Goal: Transaction & Acquisition: Purchase product/service

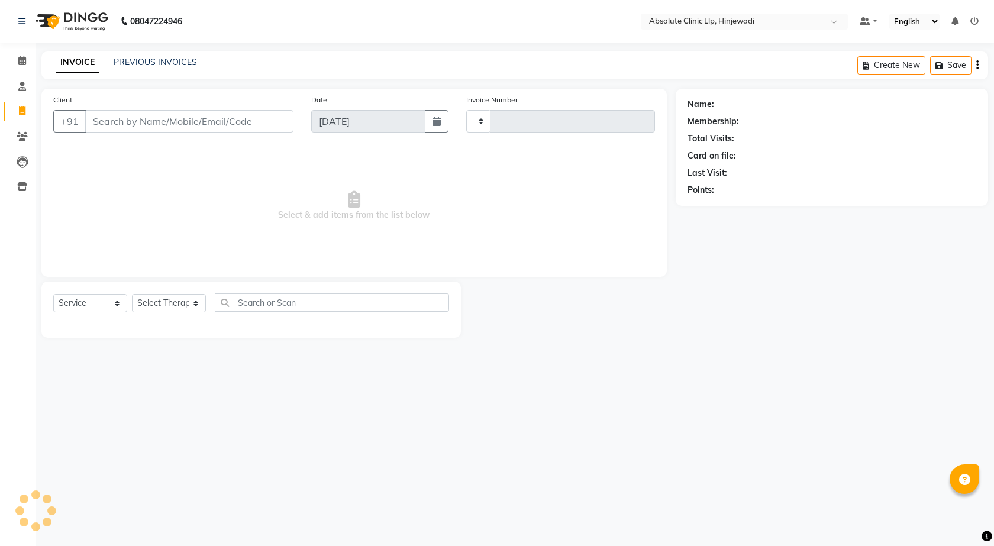
select select "service"
click at [131, 124] on input "Client" at bounding box center [189, 121] width 208 height 22
type input "Va"
select select "5113"
type input "2160"
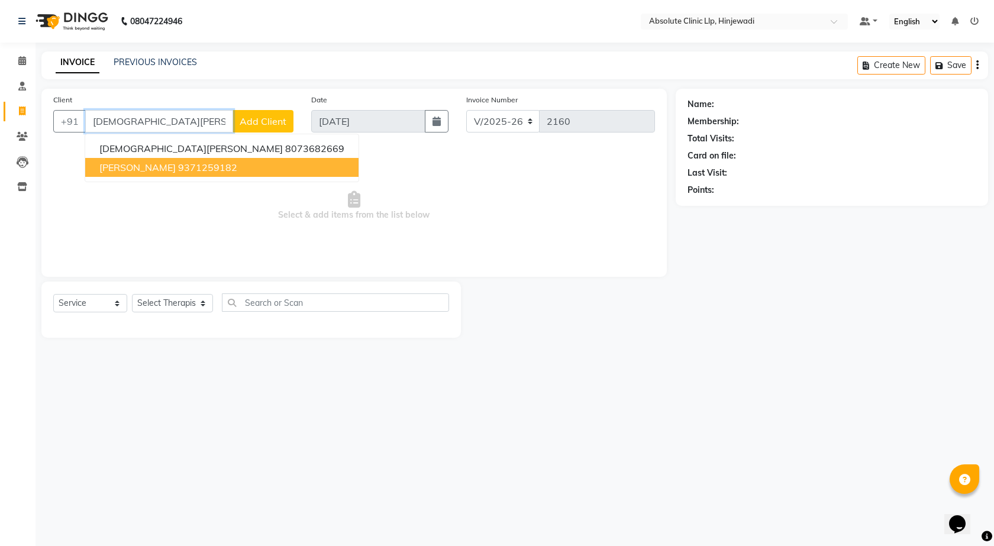
click at [130, 170] on span "[PERSON_NAME]" at bounding box center [137, 168] width 76 height 12
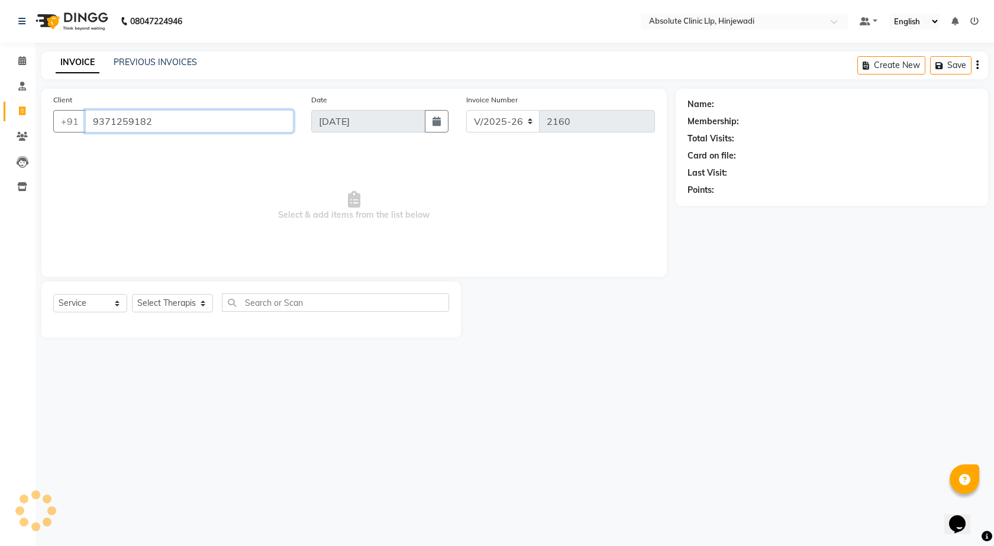
type input "9371259182"
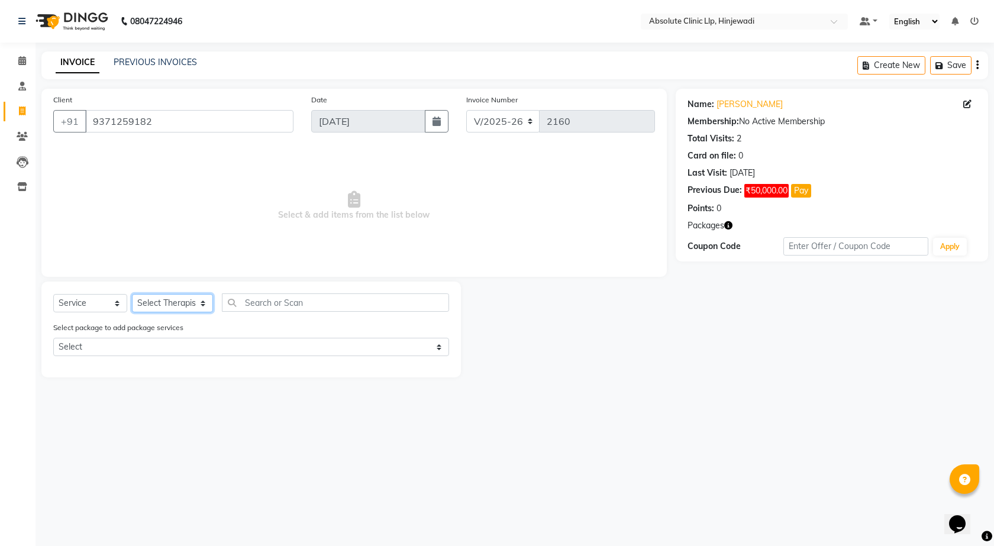
click at [176, 300] on select "Select Therapist [PERSON_NAME] DHANANJAY [PERSON_NAME] Dr. [PERSON_NAME] [PERSO…" at bounding box center [172, 303] width 81 height 18
select select "77023"
click at [132, 294] on select "Select Therapist [PERSON_NAME] DHANANJAY [PERSON_NAME] Dr. [PERSON_NAME] [PERSO…" at bounding box center [172, 303] width 81 height 18
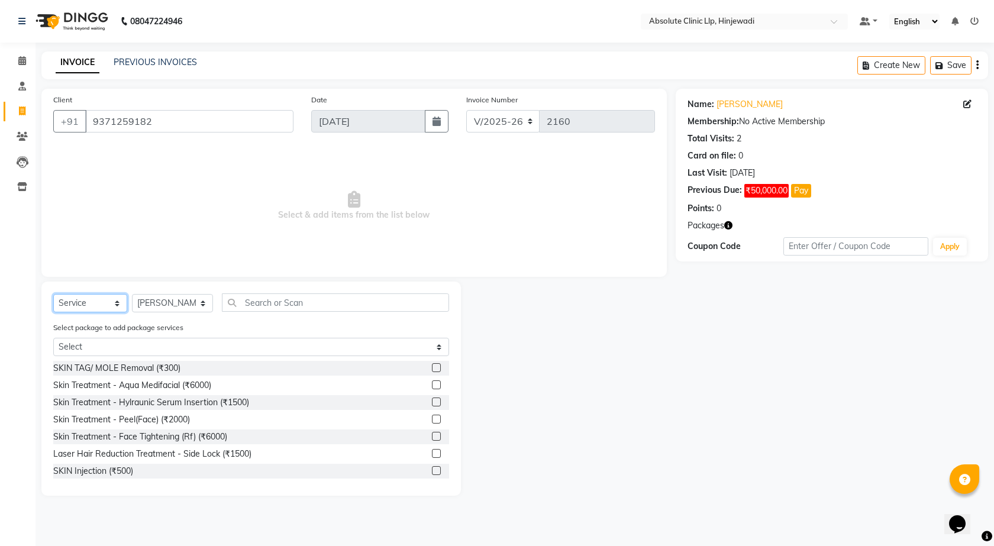
click at [101, 305] on select "Select Service Product Membership Package Voucher Prepaid Gift Card" at bounding box center [90, 303] width 74 height 18
select select "product"
click at [53, 294] on select "Select Service Product Membership Package Voucher Prepaid Gift Card" at bounding box center [90, 303] width 74 height 18
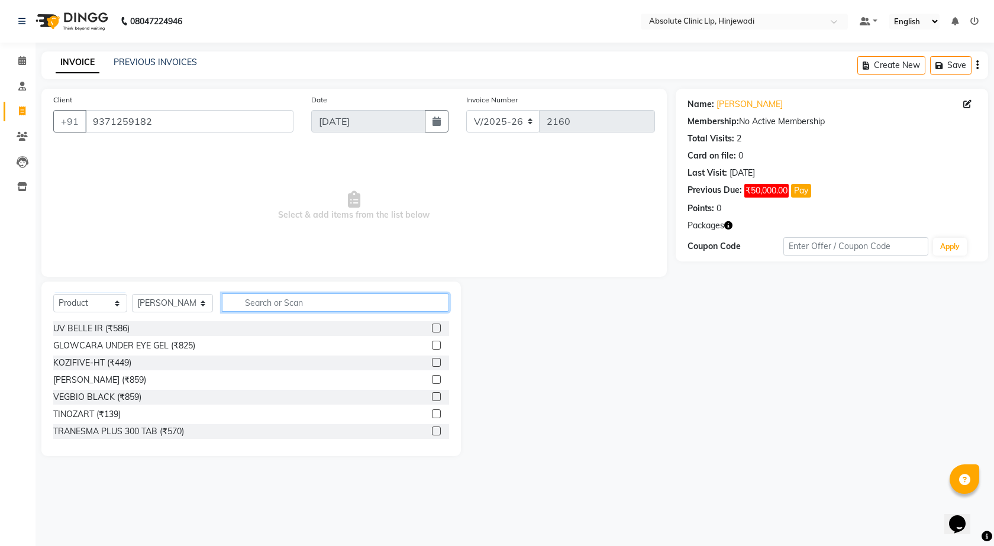
click at [331, 306] on input "text" at bounding box center [336, 303] width 228 height 18
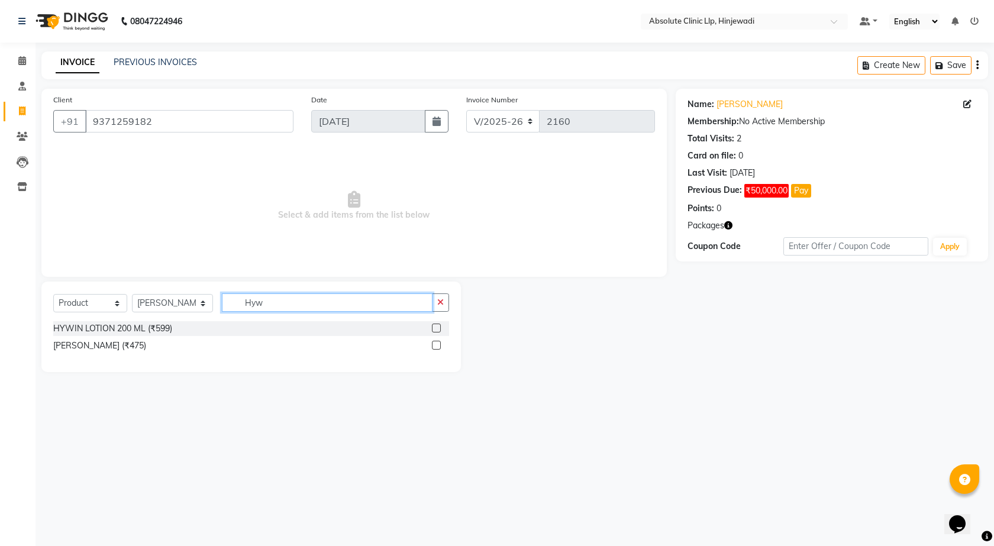
type input "Hyw"
click at [440, 329] on label at bounding box center [436, 328] width 9 height 9
click at [440, 329] on input "checkbox" at bounding box center [436, 329] width 8 height 8
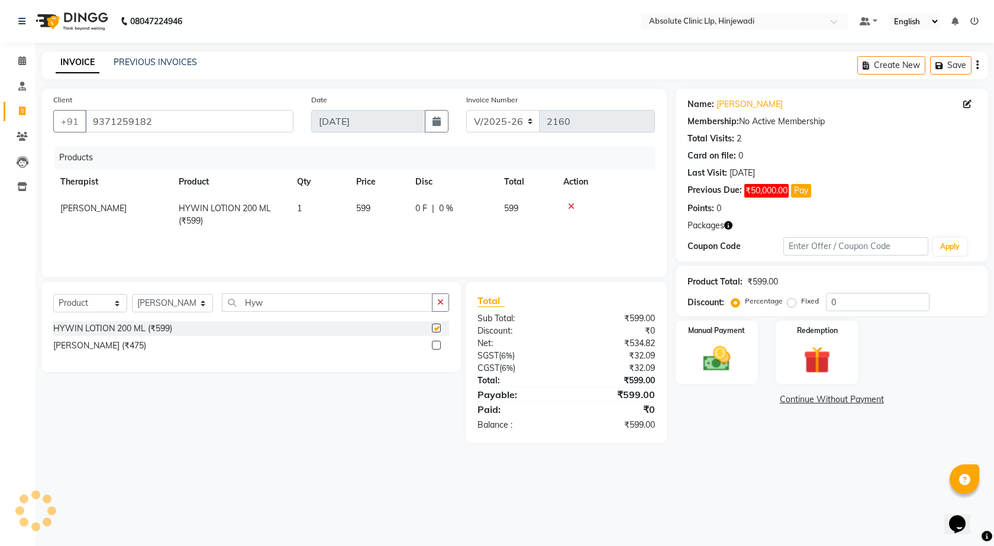
checkbox input "false"
click at [313, 305] on input "Hyw" at bounding box center [327, 303] width 211 height 18
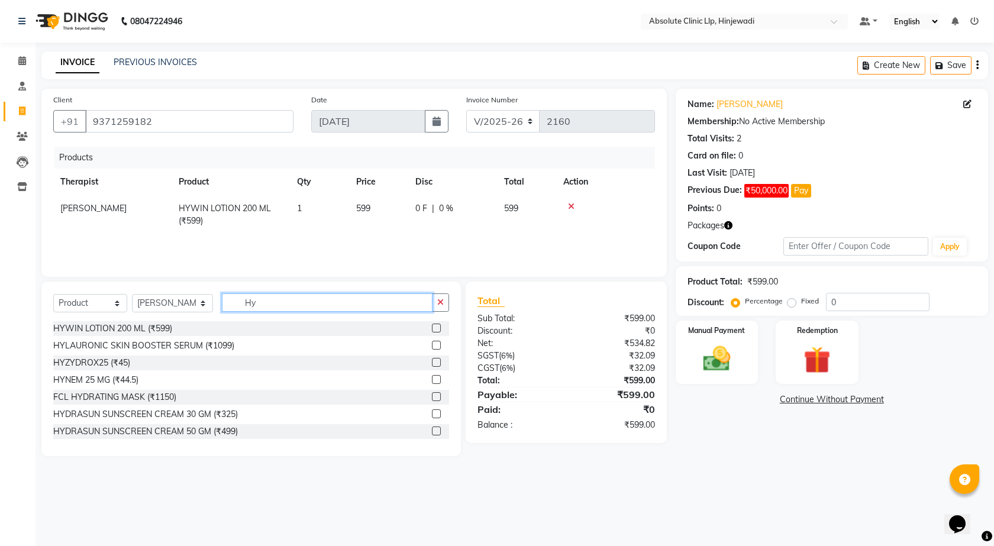
type input "H"
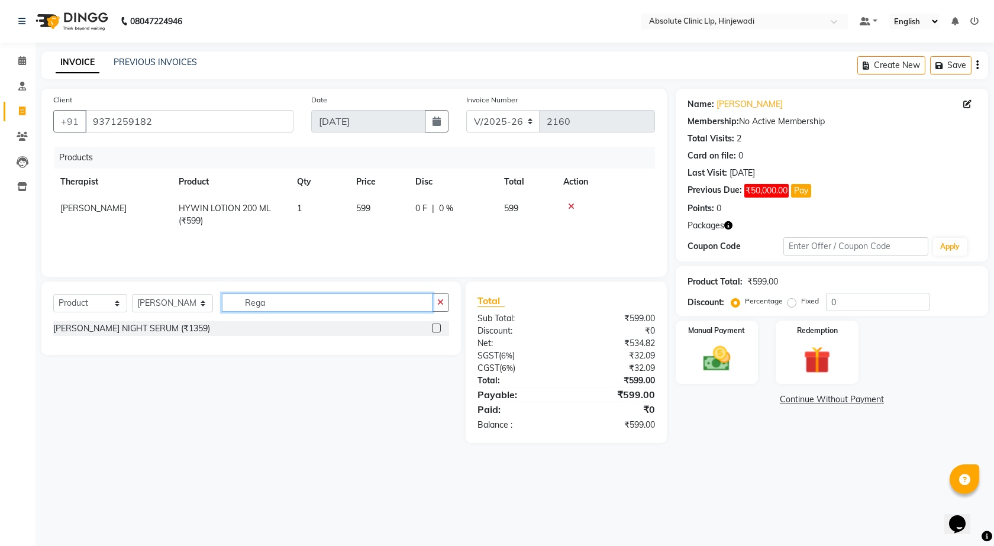
type input "Rega"
click at [440, 328] on label at bounding box center [436, 328] width 9 height 9
click at [440, 328] on input "checkbox" at bounding box center [436, 329] width 8 height 8
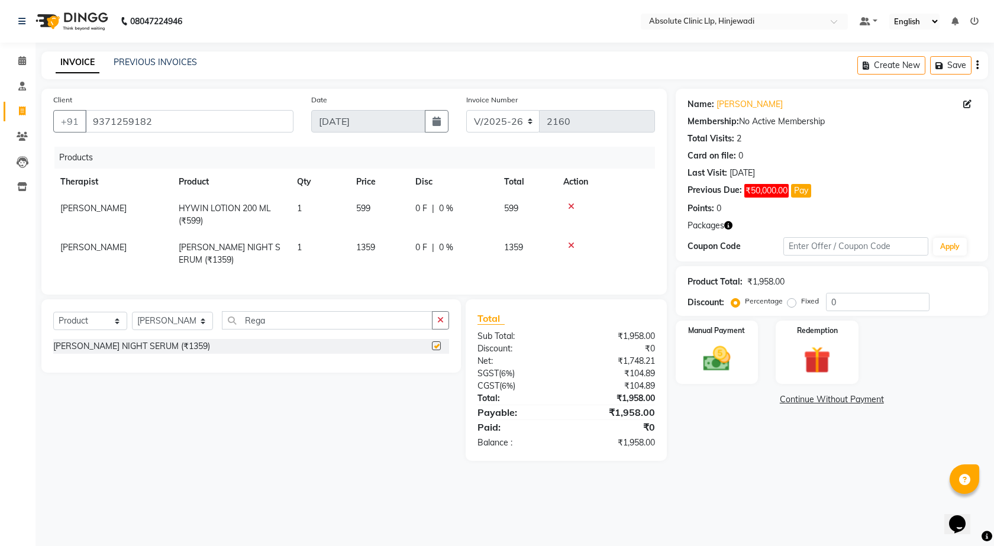
checkbox input "false"
click at [351, 329] on input "Rega" at bounding box center [327, 320] width 211 height 18
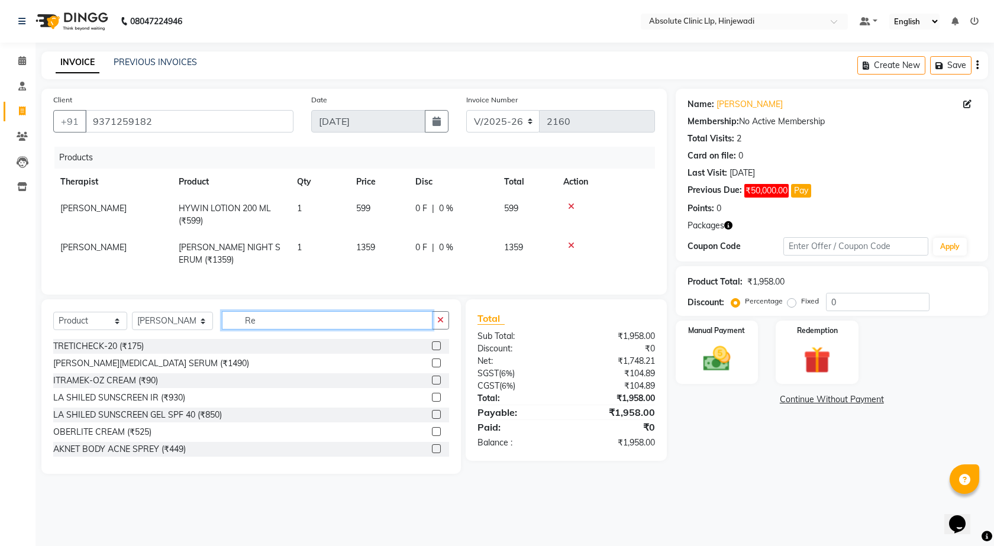
type input "R"
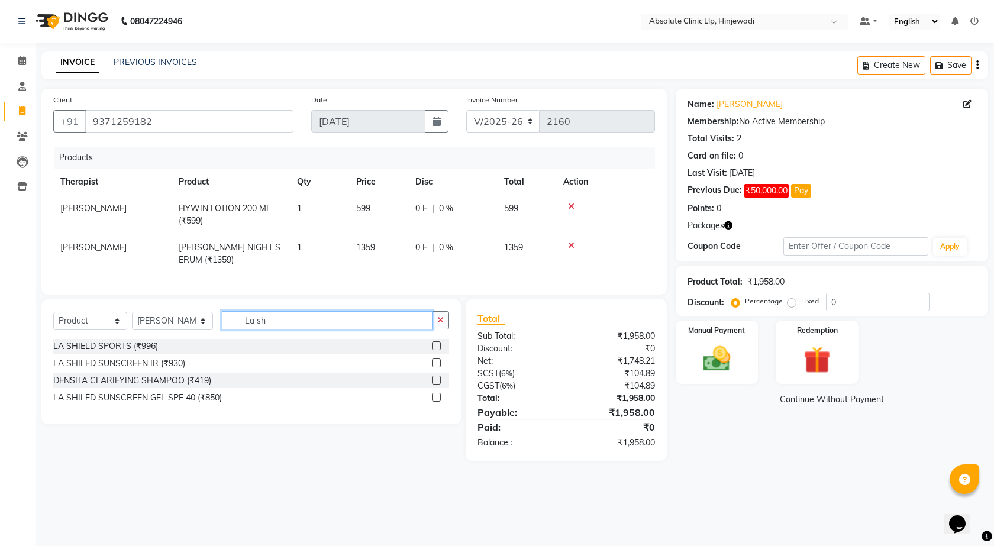
type input "La sh"
click at [437, 368] on label at bounding box center [436, 363] width 9 height 9
click at [437, 368] on input "checkbox" at bounding box center [436, 364] width 8 height 8
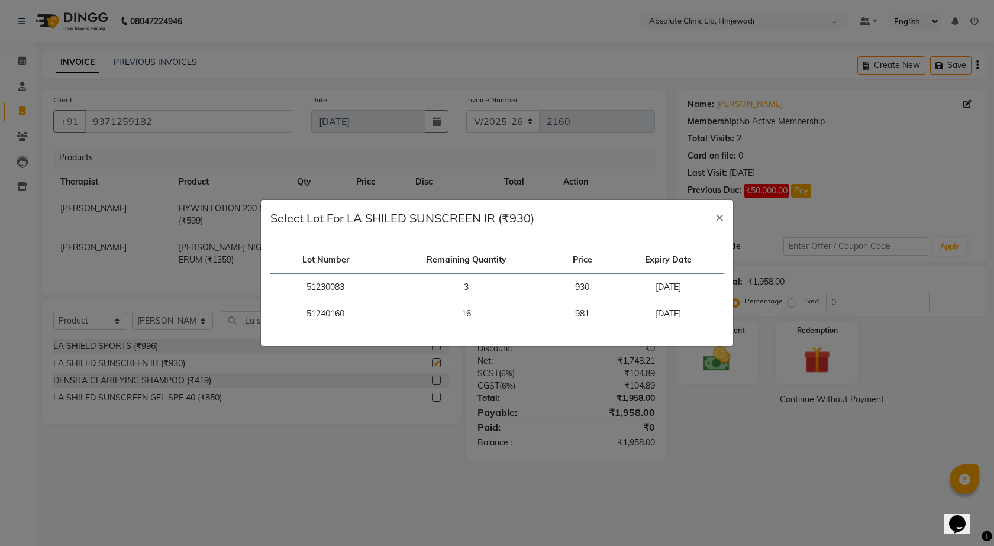
checkbox input "false"
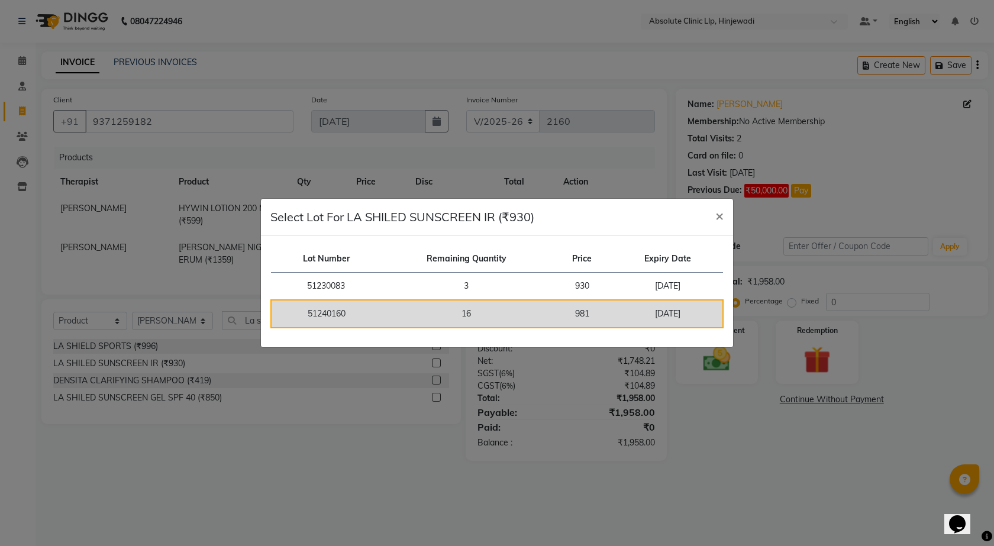
click at [460, 321] on td "16" at bounding box center [466, 314] width 170 height 28
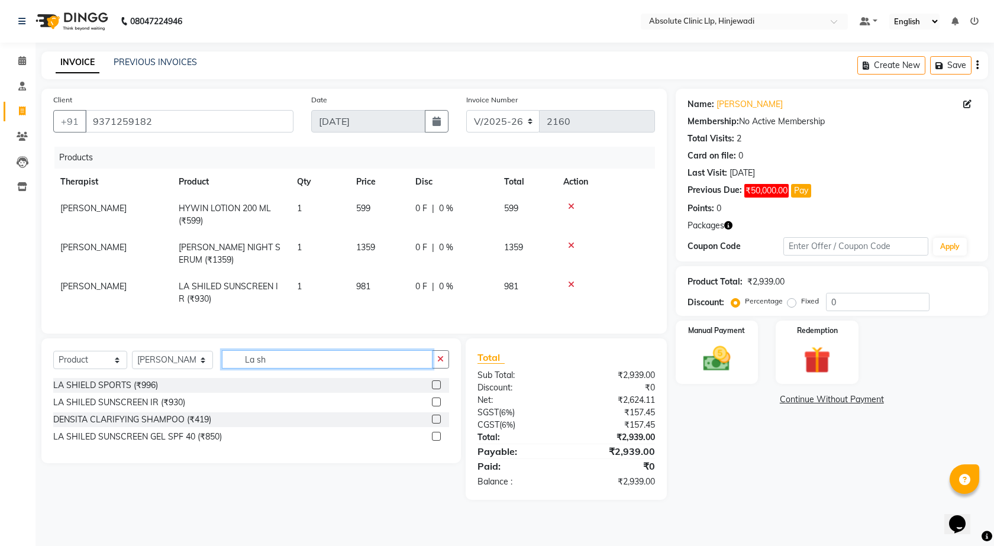
click at [351, 363] on input "La sh" at bounding box center [327, 359] width 211 height 18
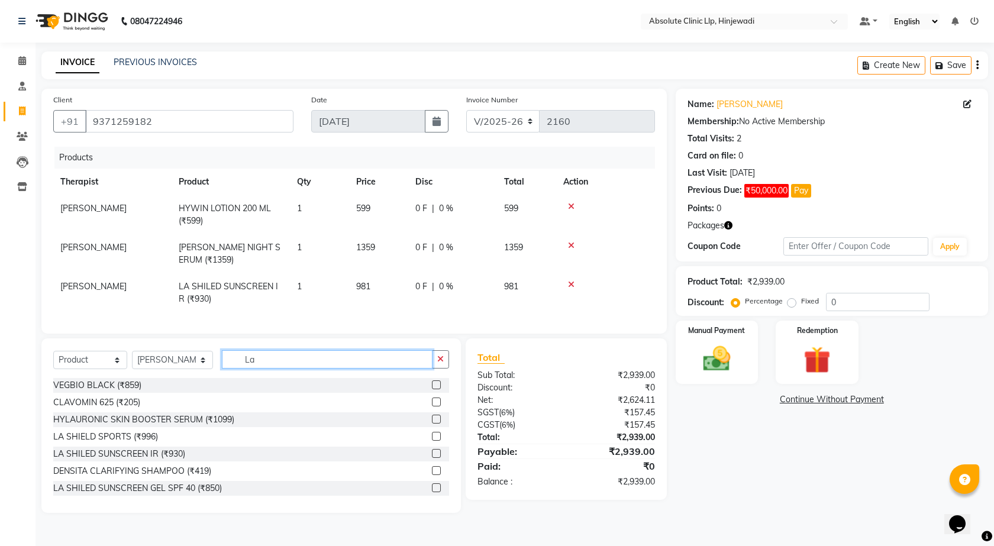
type input "L"
click at [339, 369] on input "text" at bounding box center [336, 359] width 228 height 18
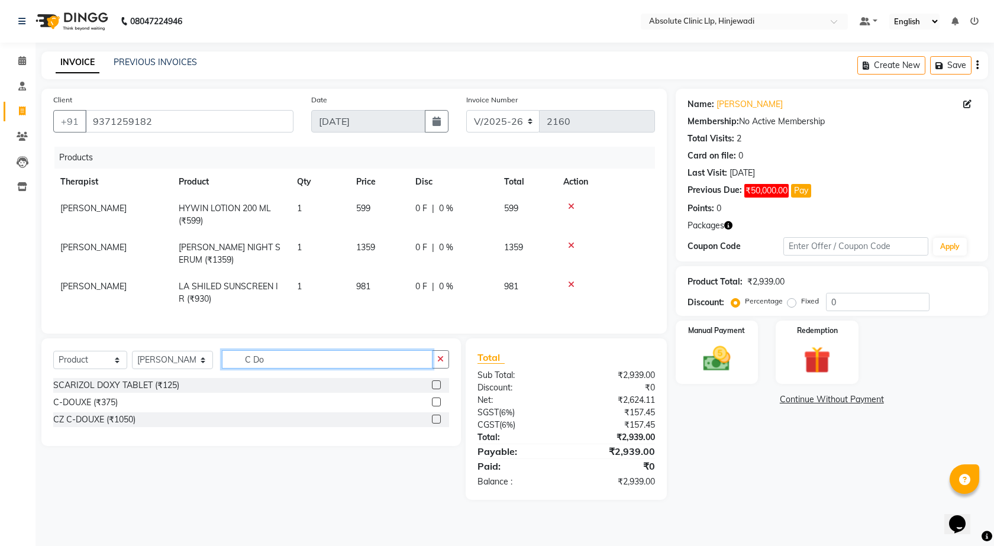
type input "C Do"
click at [434, 407] on label at bounding box center [436, 402] width 9 height 9
click at [434, 407] on input "checkbox" at bounding box center [436, 403] width 8 height 8
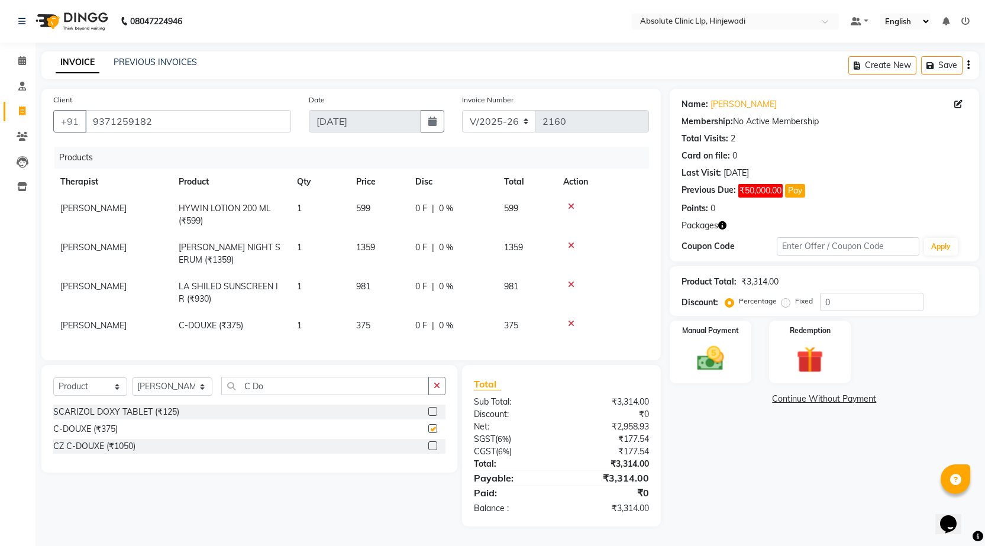
checkbox input "false"
click at [366, 394] on input "C Do" at bounding box center [325, 386] width 208 height 18
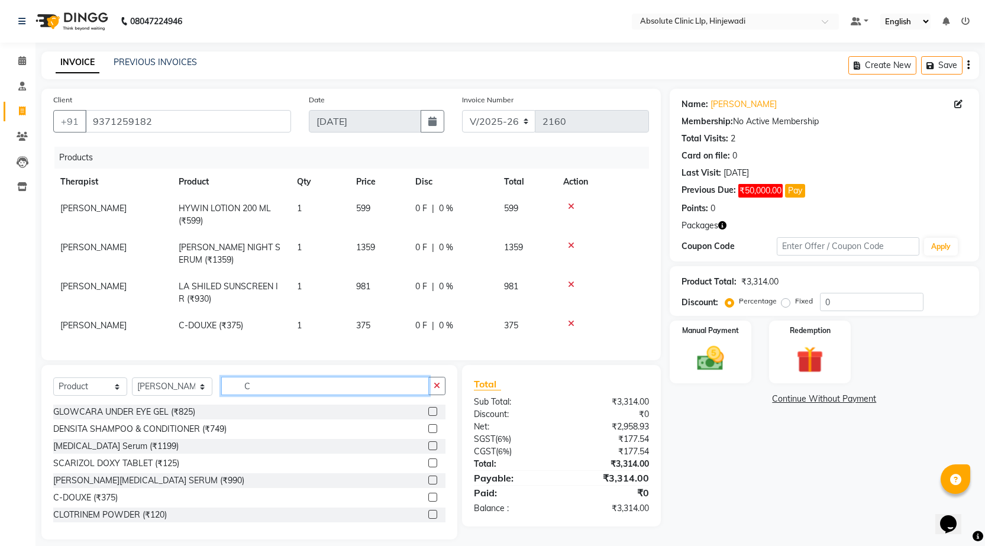
type input "C"
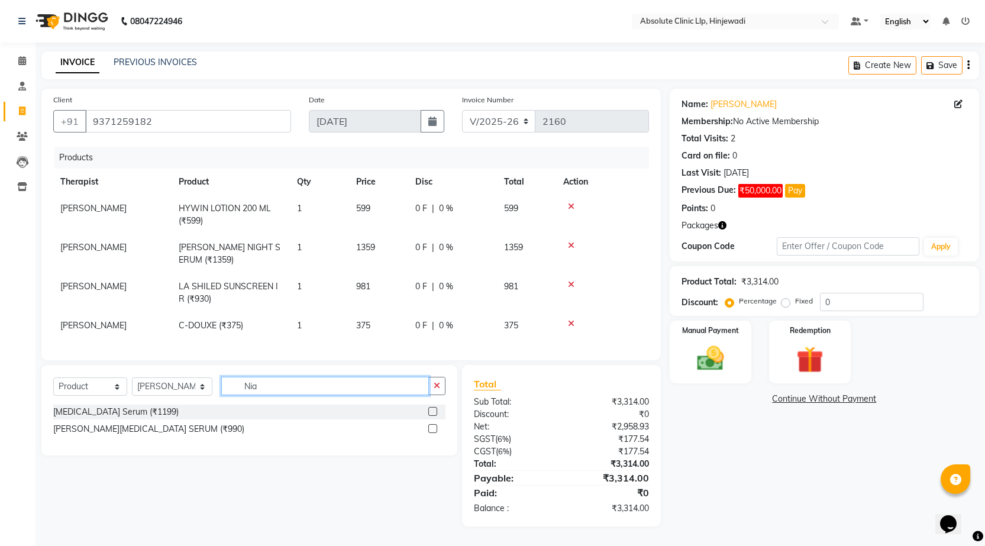
type input "Nia"
click at [431, 416] on label at bounding box center [433, 411] width 9 height 9
click at [431, 416] on input "checkbox" at bounding box center [433, 412] width 8 height 8
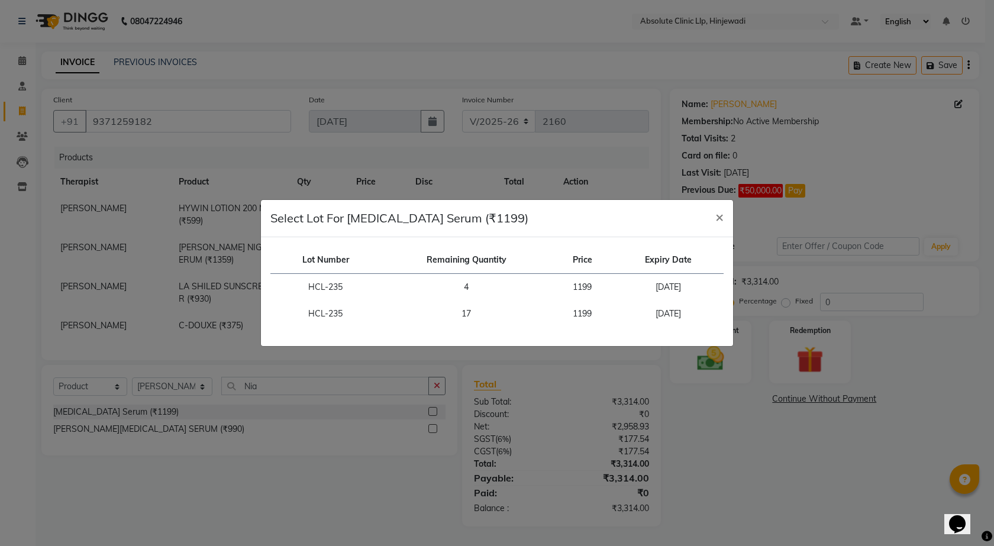
click at [385, 403] on ngb-modal-window "Select Lot For Niacinamide Serum (₹1199) × Lot Number Remaining Quantity Price …" at bounding box center [497, 273] width 994 height 546
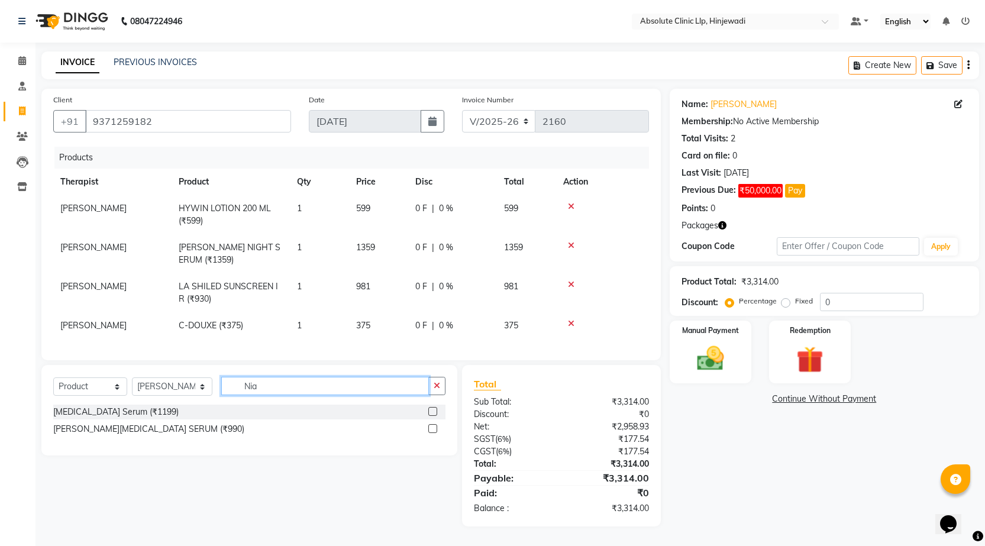
click at [354, 388] on input "Nia" at bounding box center [325, 386] width 208 height 18
click at [434, 416] on label at bounding box center [433, 411] width 9 height 9
click at [434, 416] on input "checkbox" at bounding box center [433, 412] width 8 height 8
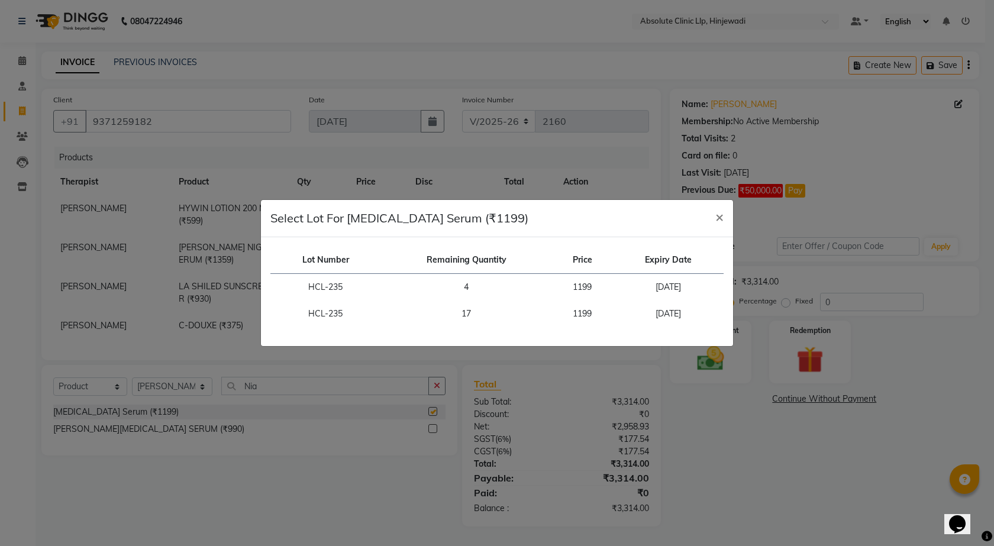
checkbox input "false"
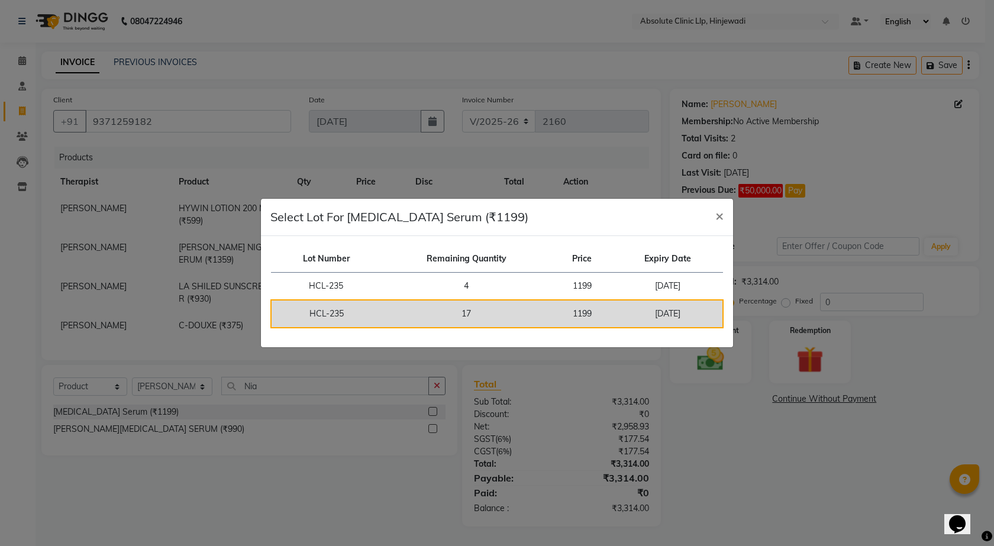
click at [492, 323] on td "17" at bounding box center [466, 314] width 170 height 28
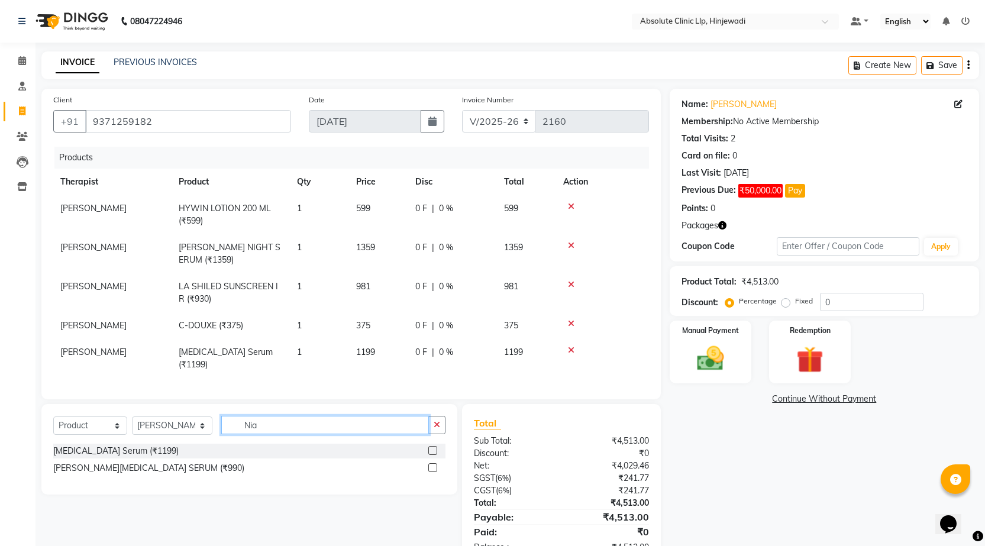
click at [345, 433] on input "Nia" at bounding box center [325, 425] width 208 height 18
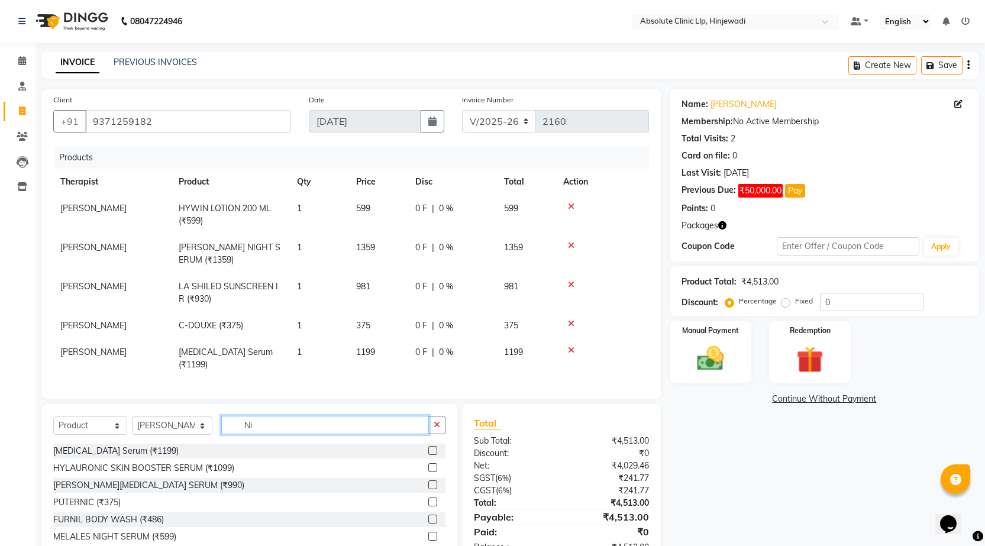
type input "N"
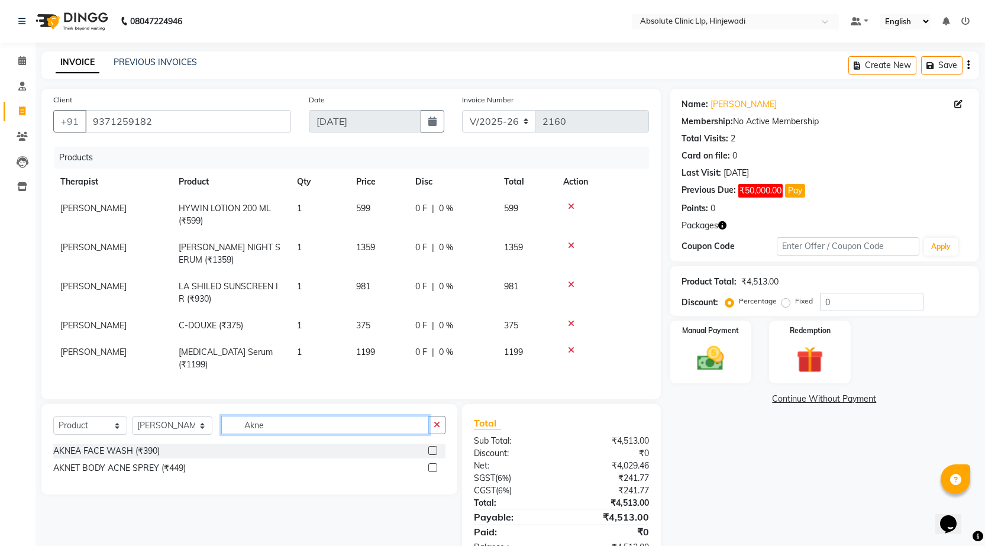
type input "Akne"
click at [433, 455] on label at bounding box center [433, 450] width 9 height 9
click at [433, 455] on input "checkbox" at bounding box center [433, 451] width 8 height 8
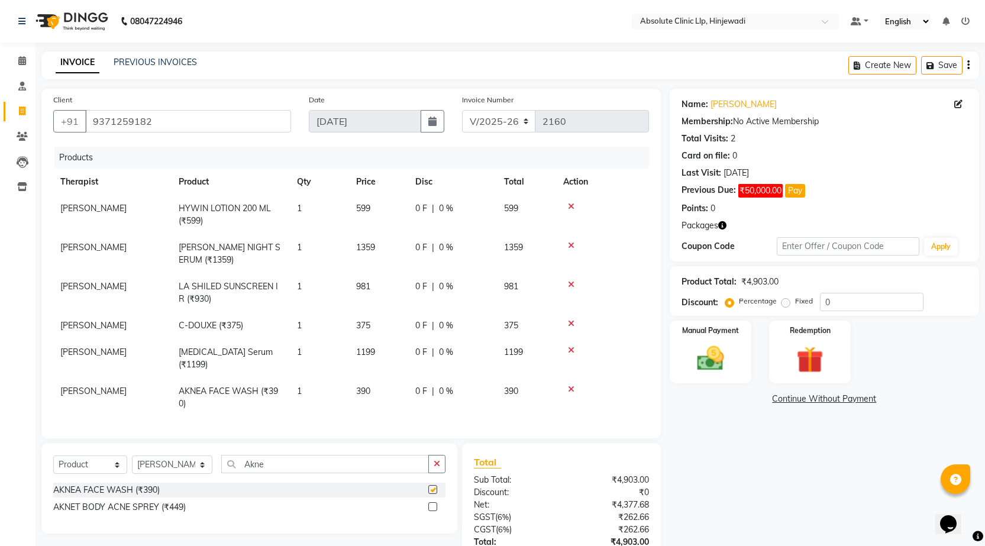
checkbox input "false"
click at [350, 471] on input "Akne" at bounding box center [325, 464] width 208 height 18
type input "A"
type input "Vita"
click at [433, 494] on label at bounding box center [433, 489] width 9 height 9
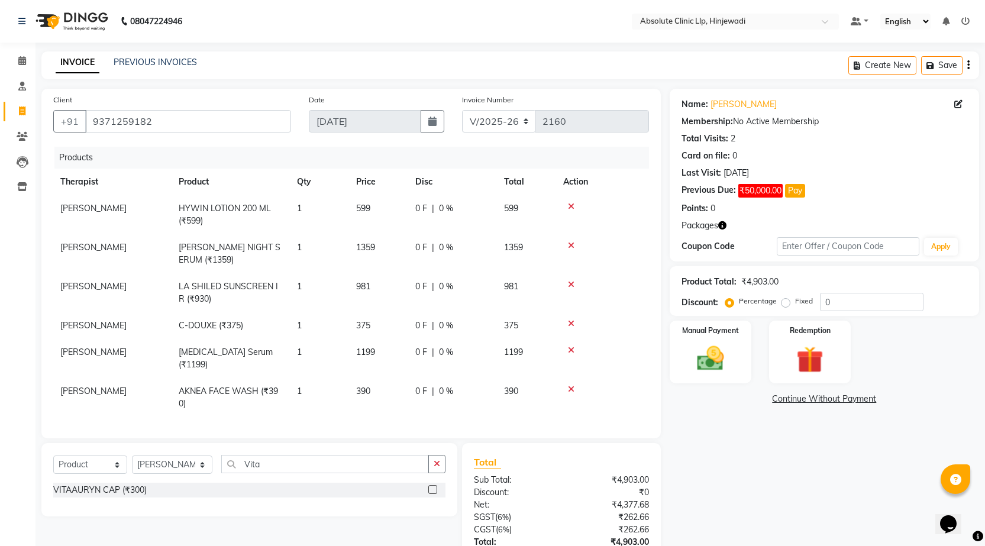
click at [433, 494] on input "checkbox" at bounding box center [433, 491] width 8 height 8
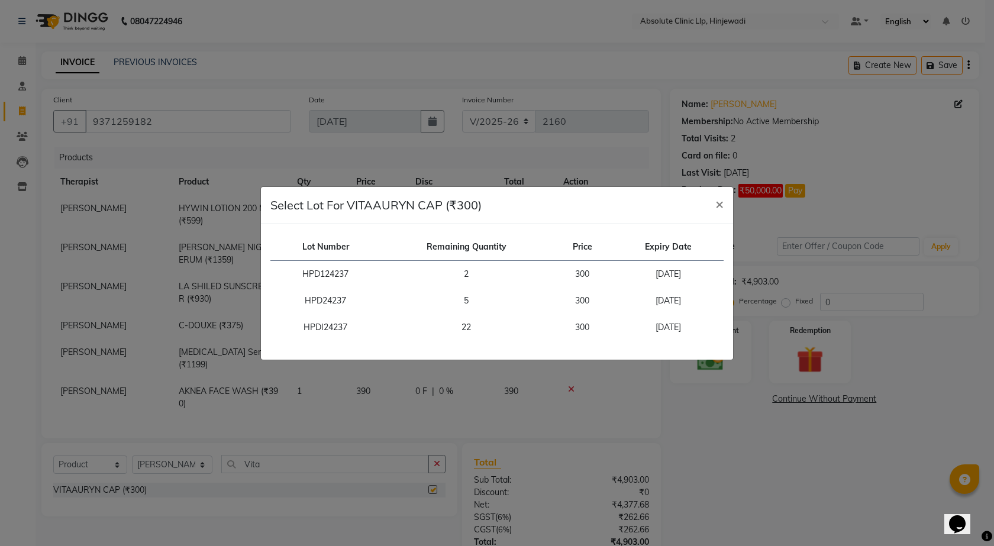
checkbox input "false"
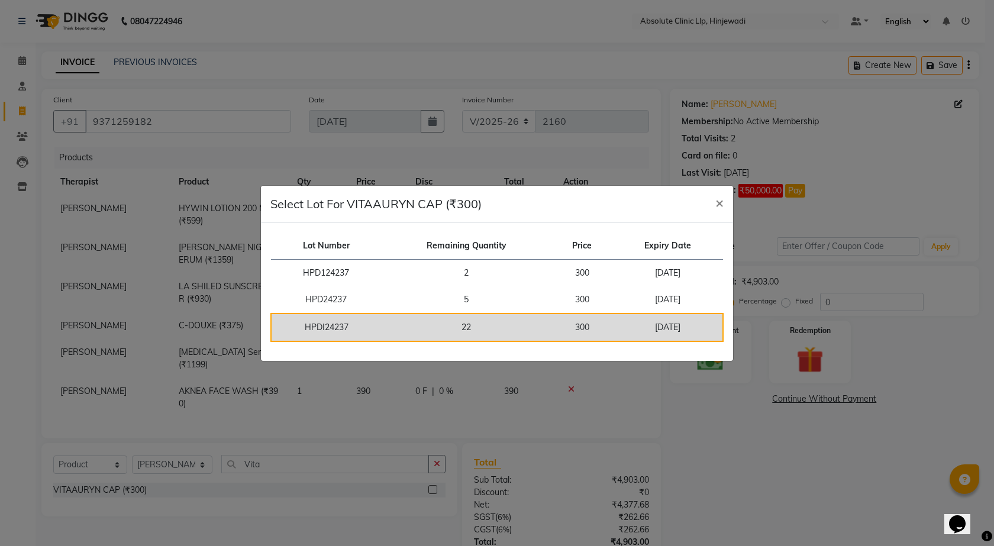
click at [456, 333] on td "22" at bounding box center [466, 328] width 170 height 28
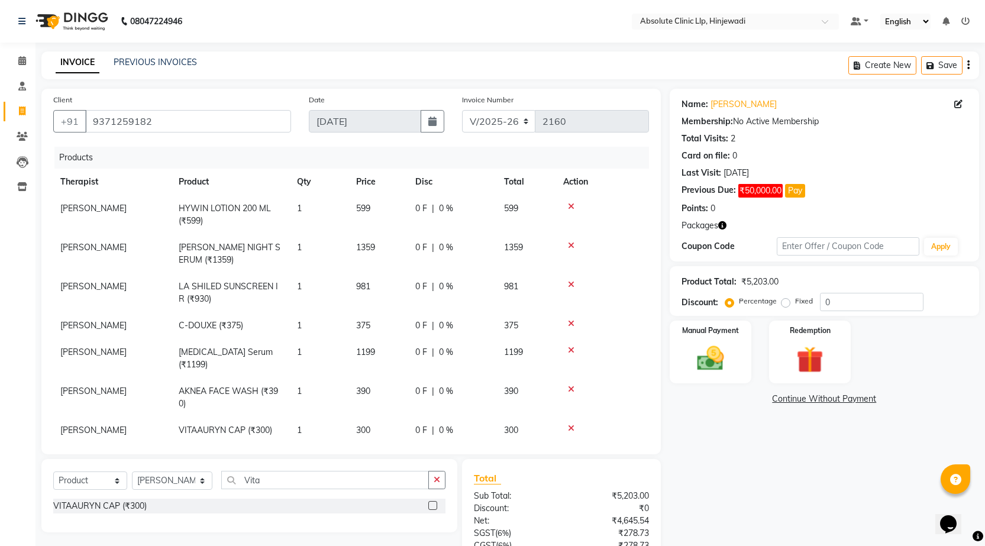
scroll to position [20, 0]
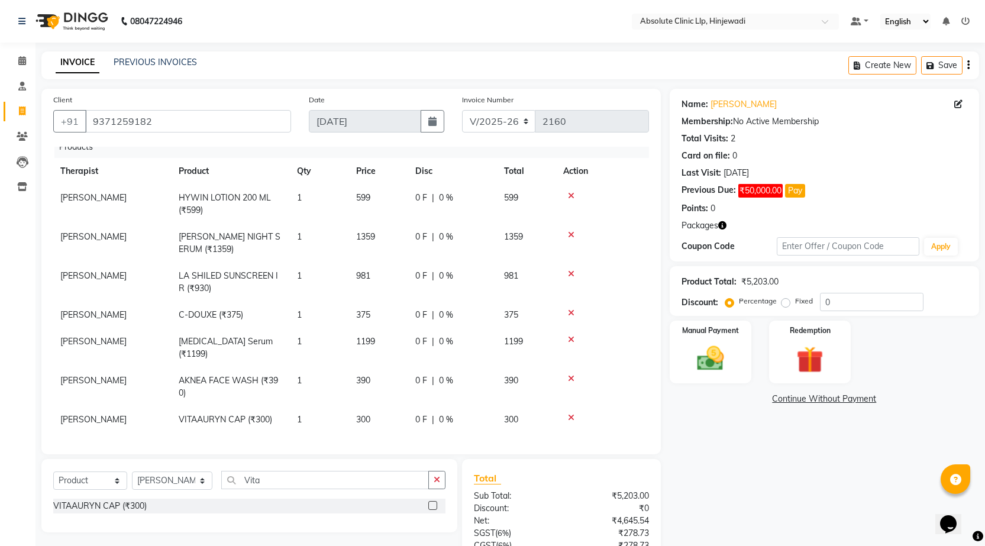
click at [315, 408] on td "1" at bounding box center [319, 420] width 59 height 27
select select "77023"
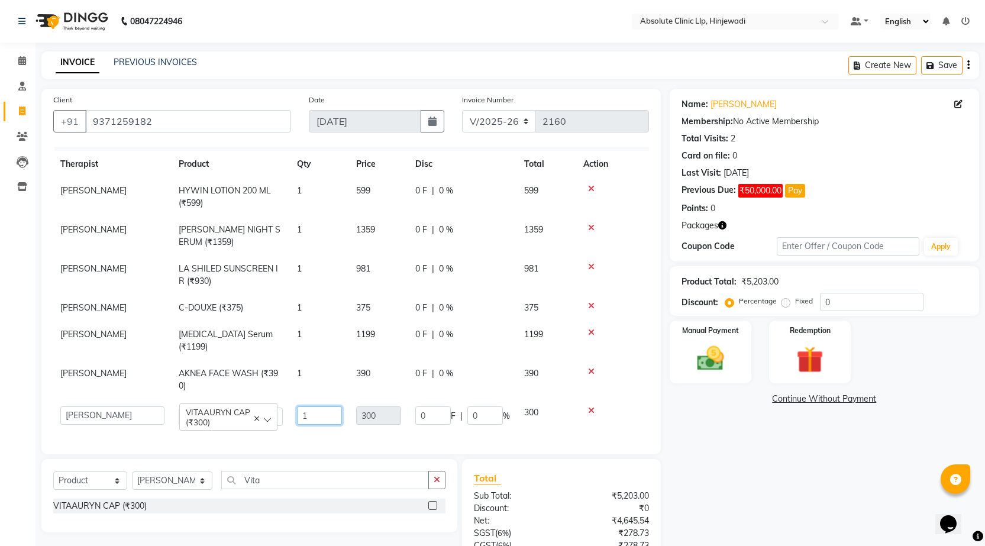
click at [309, 414] on input "1" at bounding box center [319, 416] width 45 height 18
type input "2"
click at [323, 481] on input "Vita" at bounding box center [325, 480] width 208 height 18
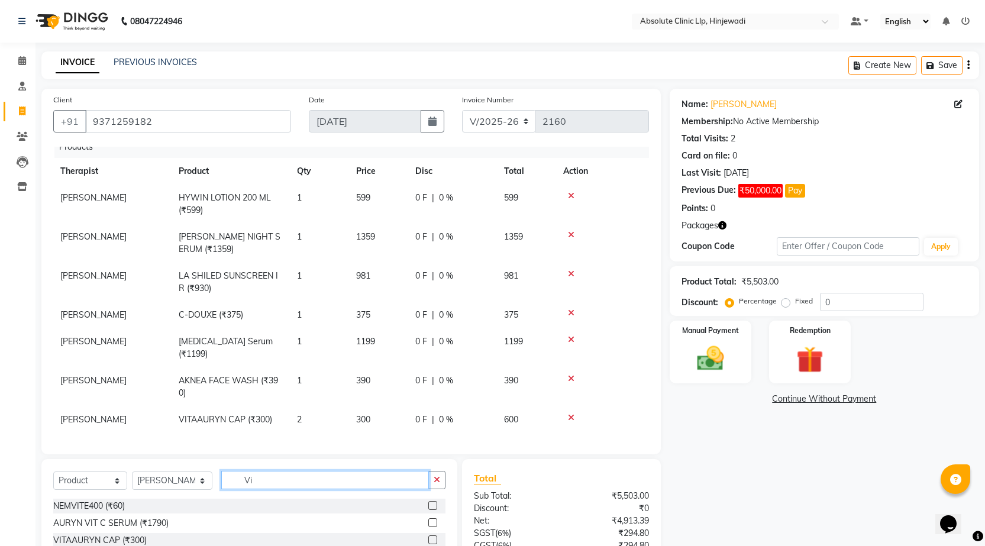
type input "V"
type input "Tret"
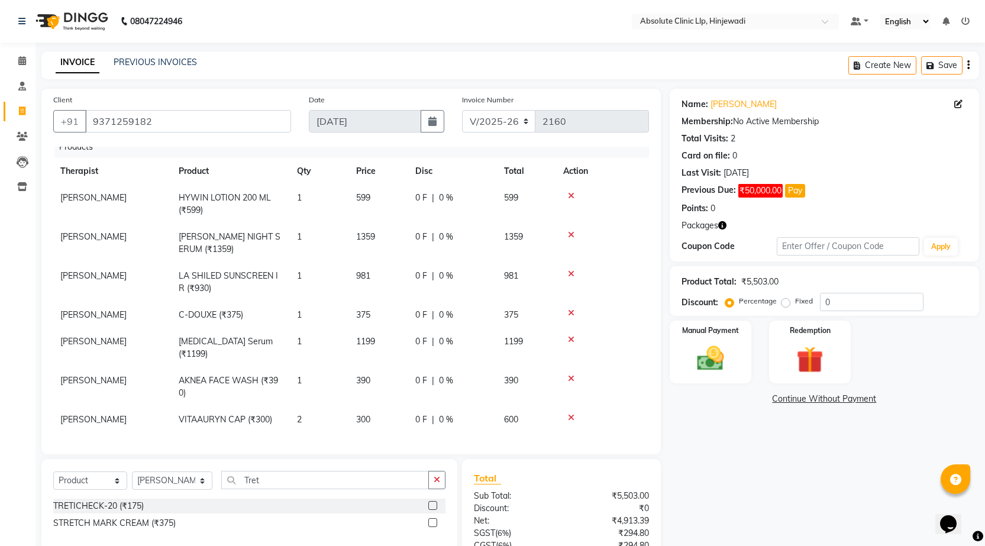
click at [433, 505] on label at bounding box center [433, 505] width 9 height 9
click at [433, 505] on input "checkbox" at bounding box center [433, 506] width 8 height 8
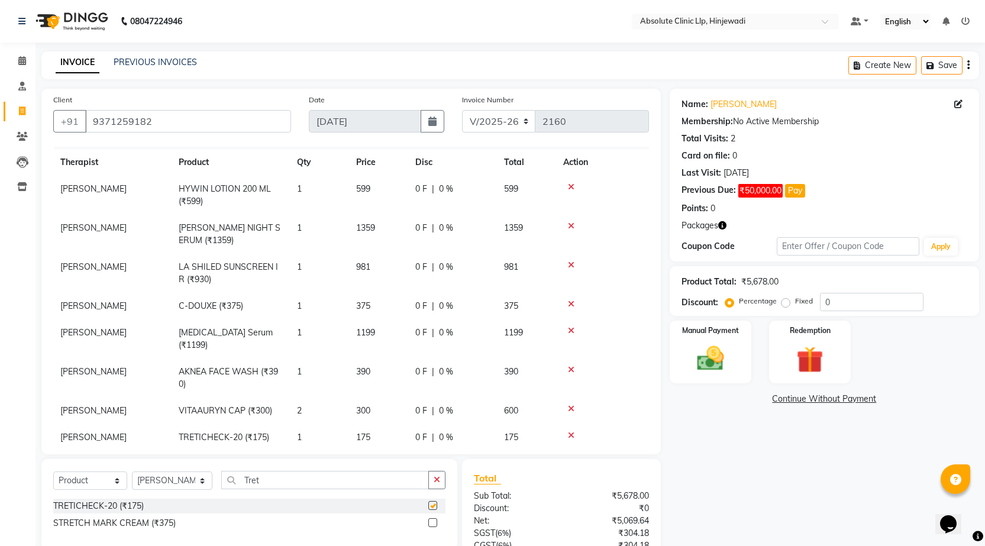
checkbox input "false"
click at [361, 484] on input "Tret" at bounding box center [325, 480] width 208 height 18
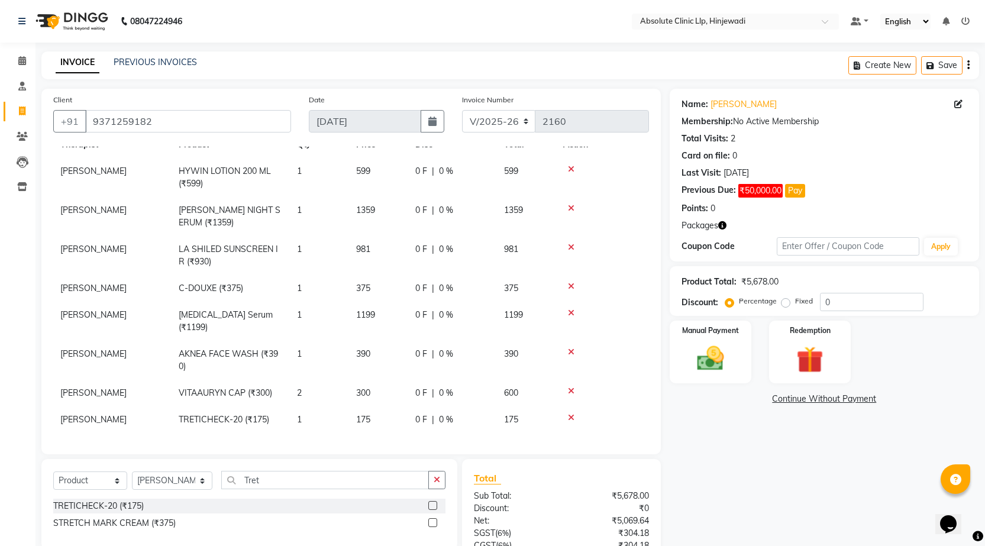
click at [302, 411] on td "1" at bounding box center [319, 420] width 59 height 27
select select "77023"
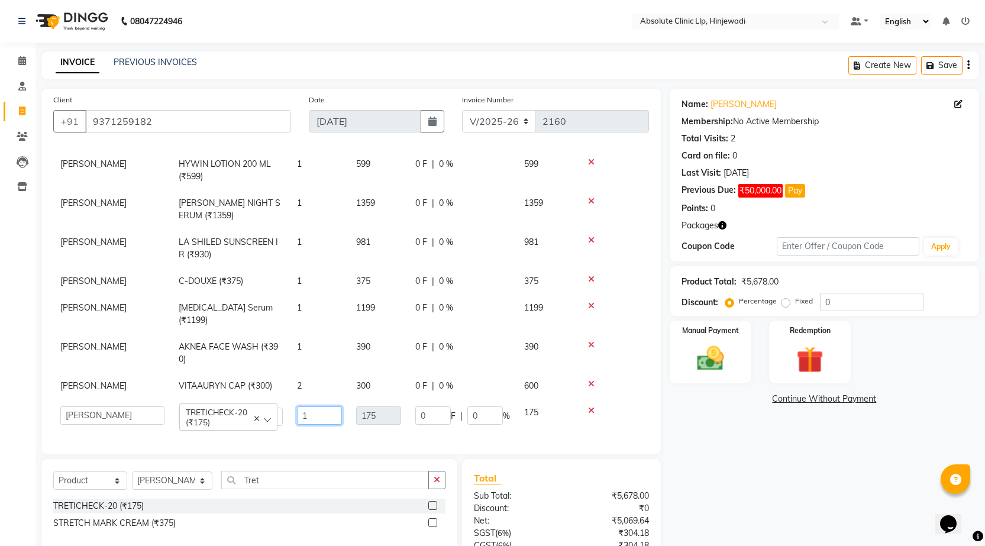
click at [313, 412] on input "1" at bounding box center [319, 416] width 45 height 18
type input "3"
click at [307, 484] on input "Tret" at bounding box center [325, 480] width 208 height 18
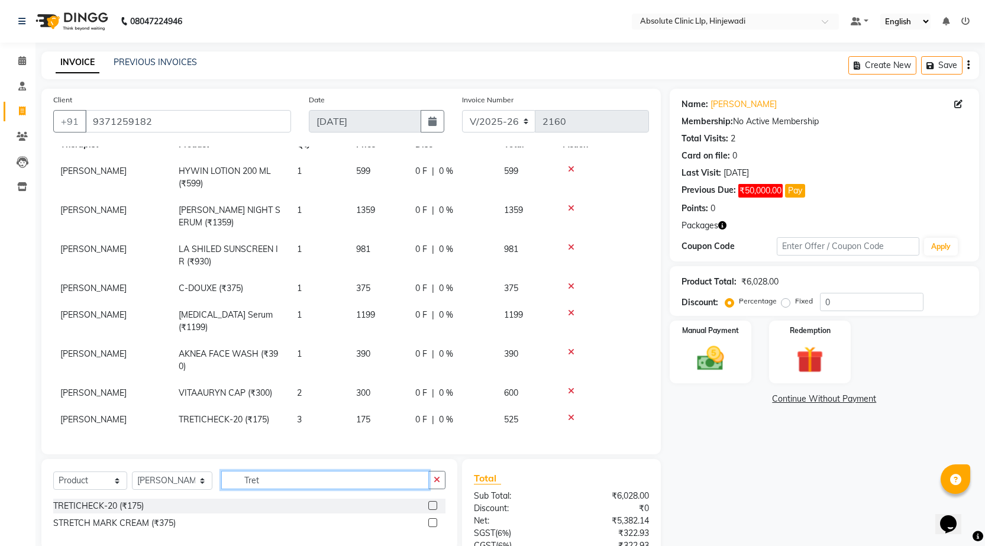
scroll to position [46, 0]
type input "T"
type input "Glutaj"
click at [435, 504] on label at bounding box center [433, 505] width 9 height 9
click at [435, 504] on input "checkbox" at bounding box center [433, 506] width 8 height 8
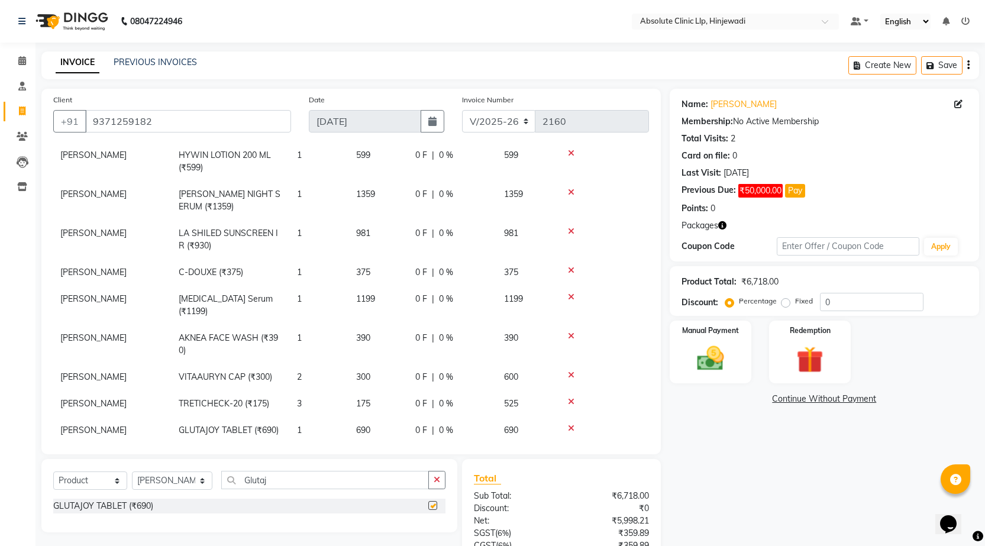
checkbox input "false"
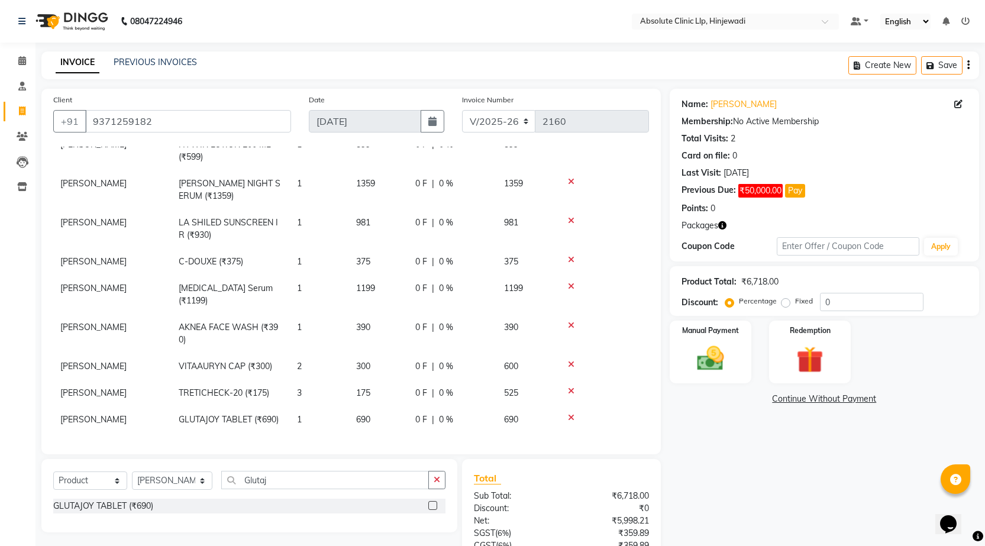
scroll to position [73, 0]
click at [327, 411] on td "1" at bounding box center [319, 420] width 59 height 27
select select "77023"
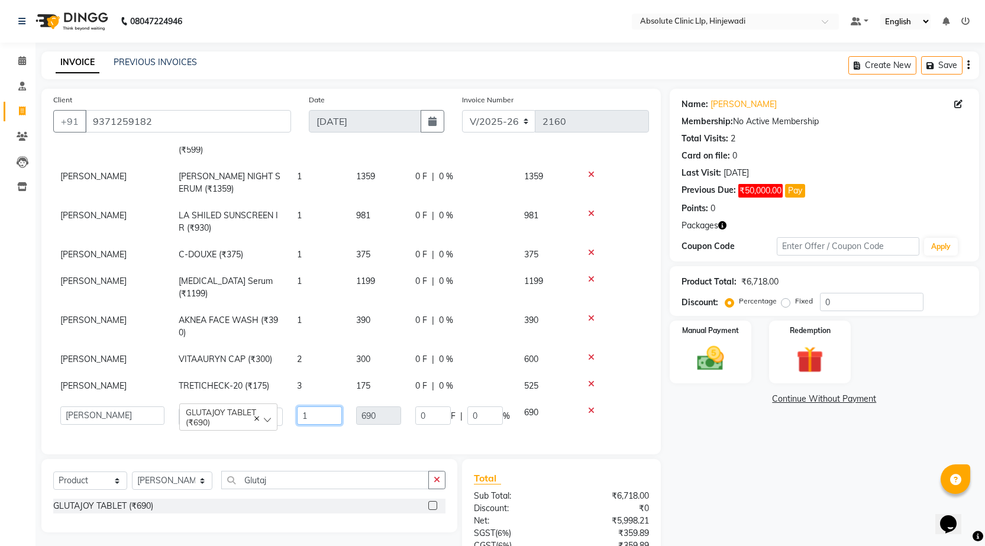
click at [321, 415] on input "1" at bounding box center [319, 416] width 45 height 18
type input "3"
click at [333, 395] on td "3" at bounding box center [319, 386] width 59 height 27
select select "77023"
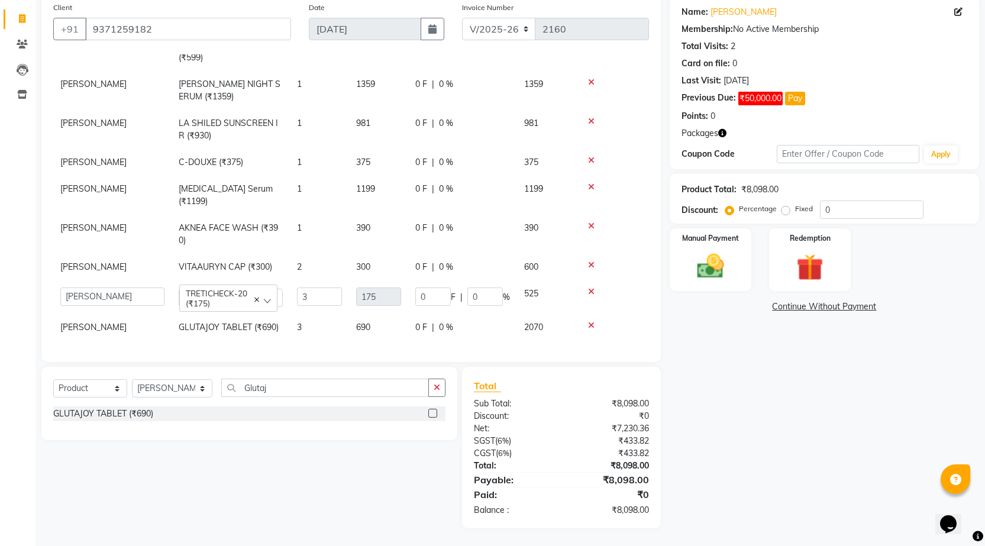
click at [795, 211] on label "Fixed" at bounding box center [804, 209] width 18 height 11
click at [784, 211] on input "Fixed" at bounding box center [788, 209] width 8 height 8
radio input "true"
click at [897, 211] on input "0" at bounding box center [872, 210] width 104 height 18
type input "8"
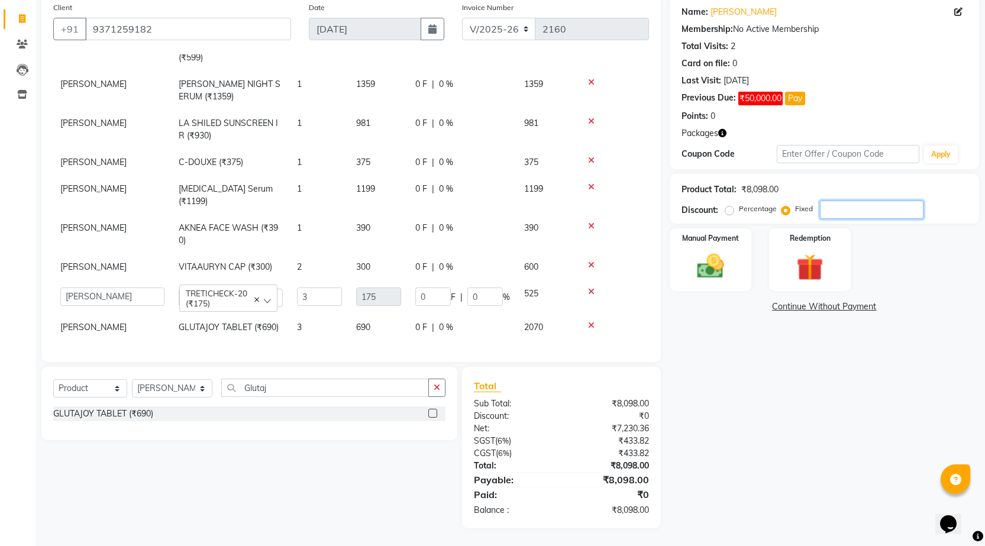
type input "0.52"
type input "0.1"
type input "81"
type input "5.25"
type input "1"
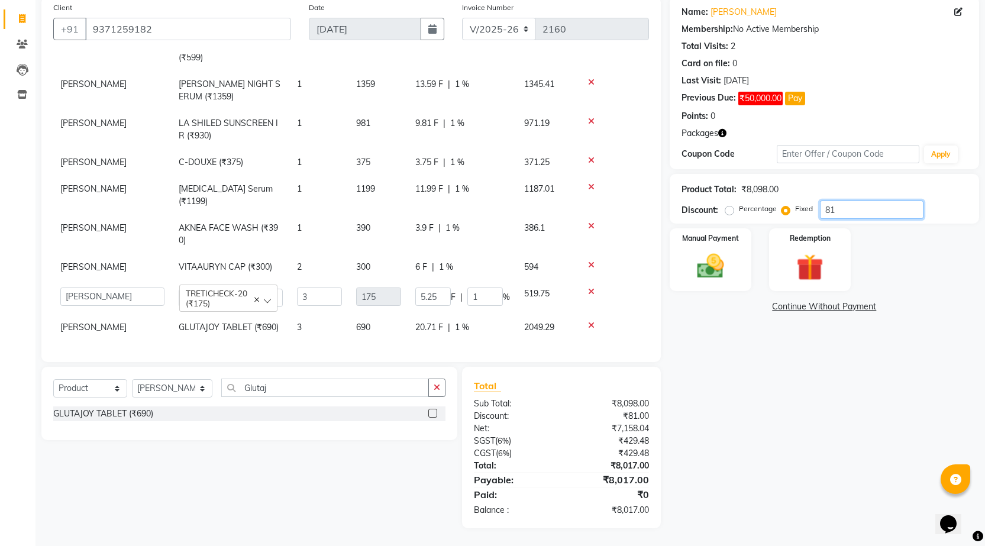
type input "810"
type input "52.51"
type input "10"
type input "810"
click at [724, 254] on img at bounding box center [711, 266] width 46 height 32
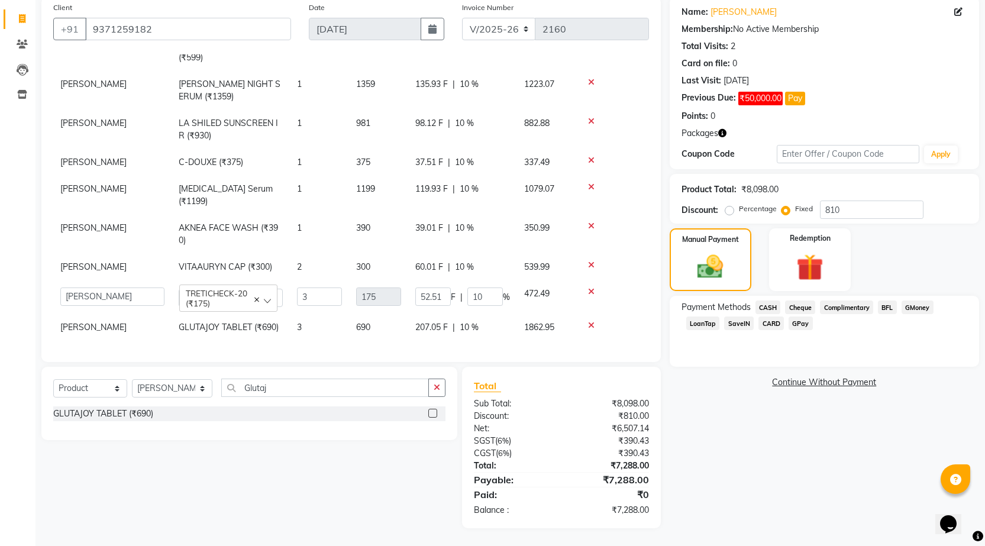
click at [804, 326] on span "GPay" at bounding box center [801, 324] width 24 height 14
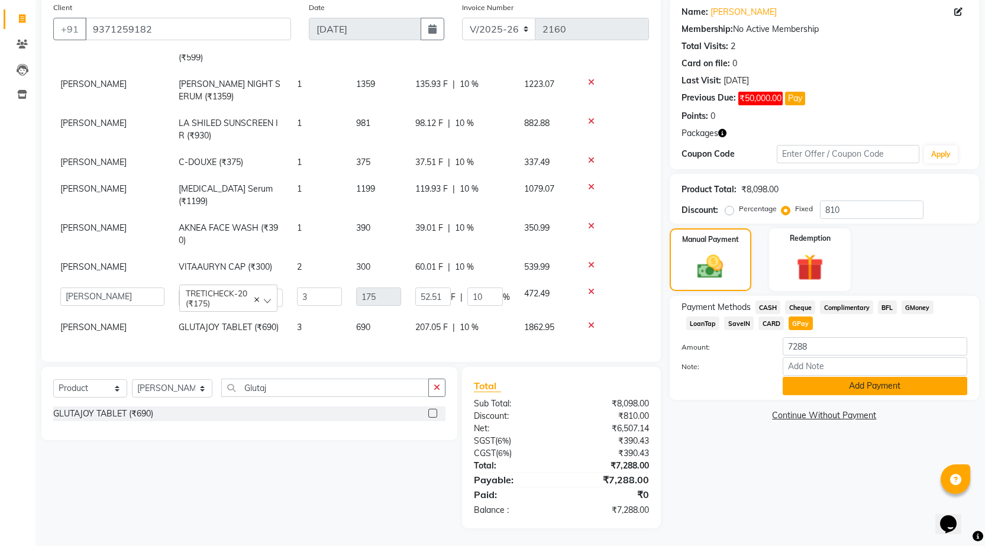
click at [891, 381] on button "Add Payment" at bounding box center [875, 386] width 185 height 18
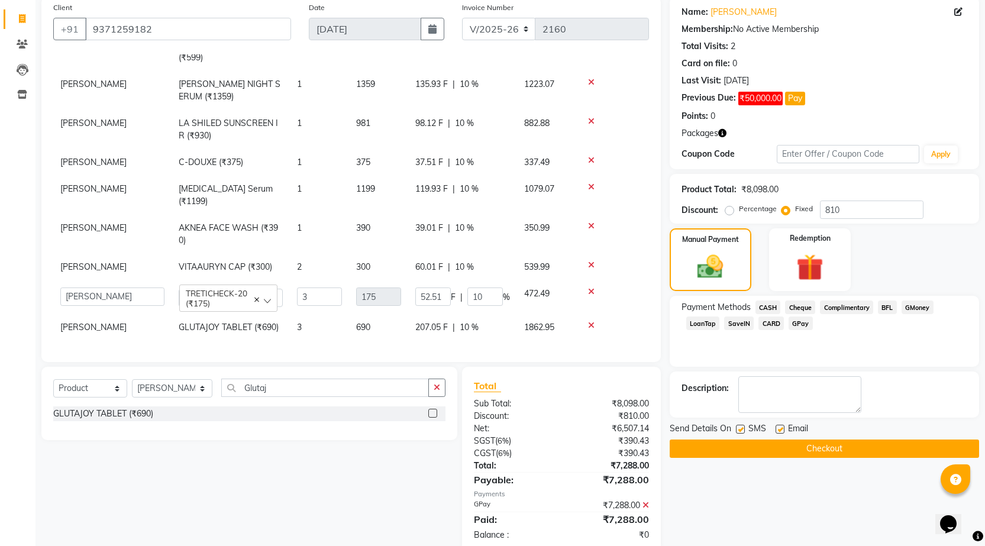
scroll to position [117, 0]
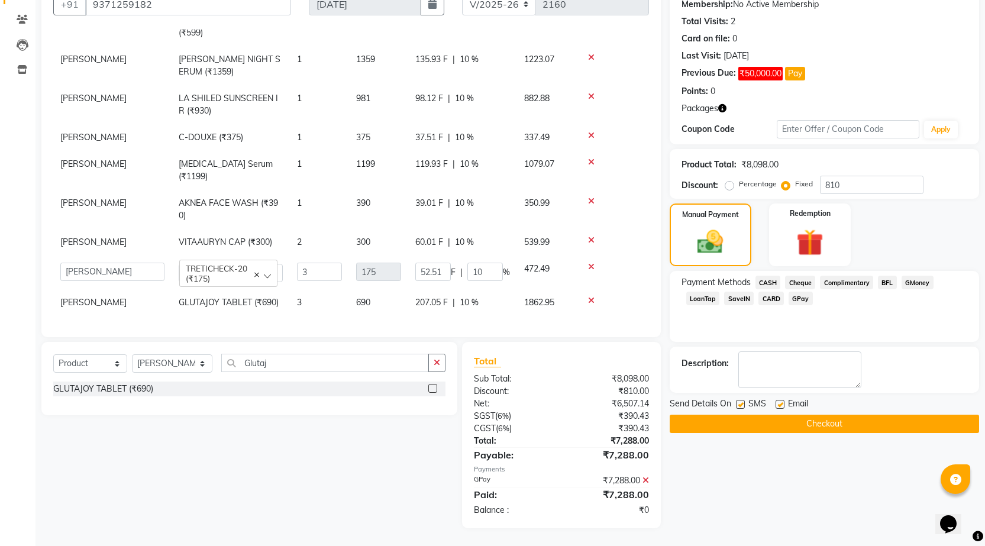
click at [851, 429] on button "Checkout" at bounding box center [825, 424] width 310 height 18
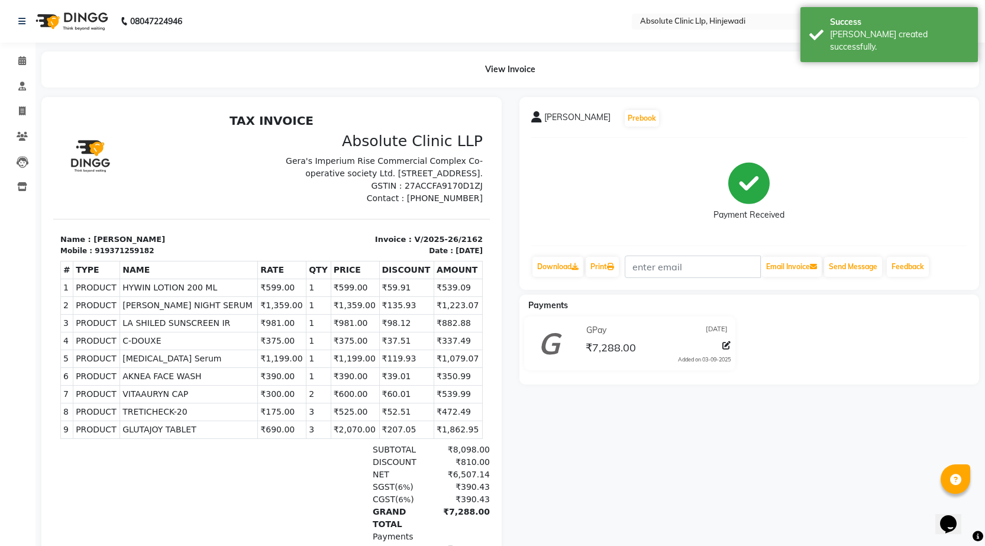
click at [91, 25] on img at bounding box center [70, 21] width 81 height 33
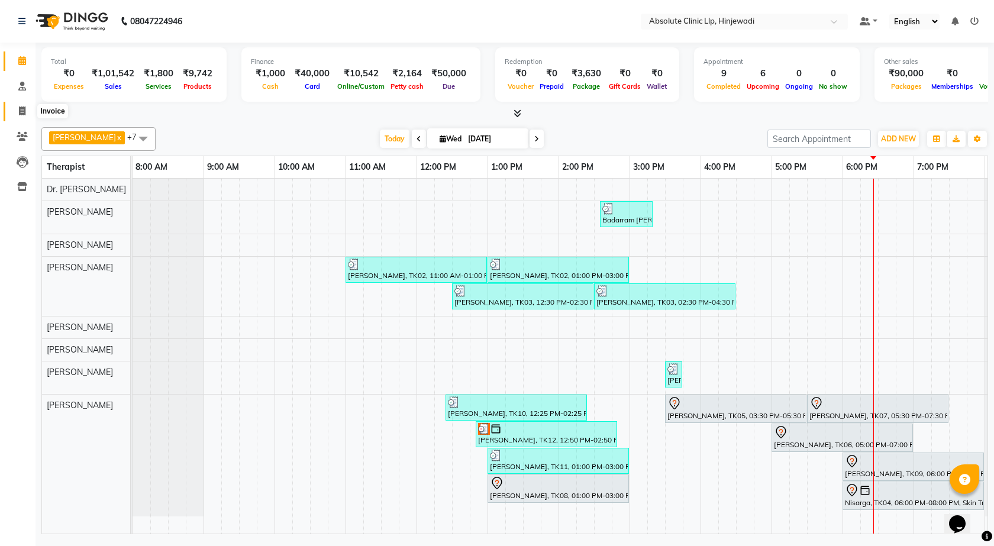
click at [22, 109] on icon at bounding box center [22, 111] width 7 height 9
select select "service"
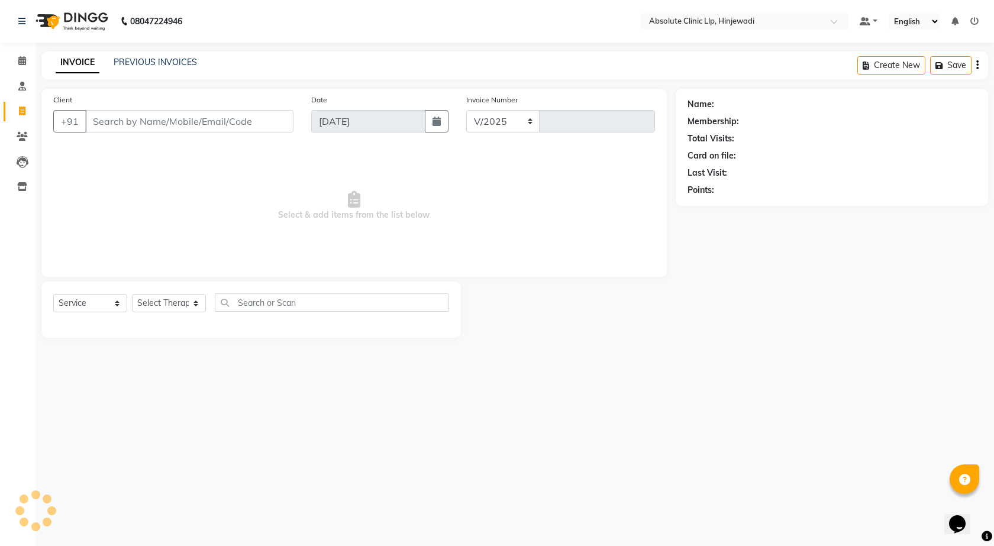
select select "5113"
type input "2163"
type input "Shree Haran"
click at [253, 127] on button "Add Client" at bounding box center [263, 121] width 61 height 22
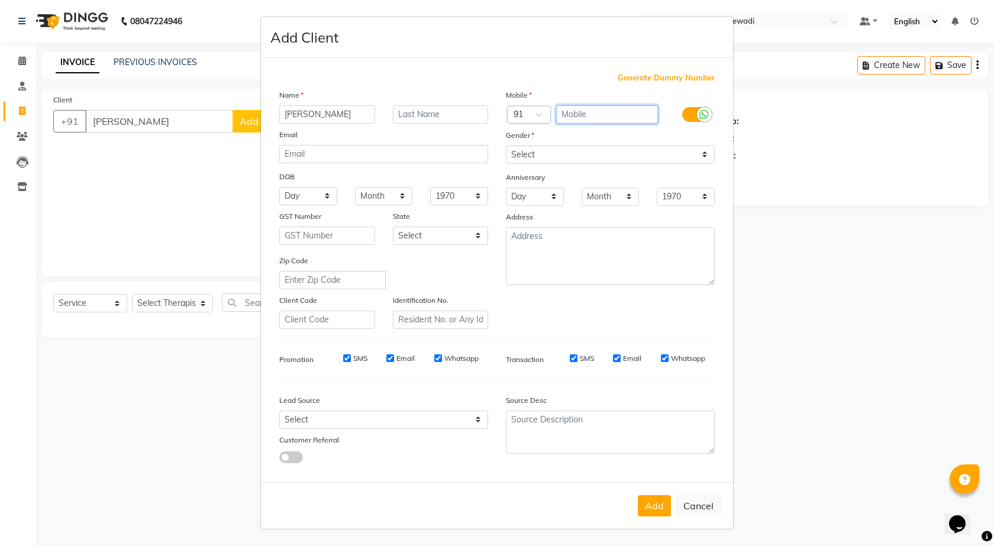
click at [627, 112] on input "text" at bounding box center [607, 114] width 102 height 18
type input "9176224758"
click at [597, 147] on select "Select Male Female Other Prefer Not To Say" at bounding box center [610, 155] width 209 height 18
select select "male"
click at [506, 146] on select "Select Male Female Other Prefer Not To Say" at bounding box center [610, 155] width 209 height 18
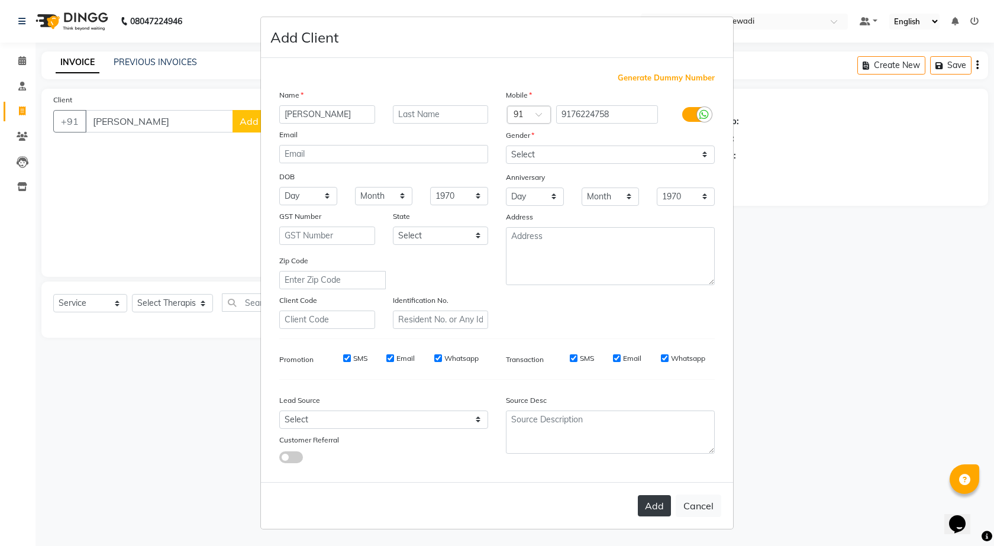
click at [664, 500] on button "Add" at bounding box center [654, 505] width 33 height 21
type input "9176224758"
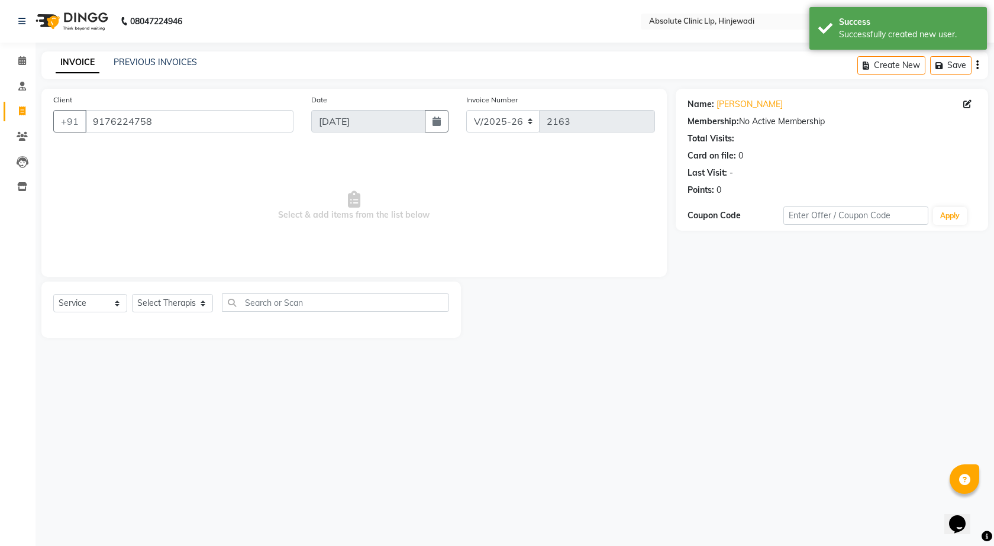
click at [86, 14] on img at bounding box center [70, 21] width 81 height 33
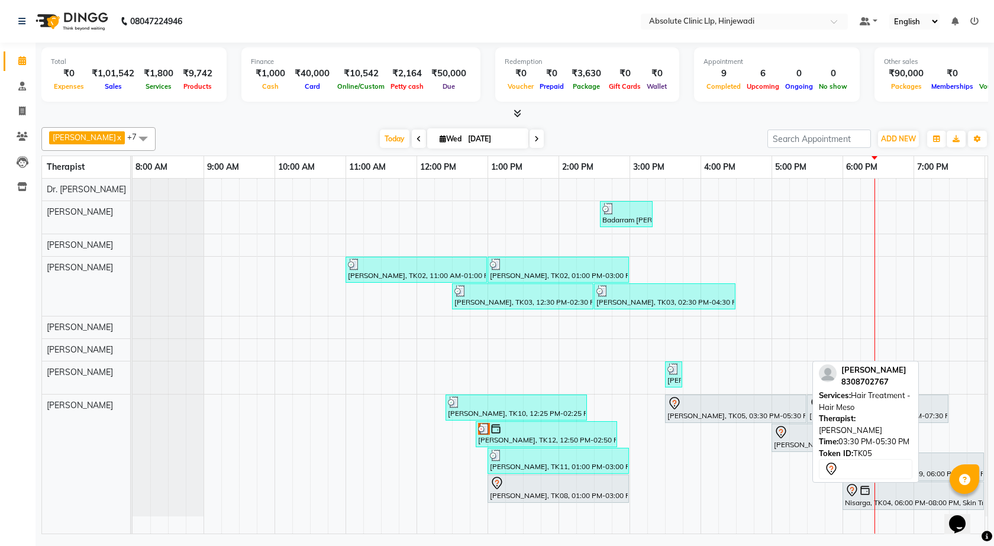
click at [727, 407] on div at bounding box center [736, 404] width 137 height 14
select select "7"
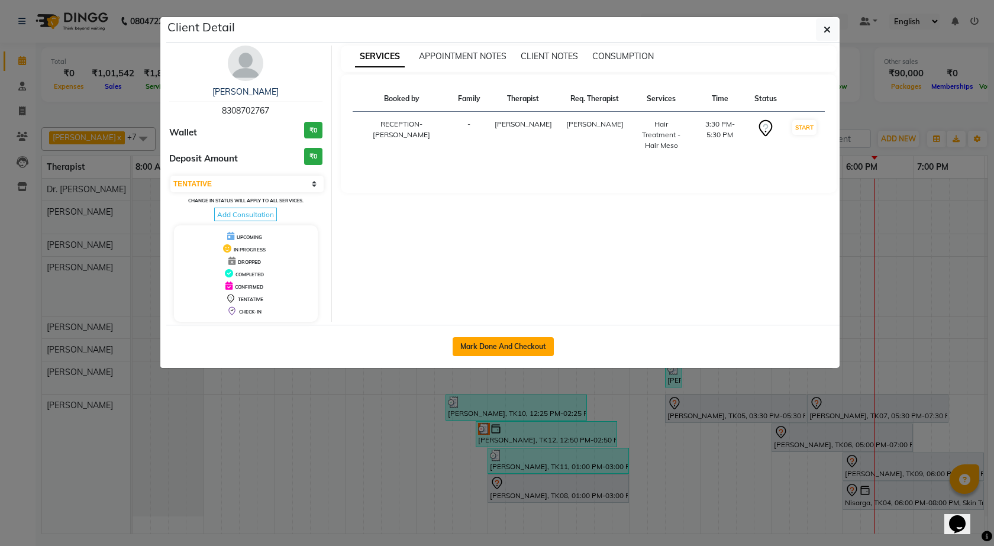
click at [507, 353] on button "Mark Done And Checkout" at bounding box center [503, 346] width 101 height 19
select select "service"
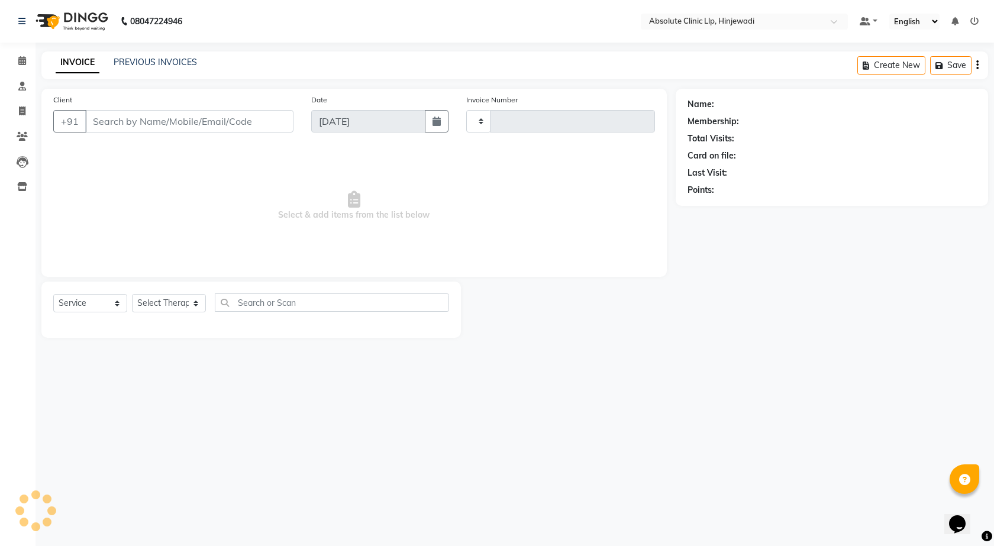
type input "2163"
select select "5113"
type input "8308702767"
select select "77023"
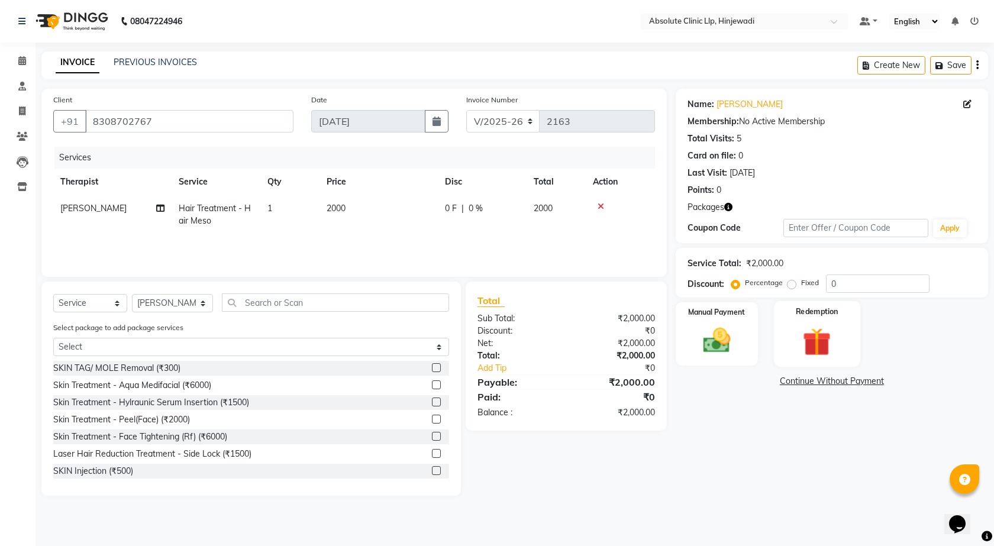
click at [823, 342] on img at bounding box center [817, 341] width 46 height 35
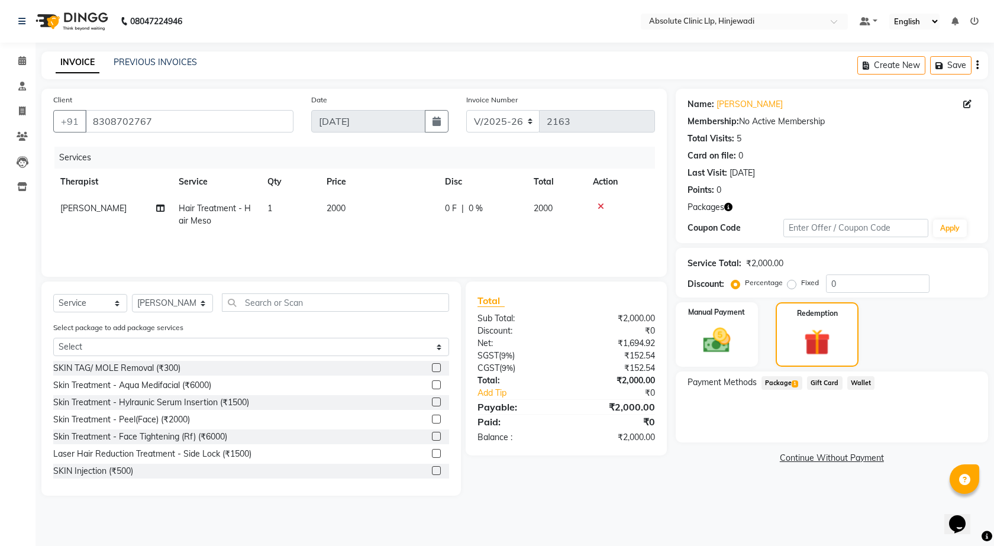
click at [787, 384] on span "Package 1" at bounding box center [782, 383] width 41 height 14
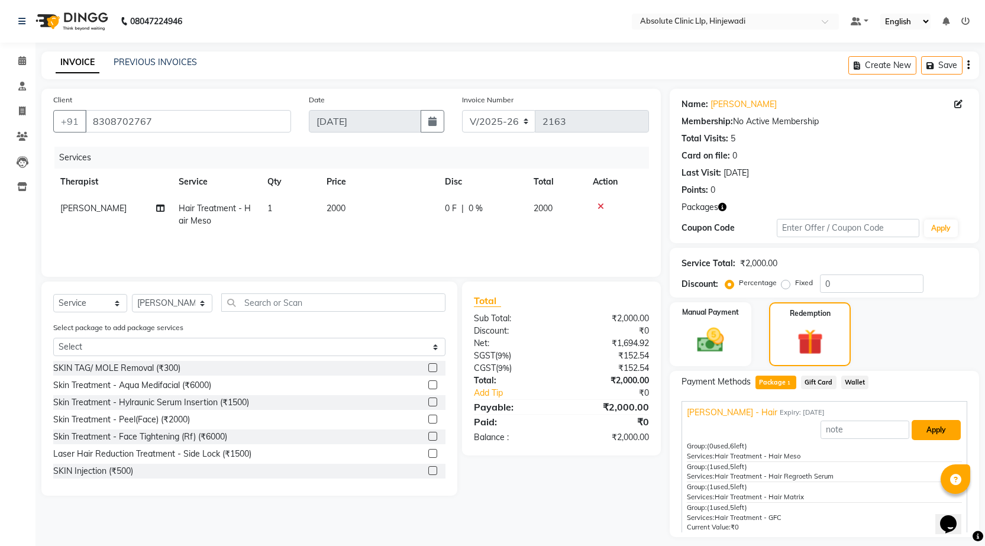
click at [918, 428] on button "Apply" at bounding box center [936, 430] width 49 height 20
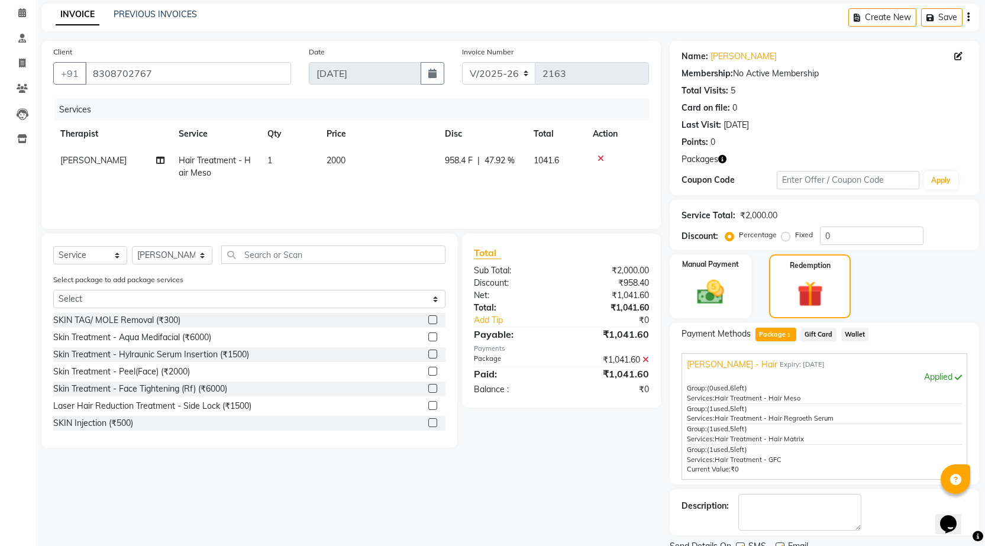
scroll to position [95, 0]
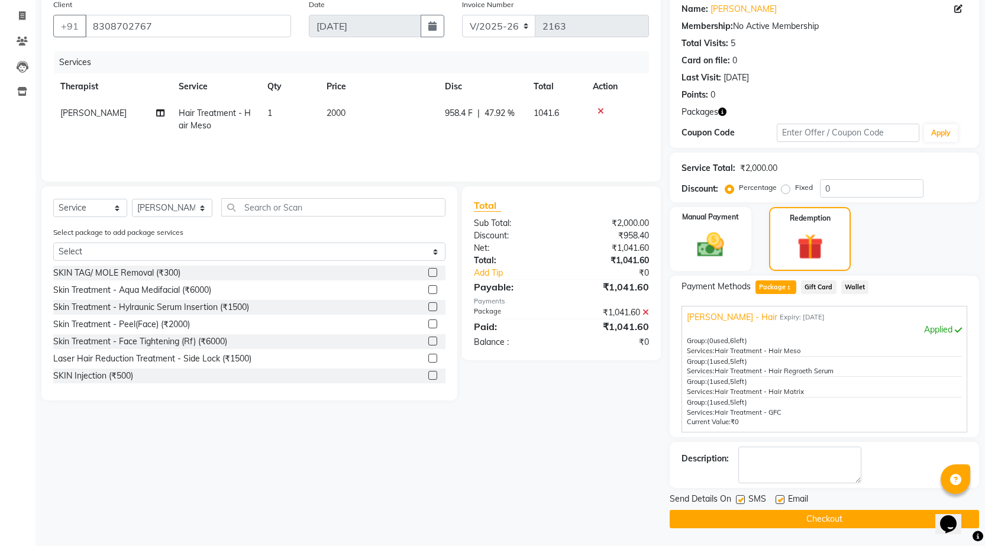
click at [841, 524] on button "Checkout" at bounding box center [825, 519] width 310 height 18
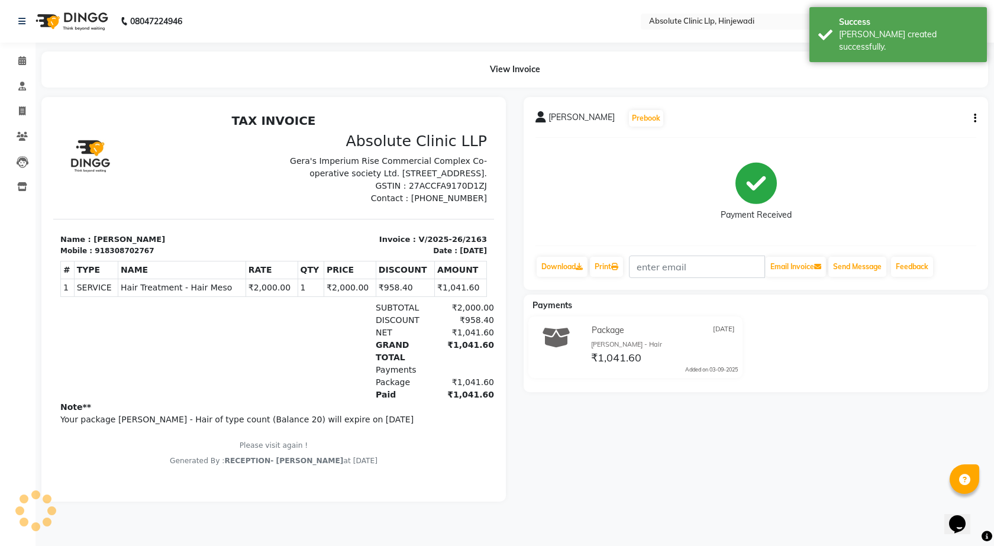
click at [92, 29] on img at bounding box center [70, 21] width 81 height 33
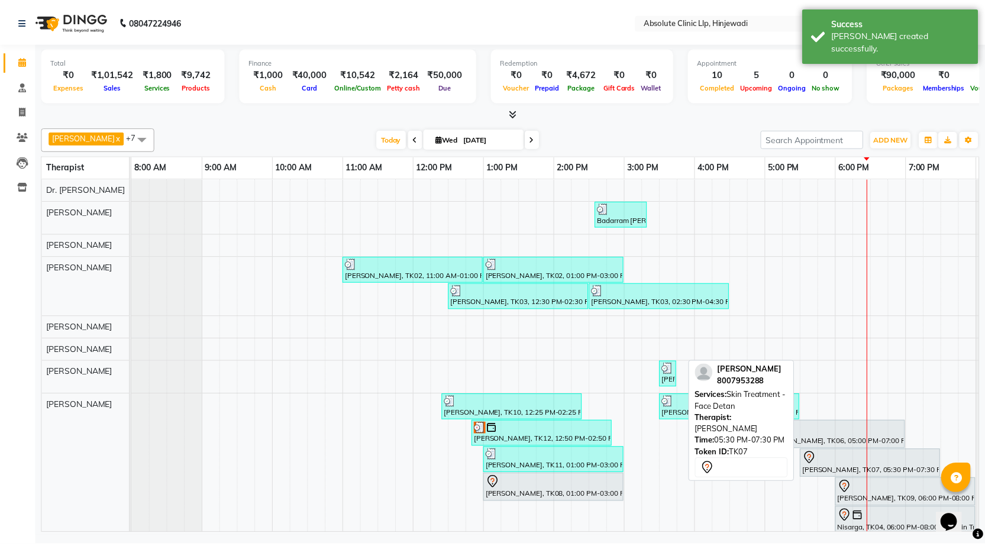
scroll to position [18, 0]
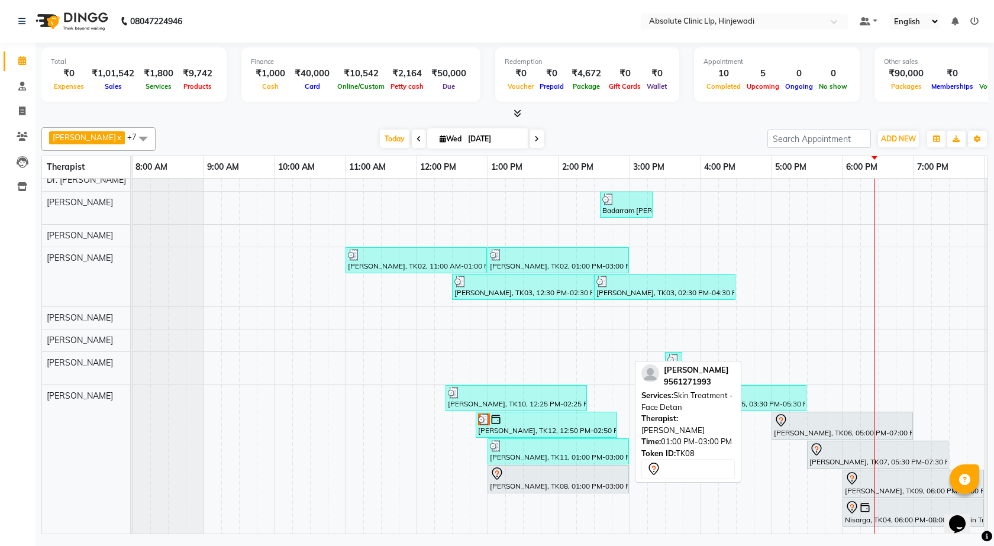
click at [555, 471] on div at bounding box center [558, 474] width 137 height 14
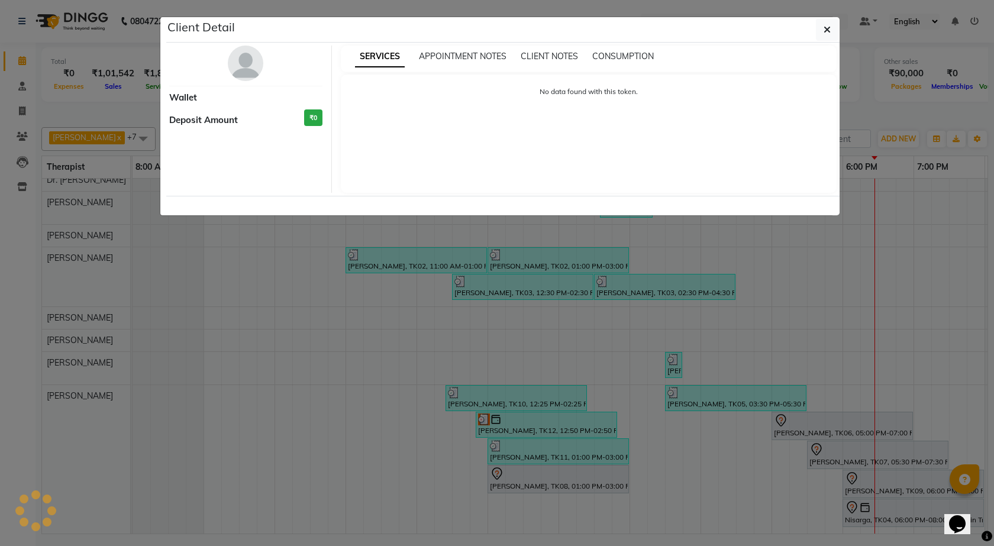
select select "7"
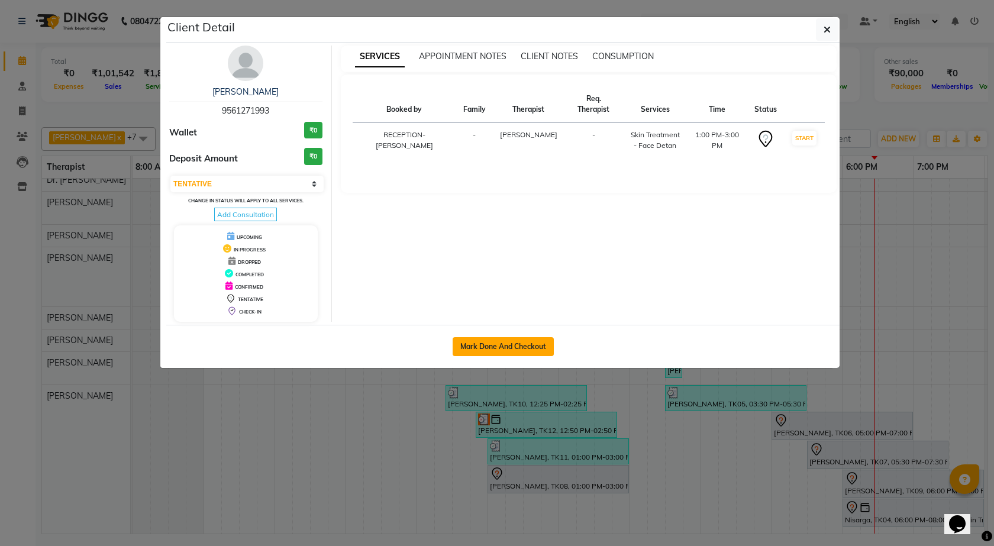
click at [518, 354] on button "Mark Done And Checkout" at bounding box center [503, 346] width 101 height 19
select select "service"
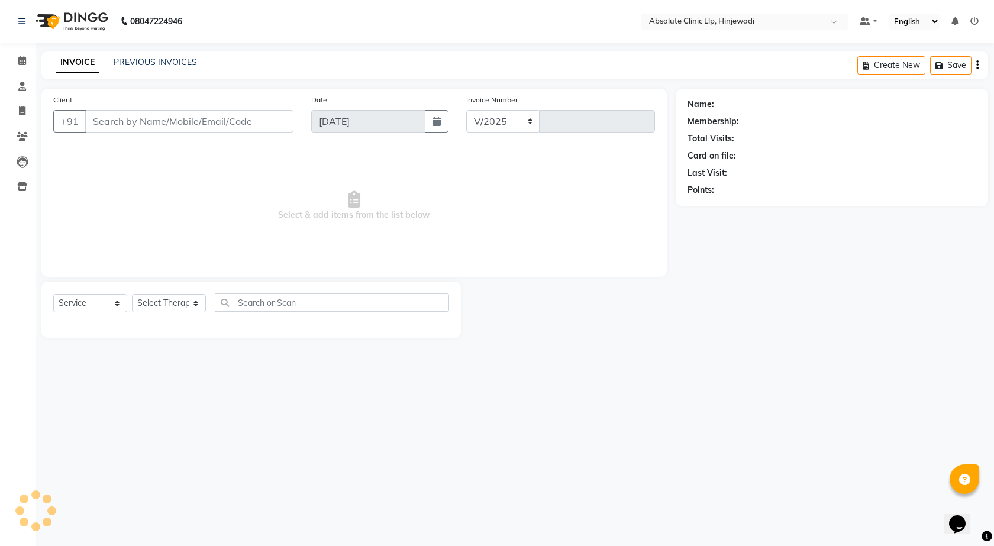
select select "5113"
type input "2164"
type input "9561271993"
select select "77023"
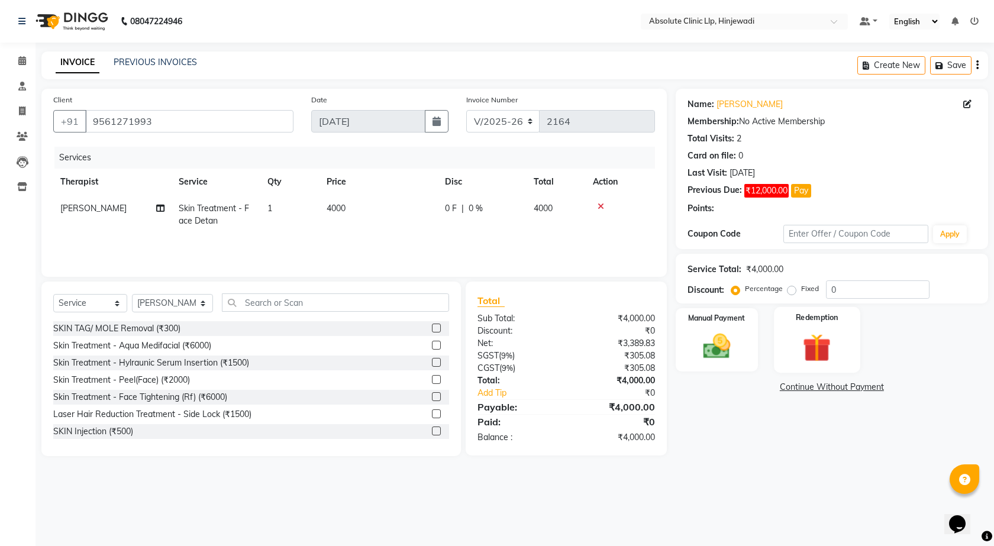
click at [831, 351] on img at bounding box center [817, 347] width 46 height 35
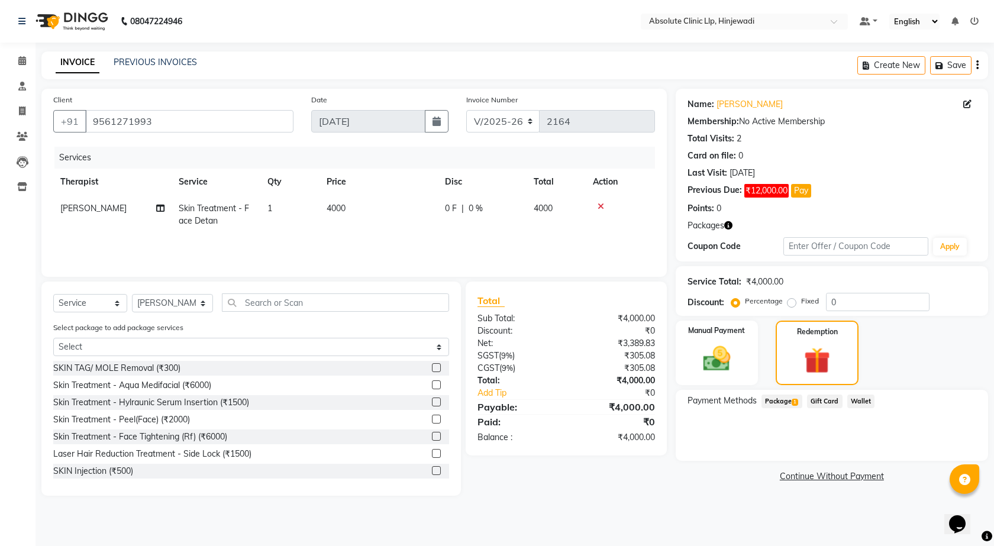
click at [778, 395] on span "Package 1" at bounding box center [782, 402] width 41 height 14
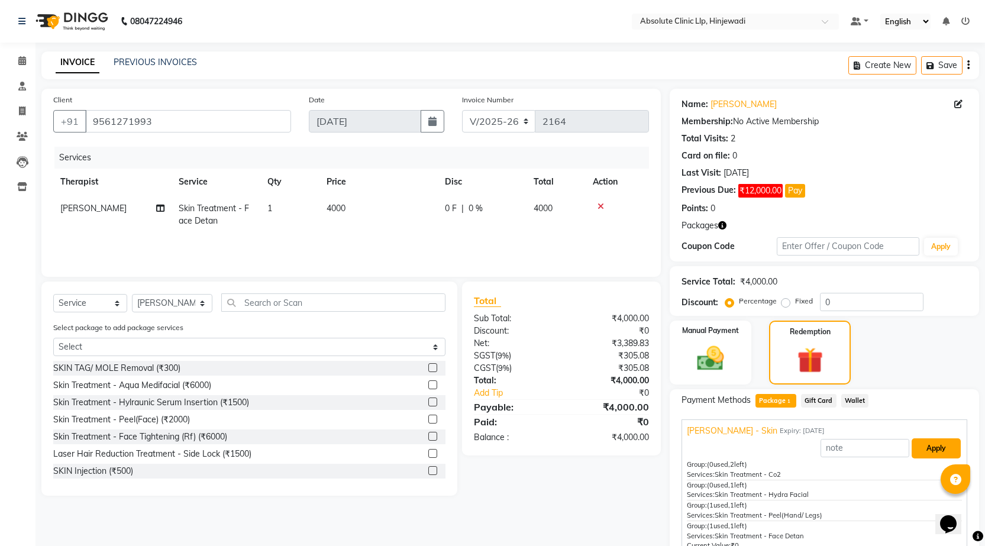
click at [914, 442] on button "Apply" at bounding box center [936, 449] width 49 height 20
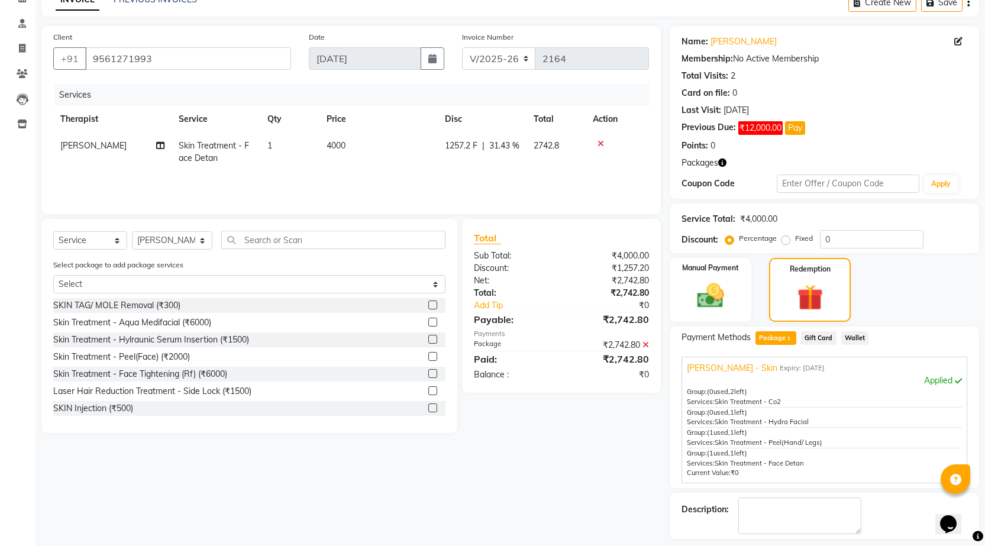
scroll to position [114, 0]
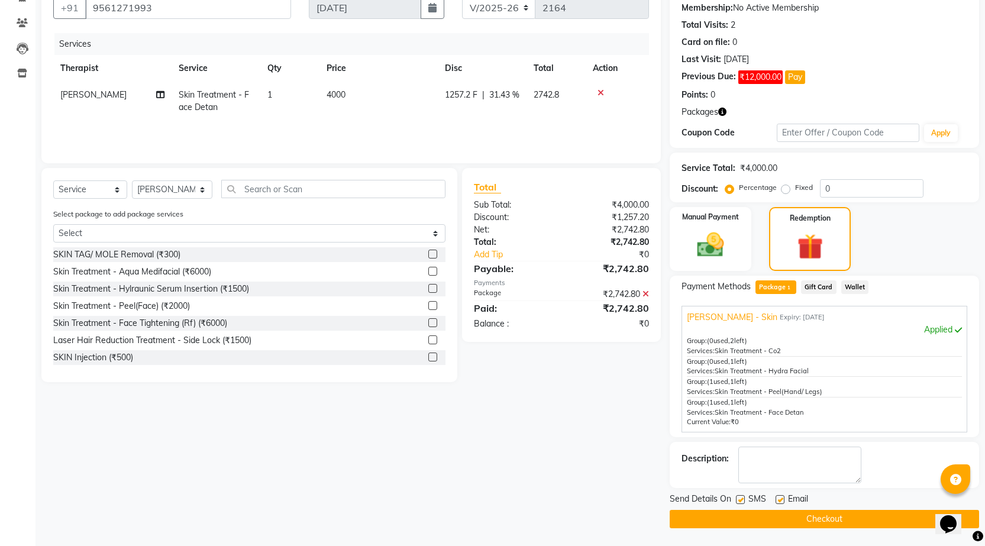
click at [834, 517] on button "Checkout" at bounding box center [825, 519] width 310 height 18
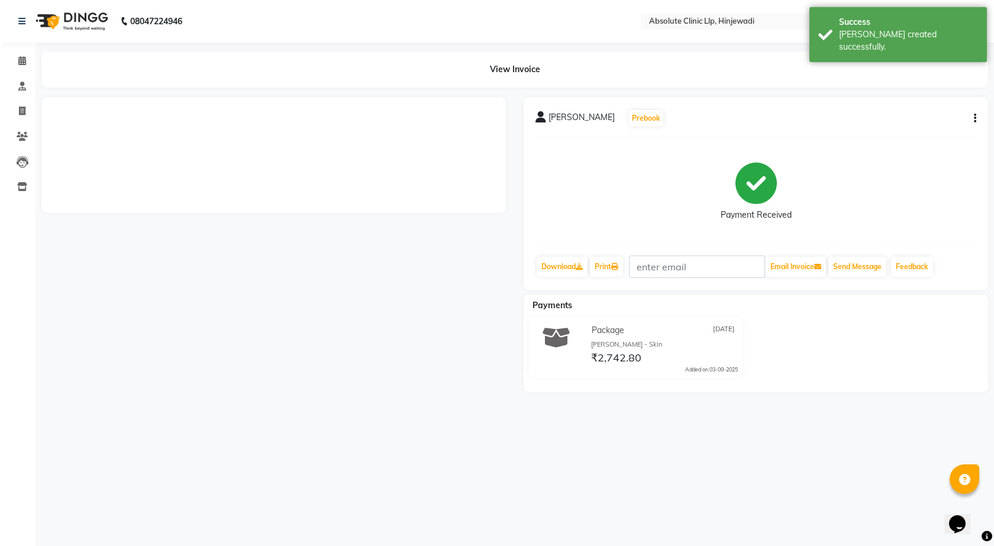
click at [99, 30] on img at bounding box center [70, 21] width 81 height 33
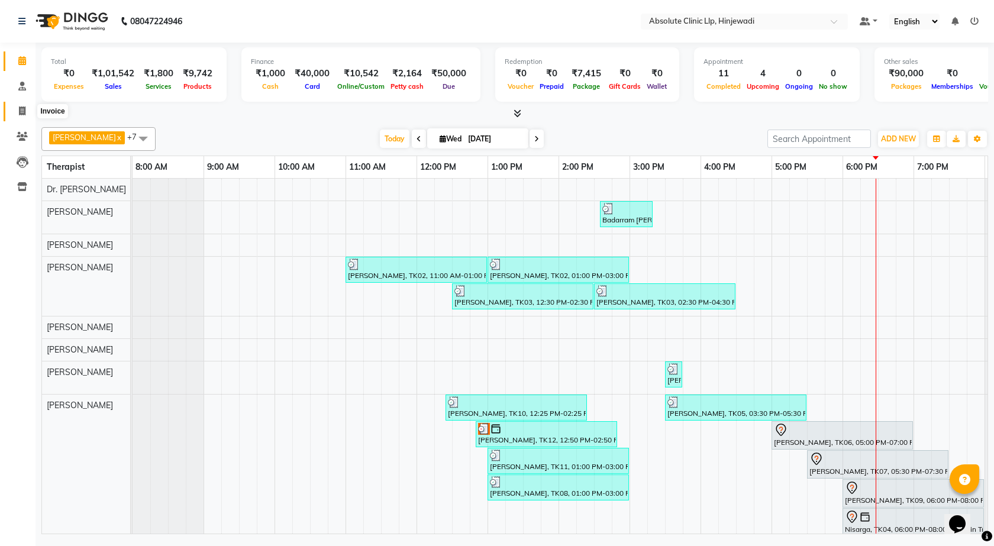
click at [22, 112] on icon at bounding box center [22, 111] width 7 height 9
select select "service"
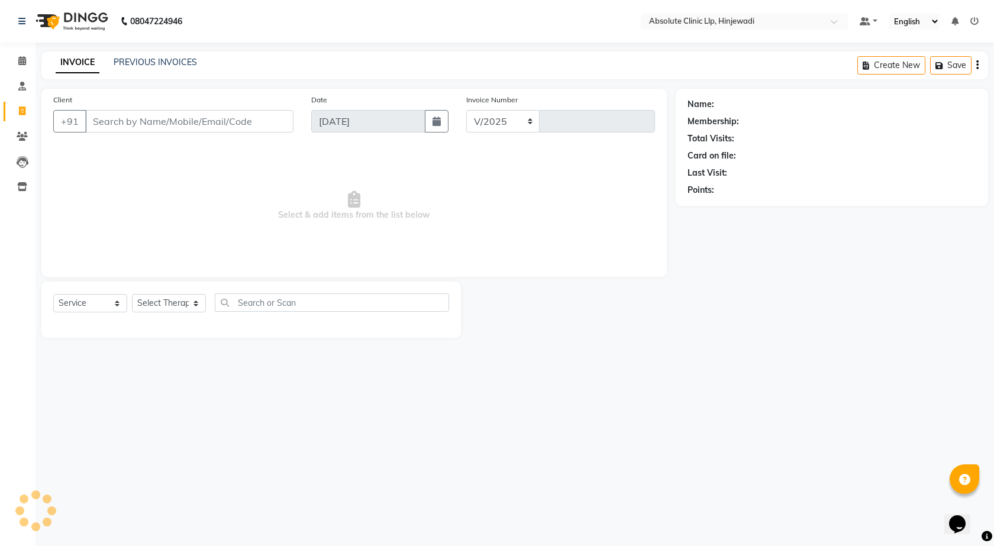
select select "5113"
type input "2165"
click at [86, 22] on img at bounding box center [70, 21] width 81 height 33
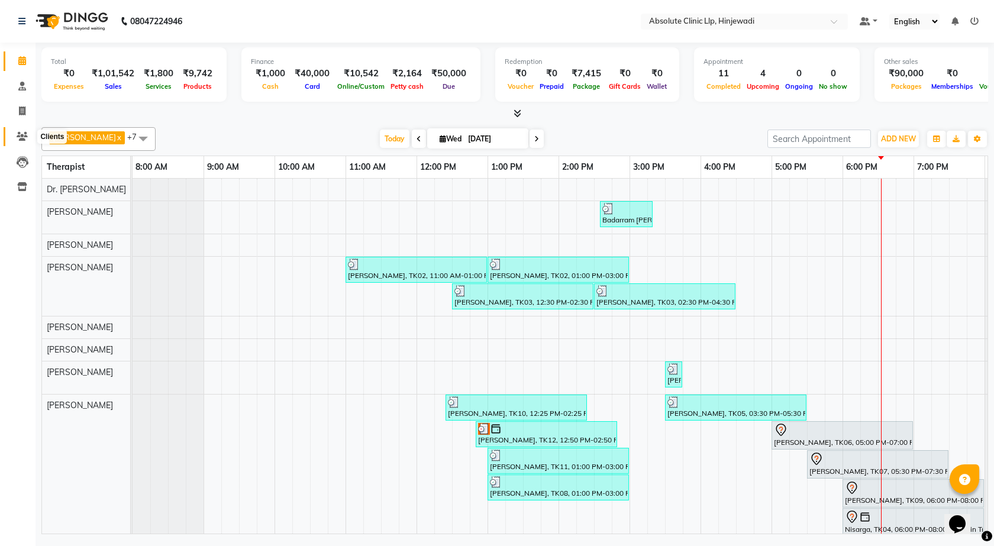
click at [27, 139] on icon at bounding box center [22, 136] width 11 height 9
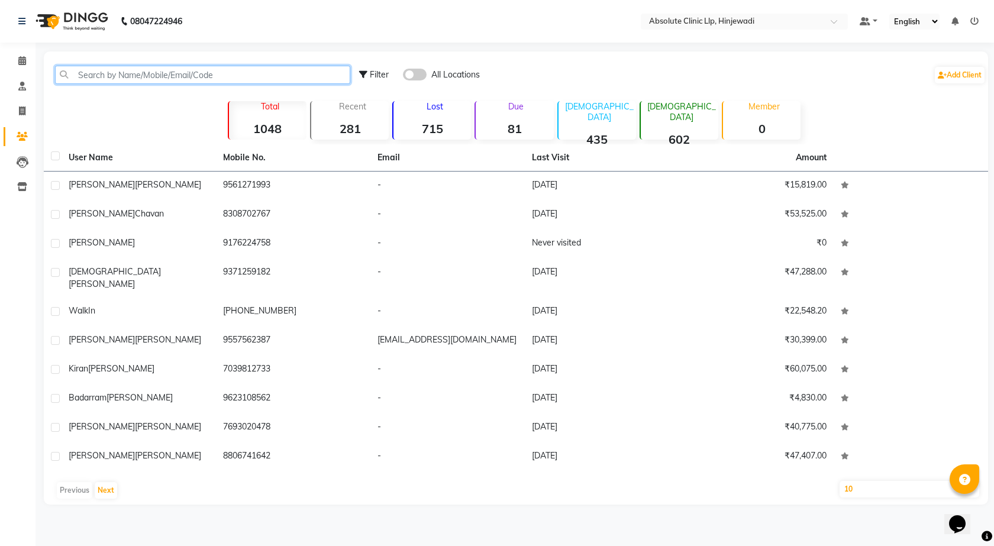
click at [170, 77] on input "text" at bounding box center [202, 75] width 295 height 18
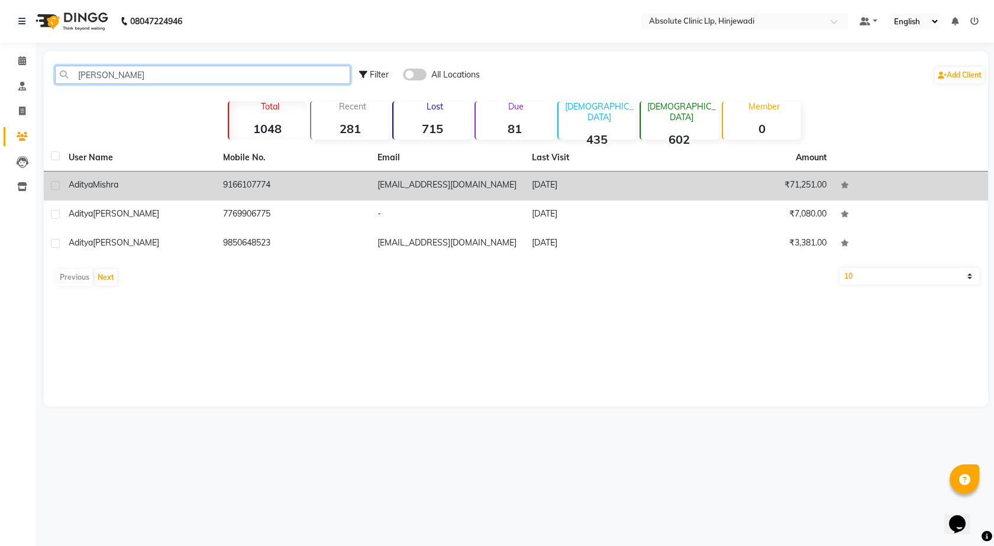
type input "Adity"
click at [137, 184] on div "Aditya Mishra" at bounding box center [139, 185] width 140 height 12
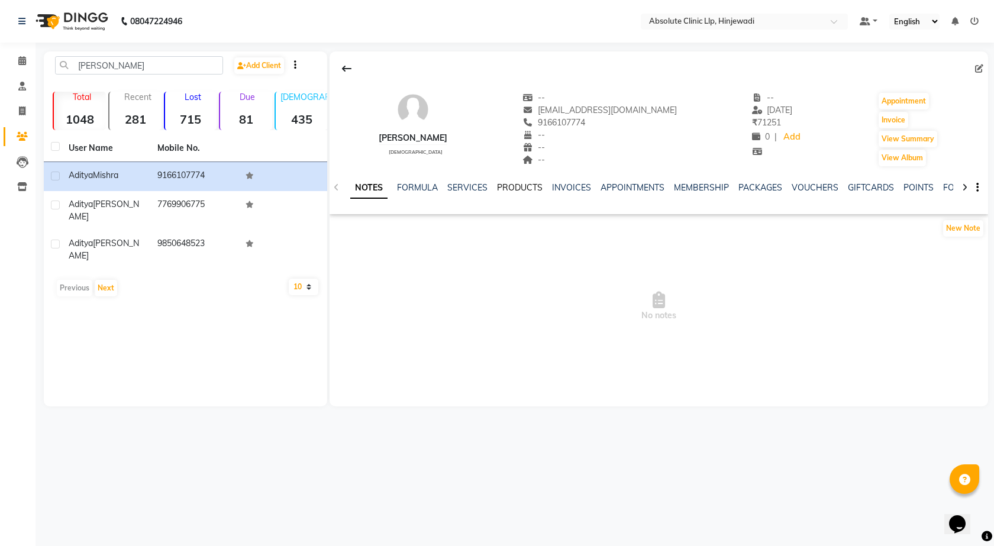
click at [523, 183] on link "PRODUCTS" at bounding box center [520, 187] width 46 height 11
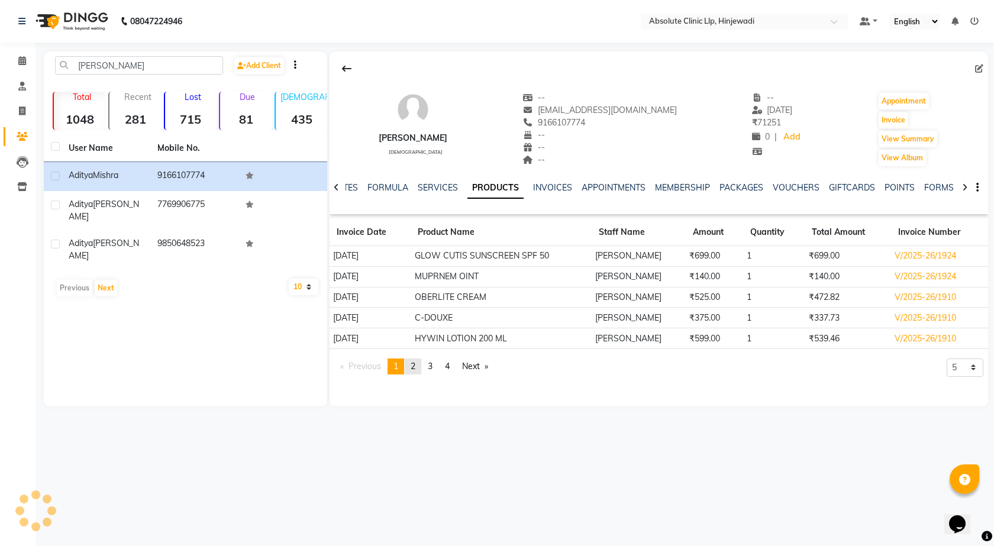
click at [418, 369] on link "page 2" at bounding box center [413, 367] width 17 height 16
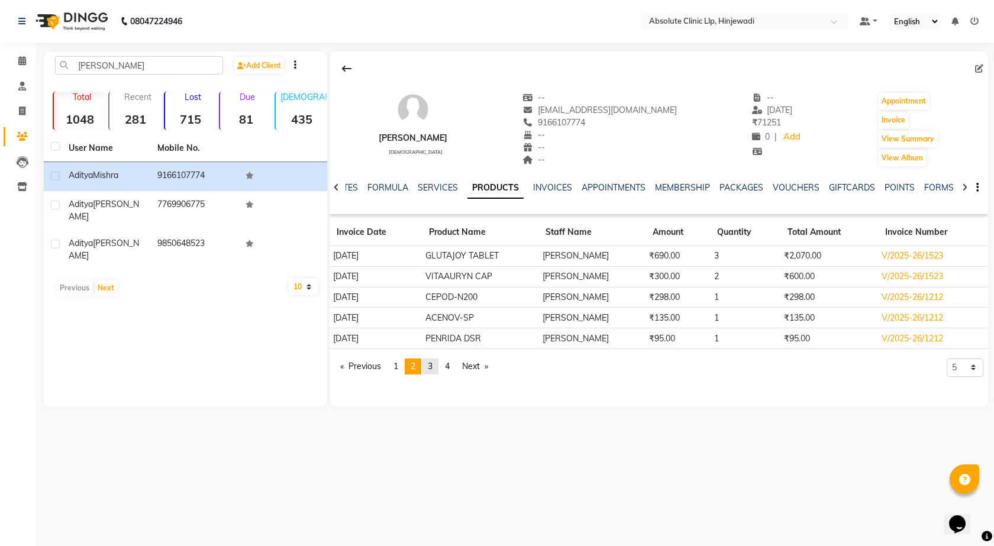
click at [432, 364] on span "3" at bounding box center [430, 366] width 5 height 11
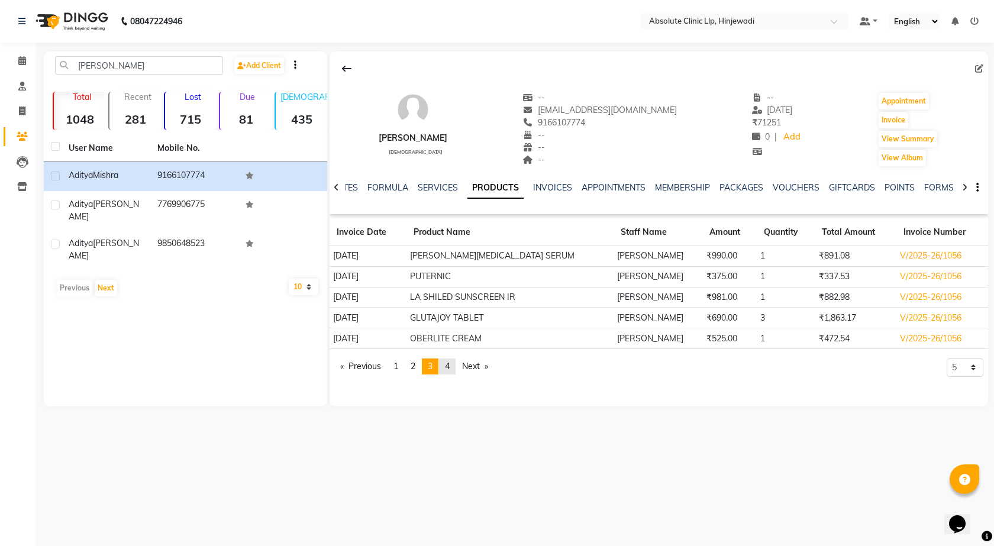
click at [450, 365] on span "4" at bounding box center [447, 366] width 5 height 11
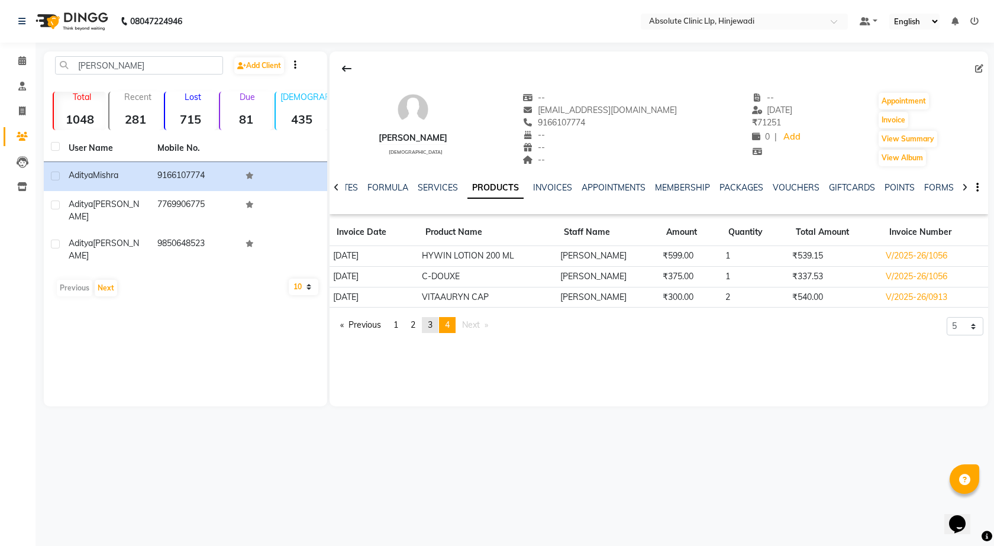
click at [433, 330] on span "3" at bounding box center [430, 325] width 5 height 11
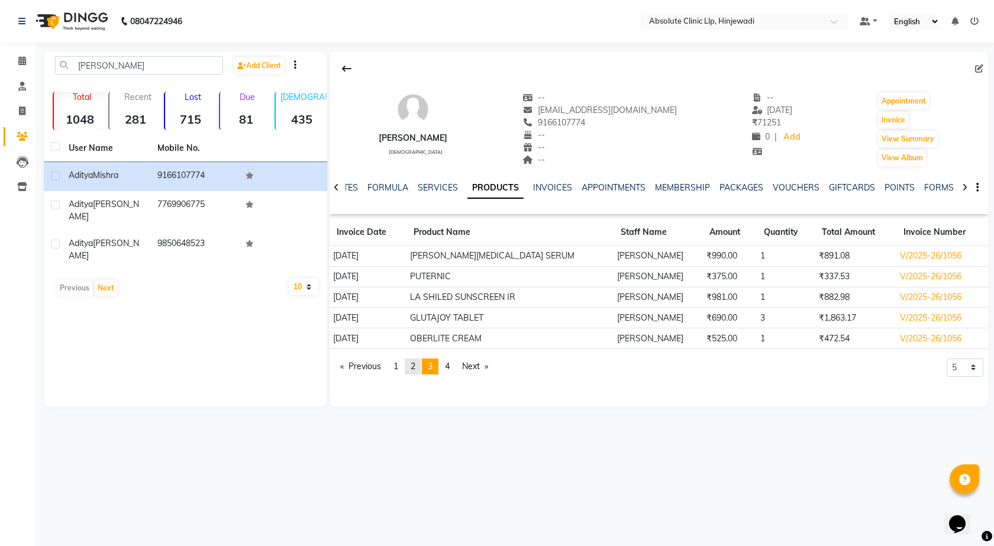
click at [414, 371] on span "2" at bounding box center [413, 366] width 5 height 11
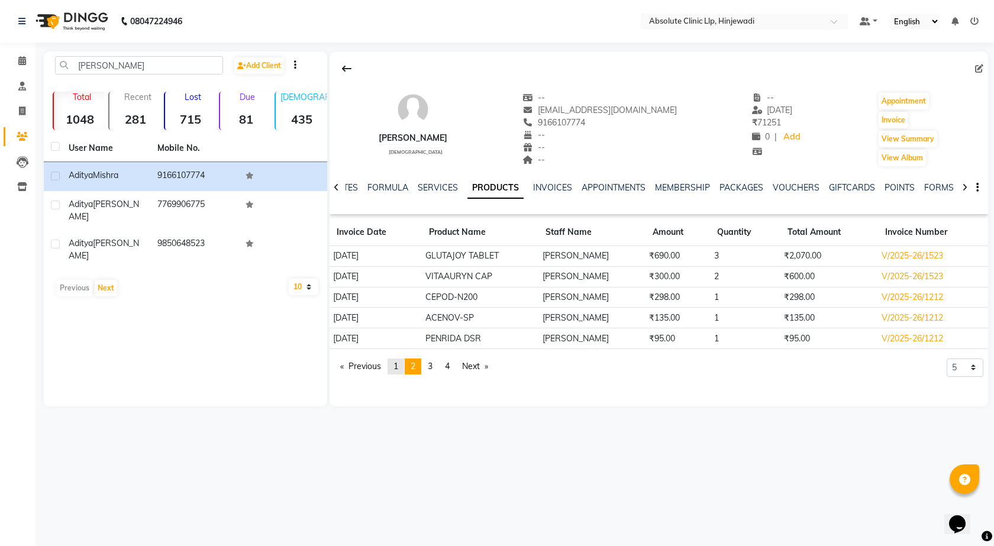
click at [400, 373] on link "page 1" at bounding box center [396, 367] width 17 height 16
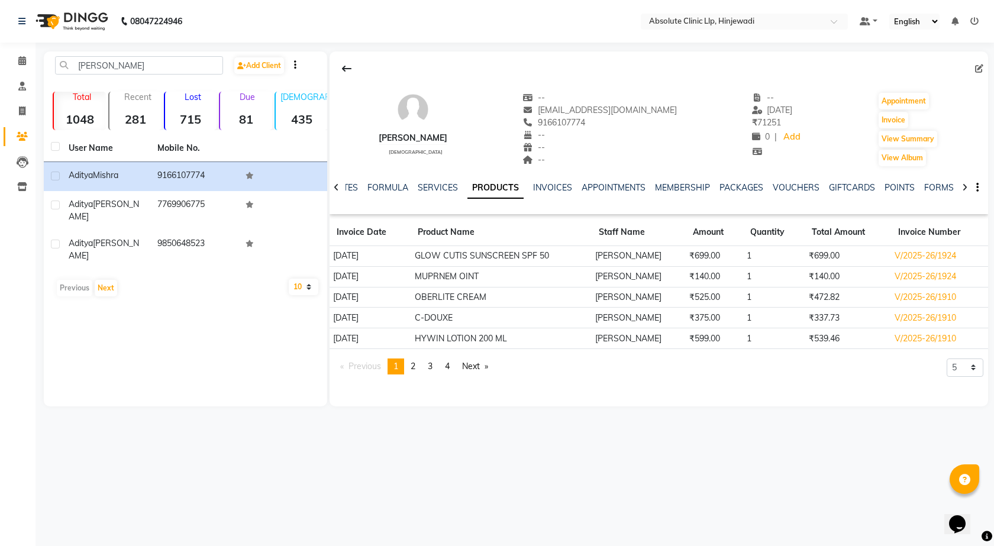
click at [60, 19] on img at bounding box center [70, 21] width 81 height 33
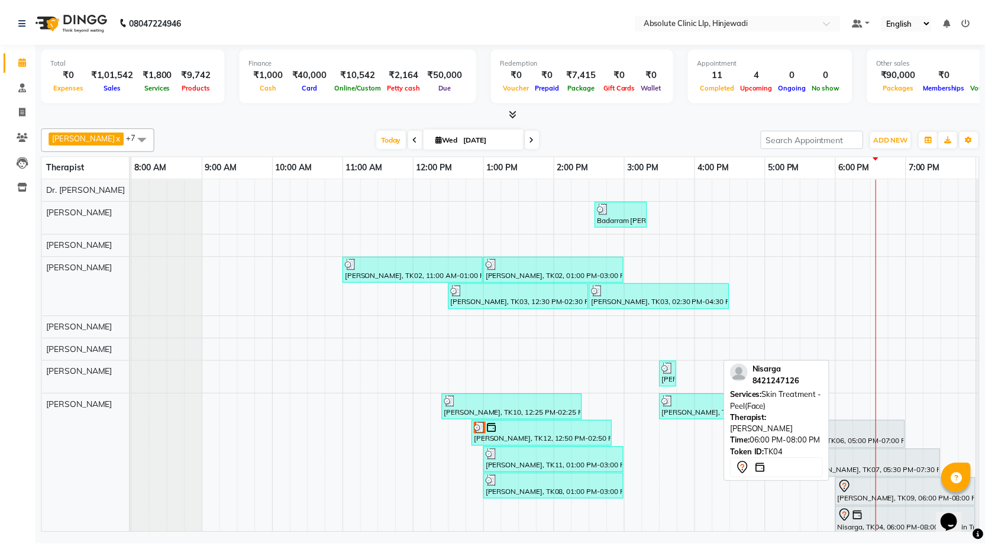
scroll to position [18, 0]
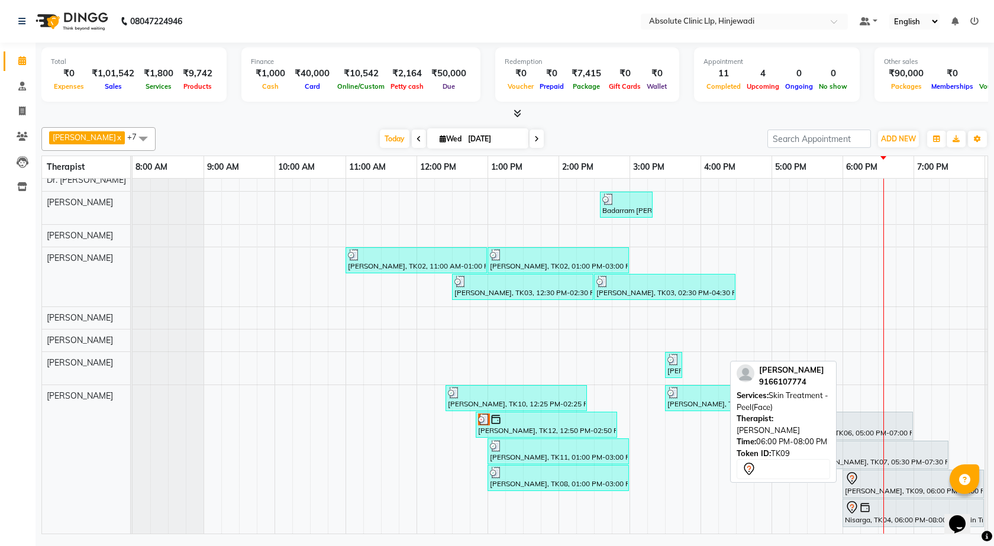
click at [133, 474] on div "Sourav Rana, TK10, 12:25 PM-02:25 PM, Hair Treatment - Hair Meso (₹2000) Sujit …" at bounding box center [133, 459] width 0 height 149
click at [871, 478] on div "Aditya Mishra, TK09, 06:00 PM-08:00 PM, Skin Treatment - Peel(Face)" at bounding box center [913, 484] width 139 height 25
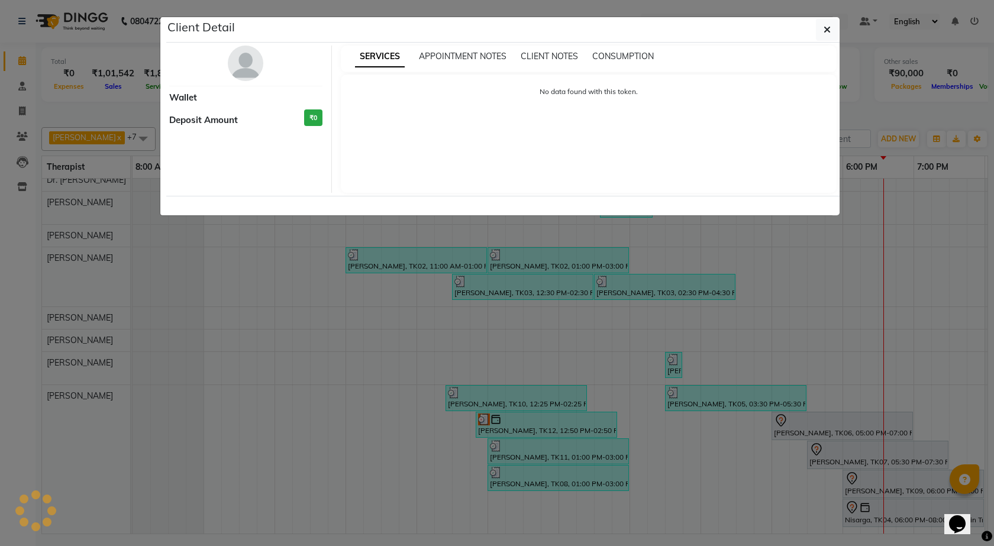
select select "7"
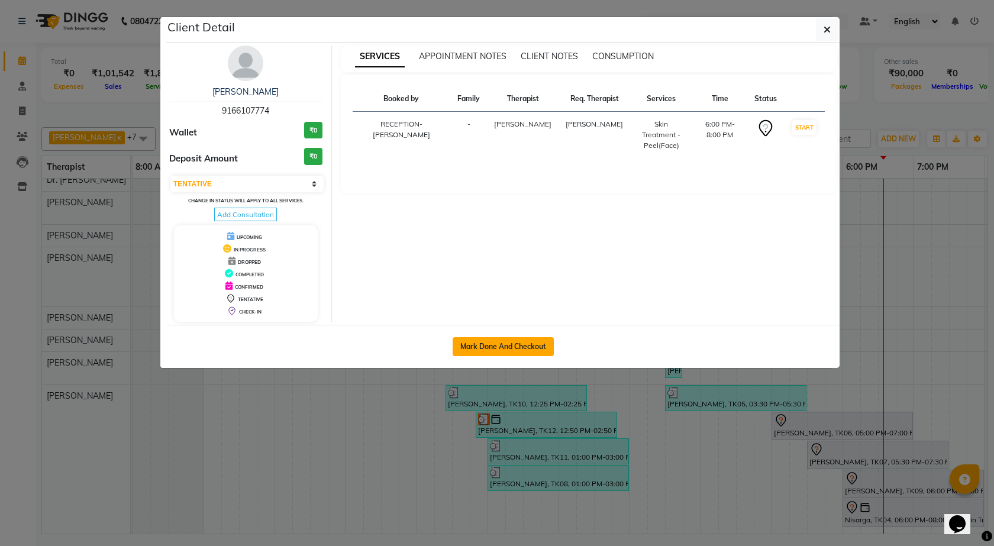
click at [476, 347] on button "Mark Done And Checkout" at bounding box center [503, 346] width 101 height 19
select select "service"
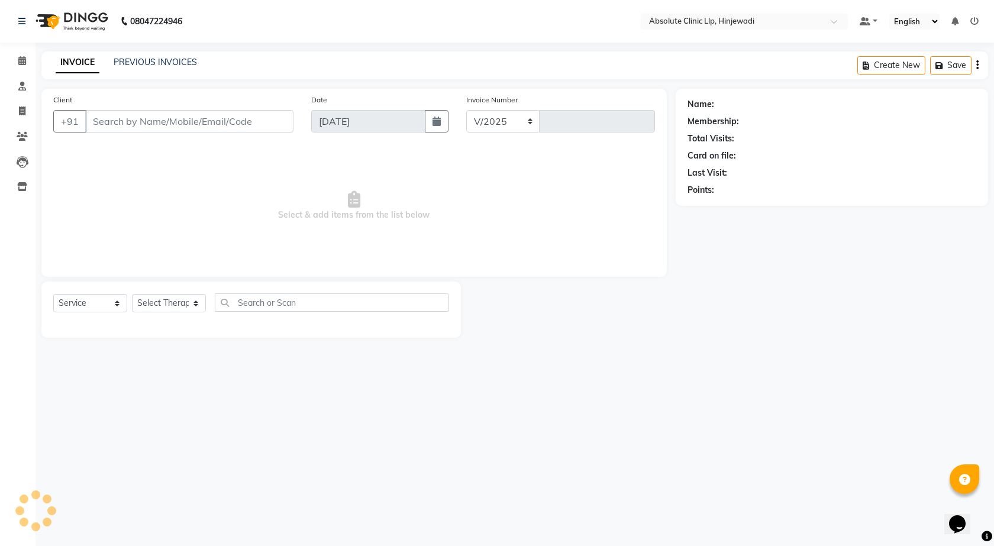
select select "5113"
type input "2165"
type input "9166107774"
select select "77023"
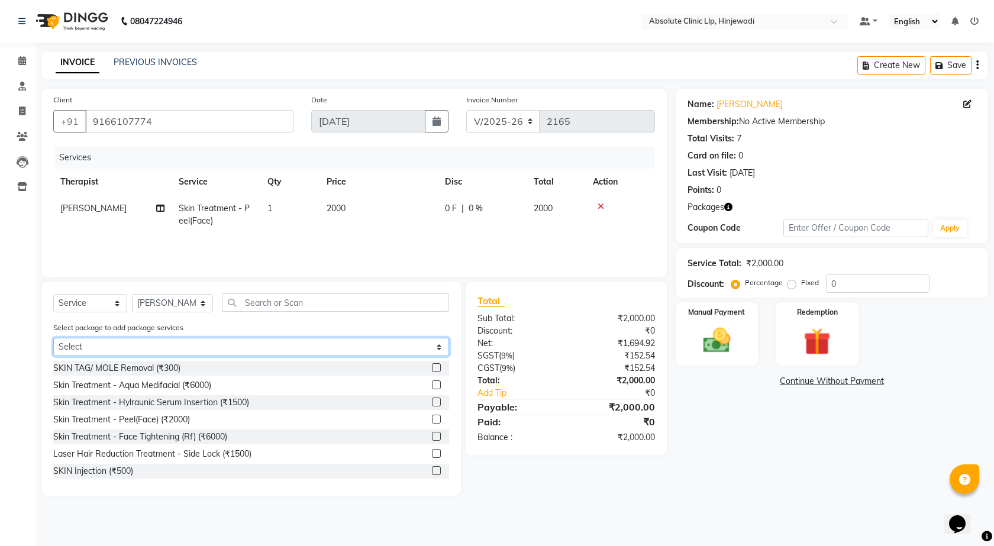
click at [438, 347] on select "Select Aditya Mishra - Skin" at bounding box center [251, 347] width 396 height 18
select select "1: Object"
click at [53, 338] on select "Select Aditya Mishra - Skin" at bounding box center [251, 347] width 396 height 18
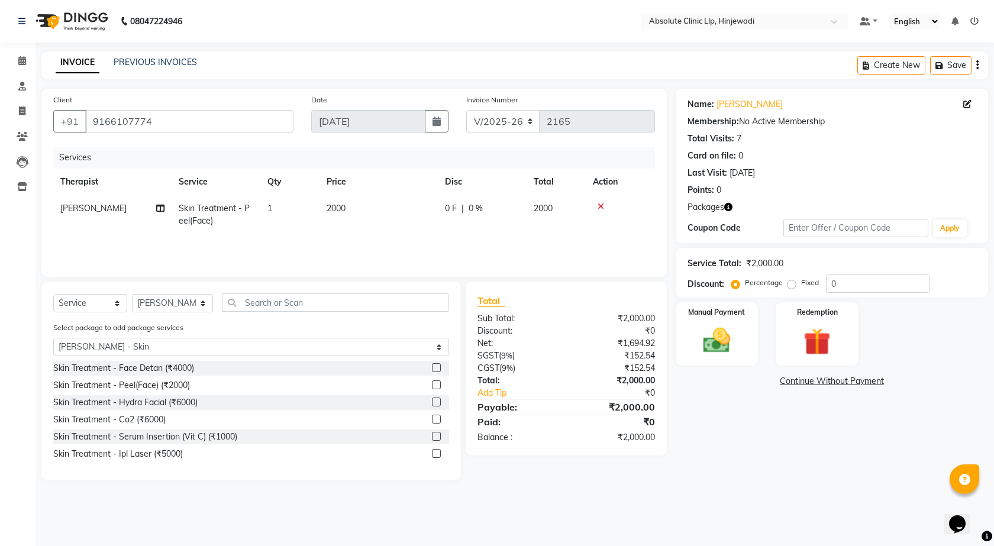
click at [436, 371] on label at bounding box center [436, 367] width 9 height 9
click at [436, 371] on input "checkbox" at bounding box center [436, 369] width 8 height 8
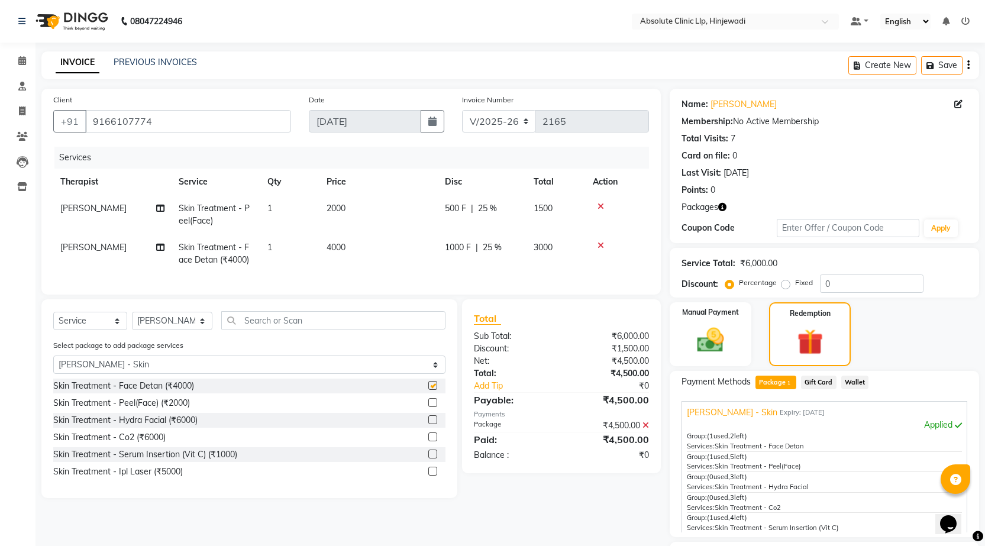
checkbox input "false"
click at [602, 206] on icon at bounding box center [601, 206] width 7 height 8
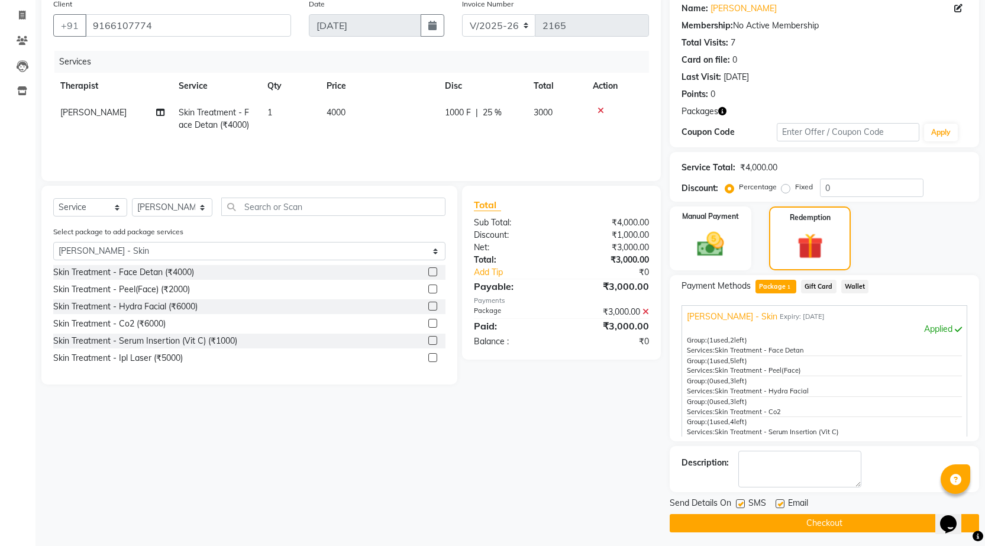
scroll to position [100, 0]
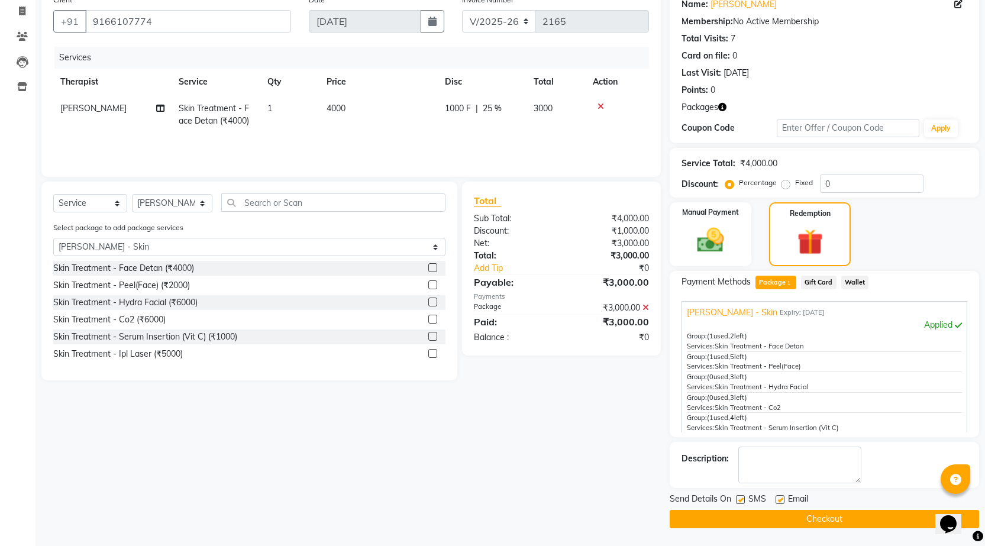
click at [867, 516] on button "Checkout" at bounding box center [825, 519] width 310 height 18
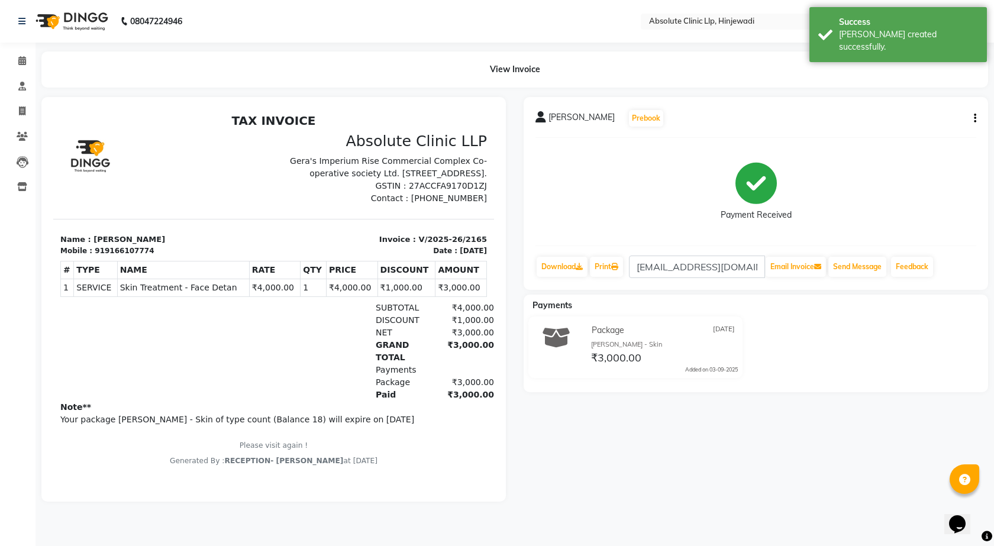
click at [70, 21] on img at bounding box center [70, 21] width 81 height 33
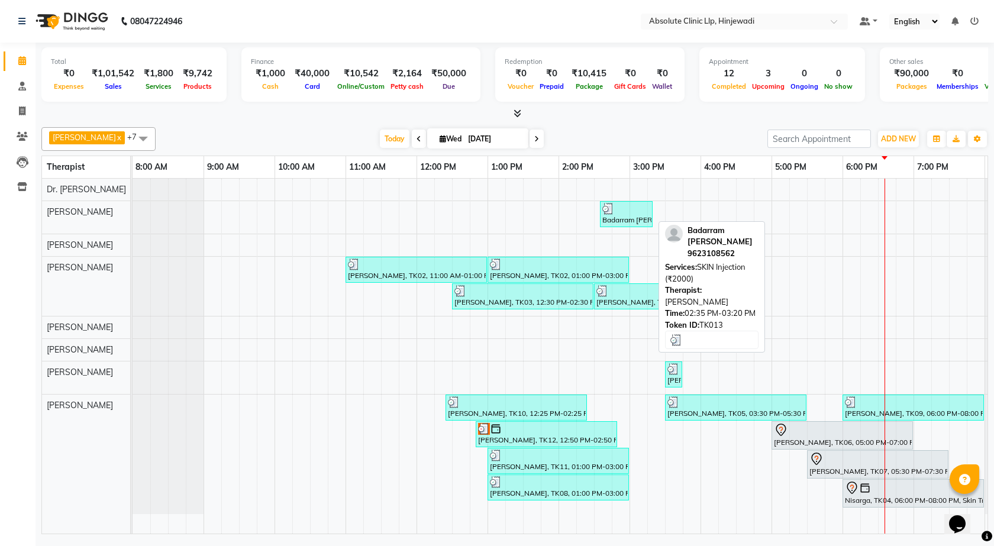
click at [631, 221] on div "Badarram [PERSON_NAME], TK13, 02:35 PM-03:20 PM, SKIN Injection (₹2000)" at bounding box center [626, 214] width 50 height 22
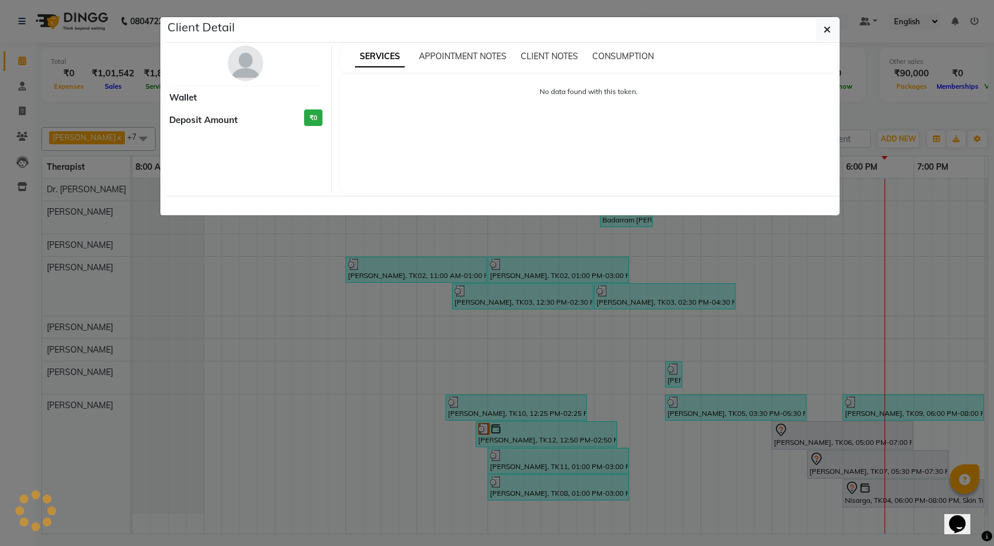
select select "3"
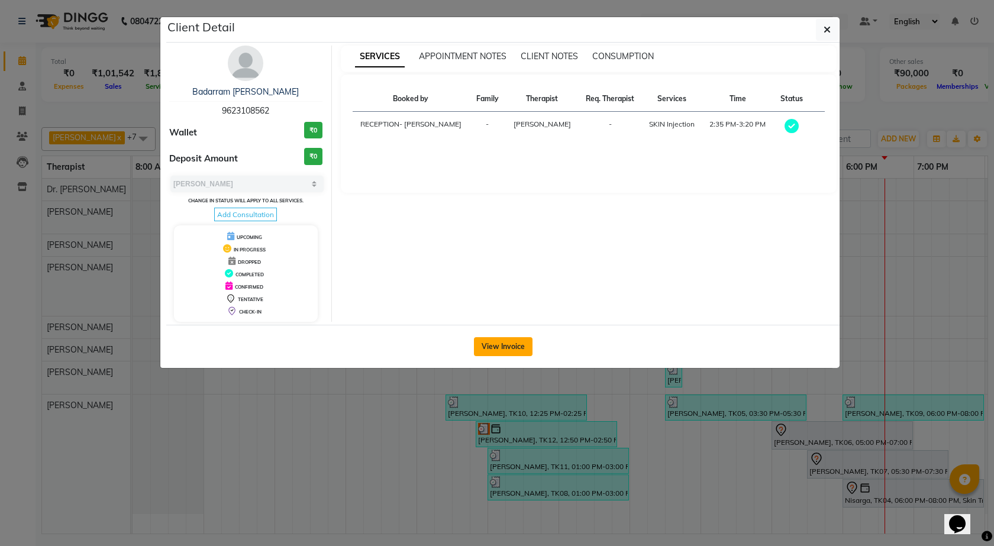
click at [510, 339] on button "View Invoice" at bounding box center [503, 346] width 59 height 19
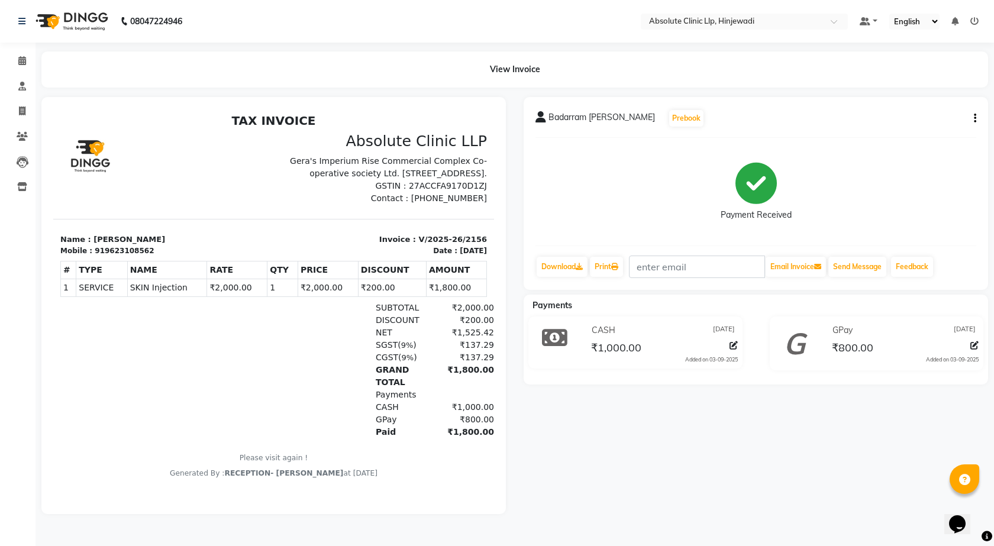
click at [77, 18] on img at bounding box center [70, 21] width 81 height 33
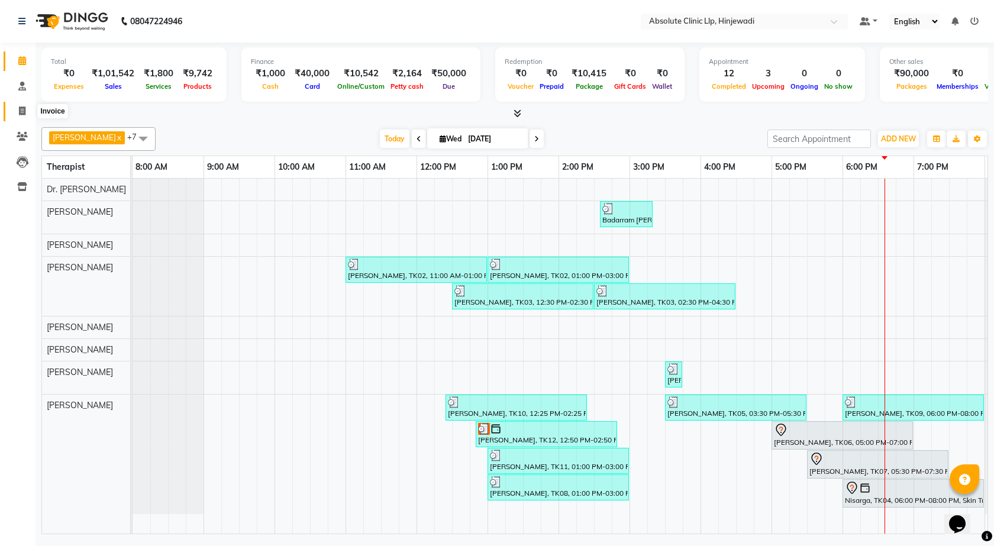
click at [24, 111] on icon at bounding box center [22, 111] width 7 height 9
select select "service"
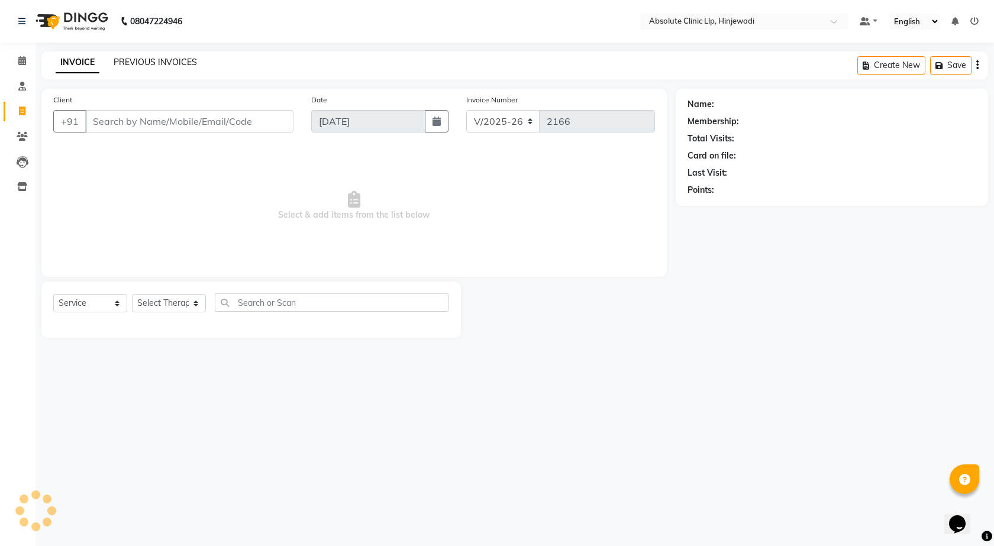
click at [161, 57] on link "PREVIOUS INVOICES" at bounding box center [155, 62] width 83 height 11
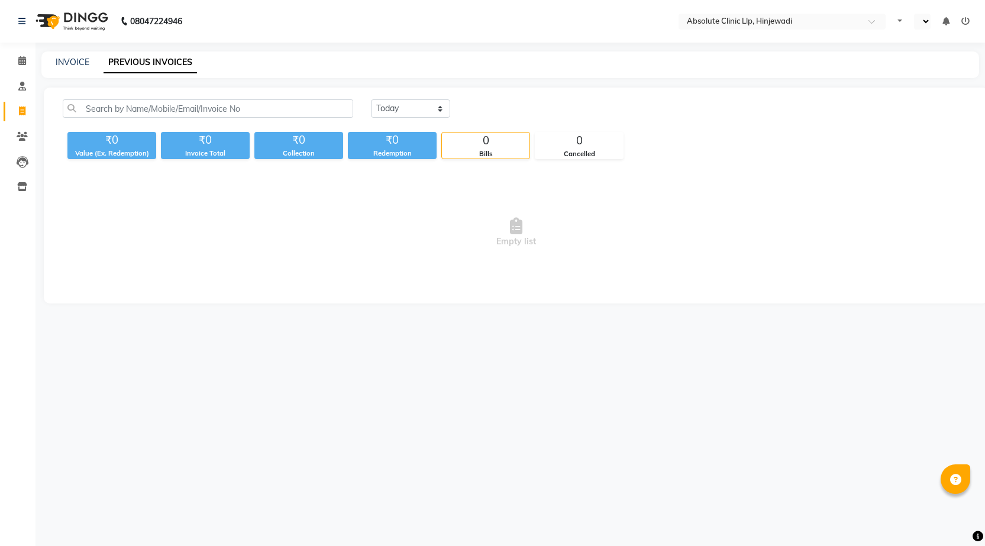
select select "en"
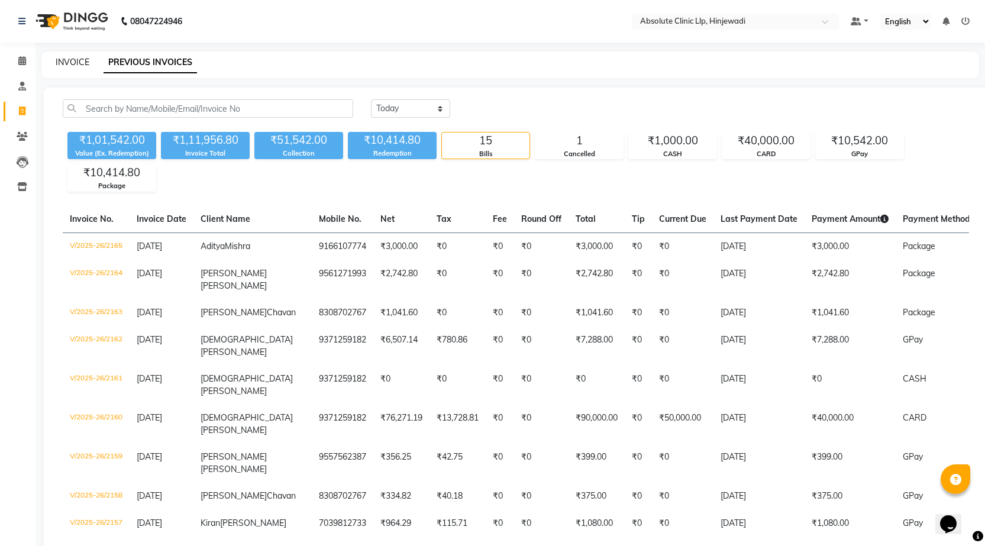
click at [70, 59] on link "INVOICE" at bounding box center [73, 62] width 34 height 11
select select "service"
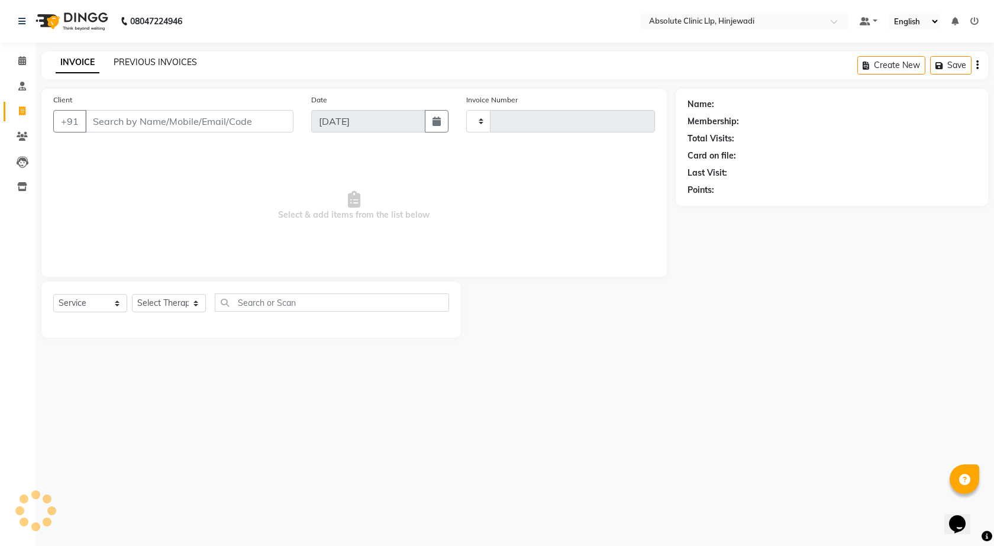
click at [144, 59] on link "PREVIOUS INVOICES" at bounding box center [155, 62] width 83 height 11
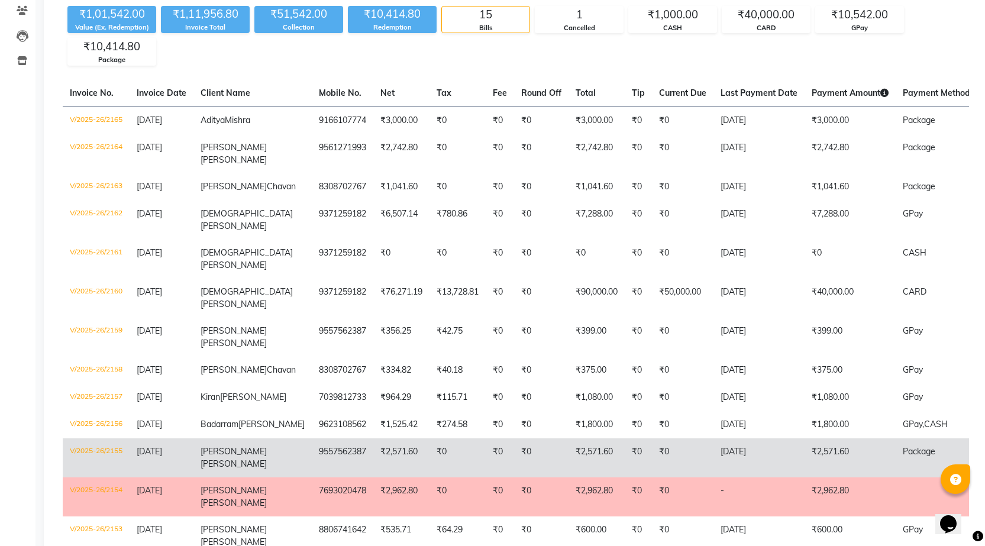
scroll to position [113, 0]
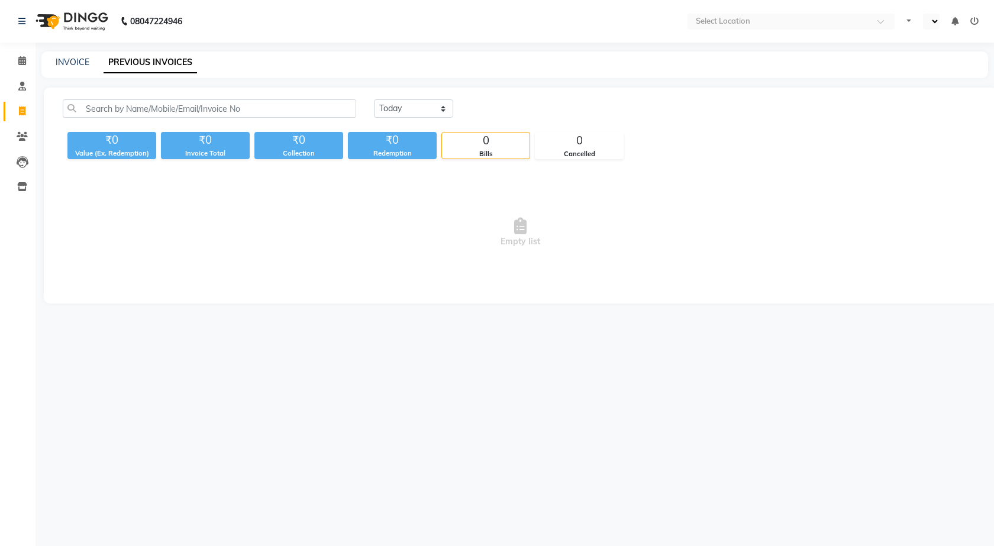
select select "en"
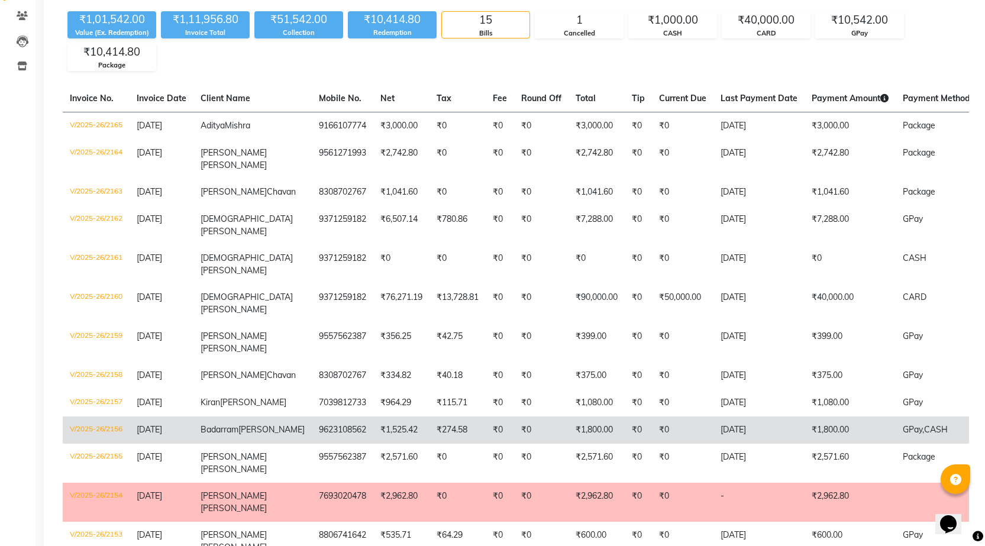
scroll to position [196, 0]
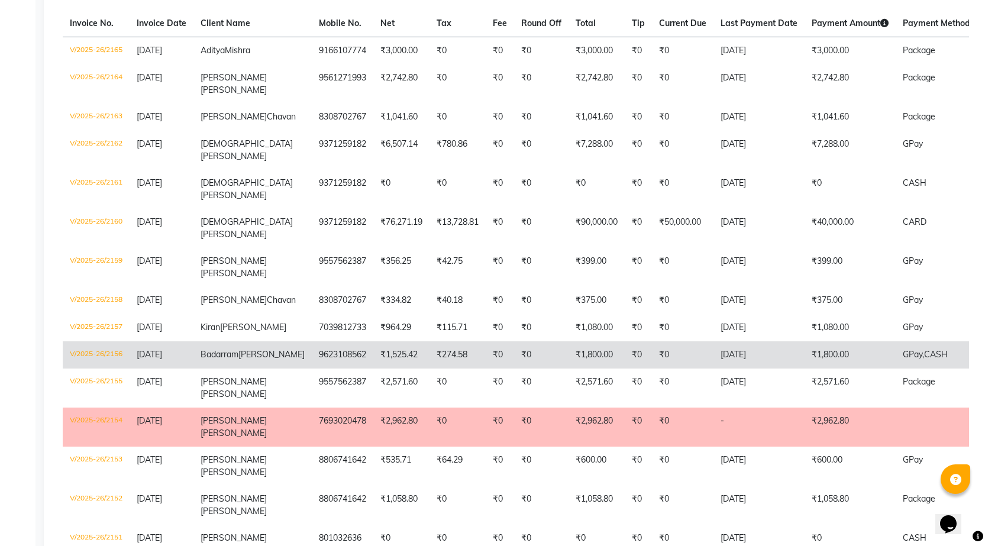
click at [312, 369] on td "9623108562" at bounding box center [343, 355] width 62 height 27
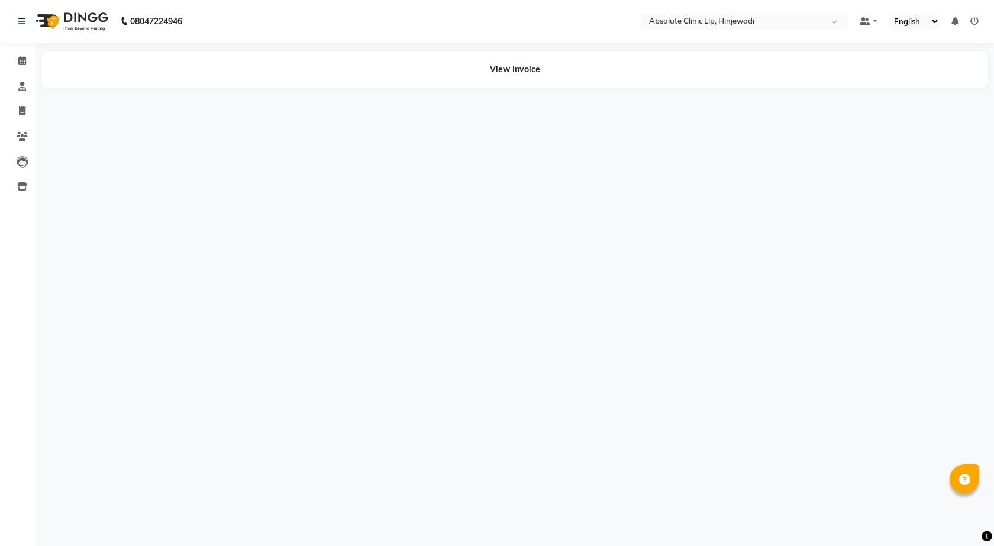
select select "en"
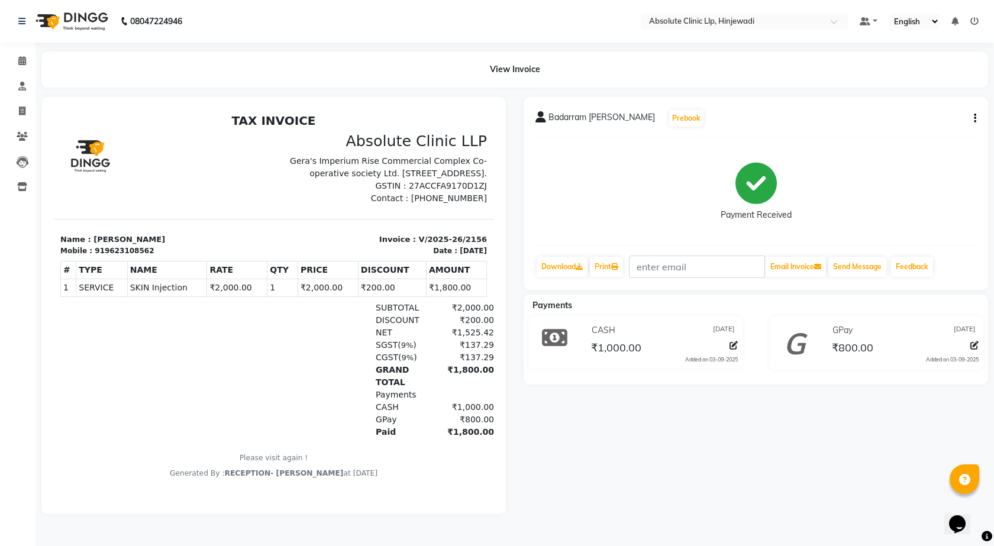
click at [96, 24] on img at bounding box center [70, 21] width 81 height 33
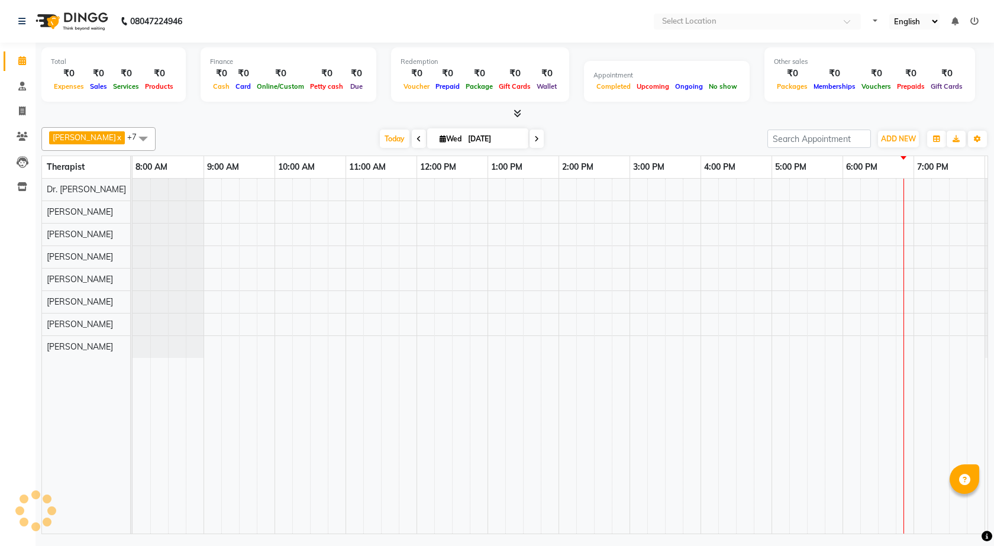
select select "en"
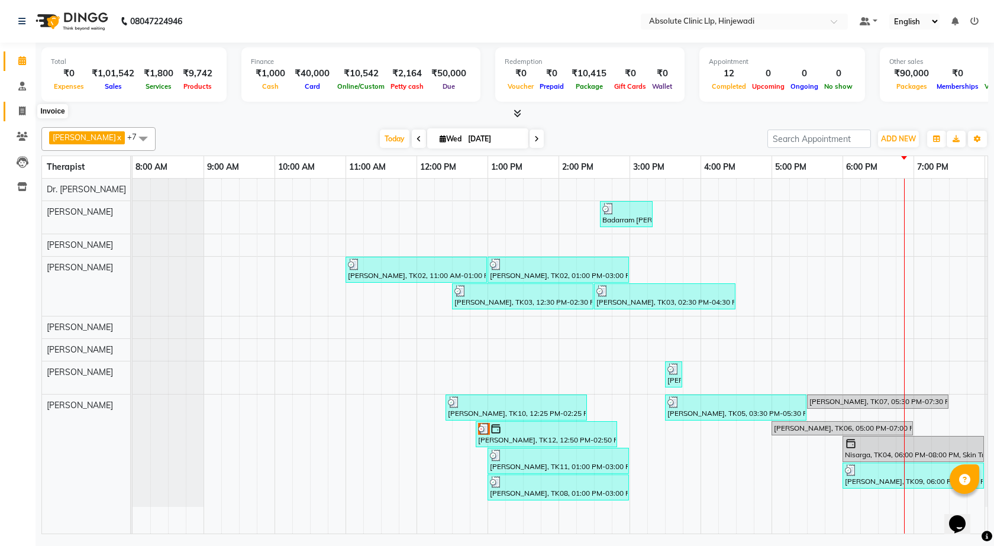
click at [26, 108] on span at bounding box center [22, 112] width 21 height 14
select select "service"
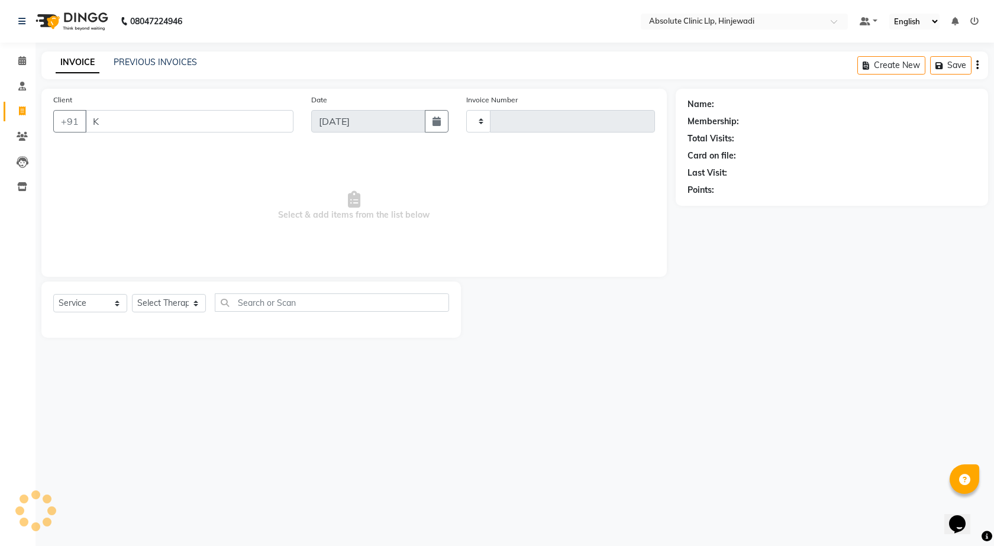
type input "Ki"
select select "5113"
type input "2166"
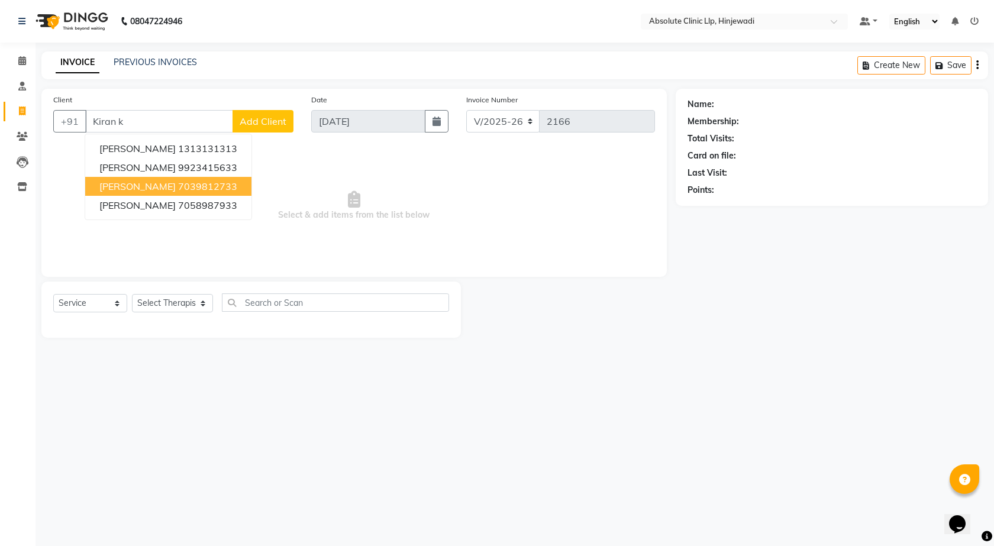
click at [177, 195] on button "[PERSON_NAME] 7039812733" at bounding box center [168, 186] width 166 height 19
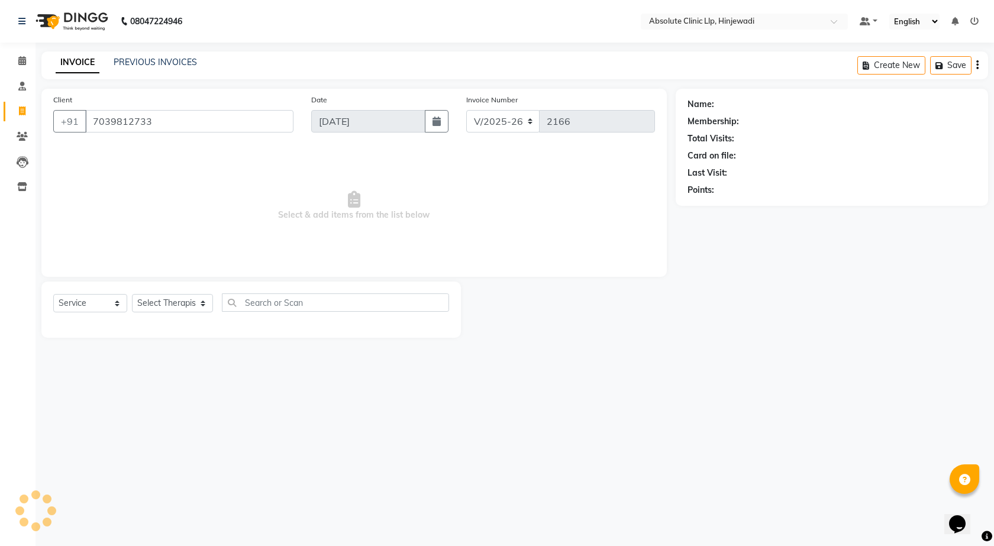
type input "7039812733"
click at [202, 308] on select "Select Therapist [PERSON_NAME] DHANANJAY [PERSON_NAME] Dr. [PERSON_NAME] [PERSO…" at bounding box center [172, 303] width 81 height 18
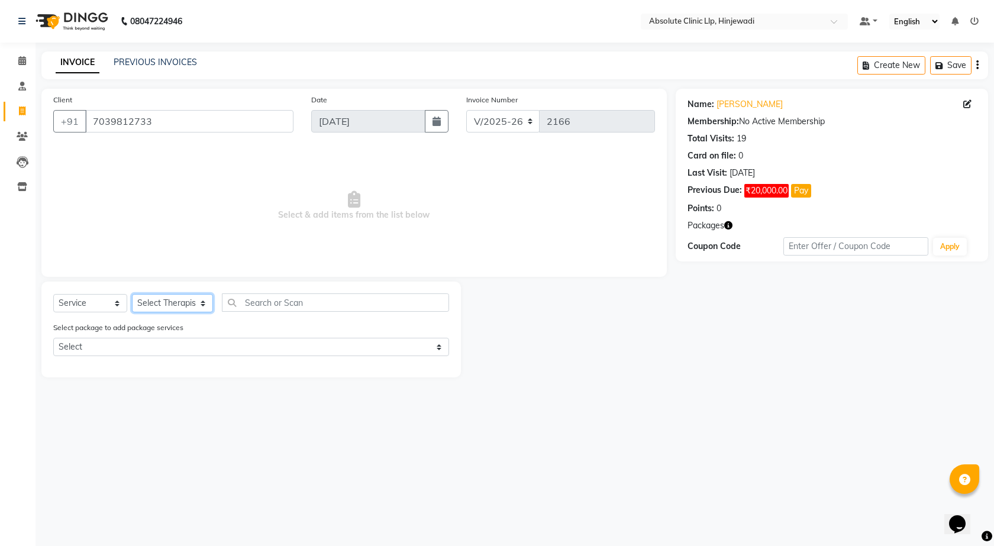
select select "77023"
click at [132, 294] on select "Select Therapist [PERSON_NAME] DHANANJAY [PERSON_NAME] Dr. [PERSON_NAME] [PERSO…" at bounding box center [172, 303] width 81 height 18
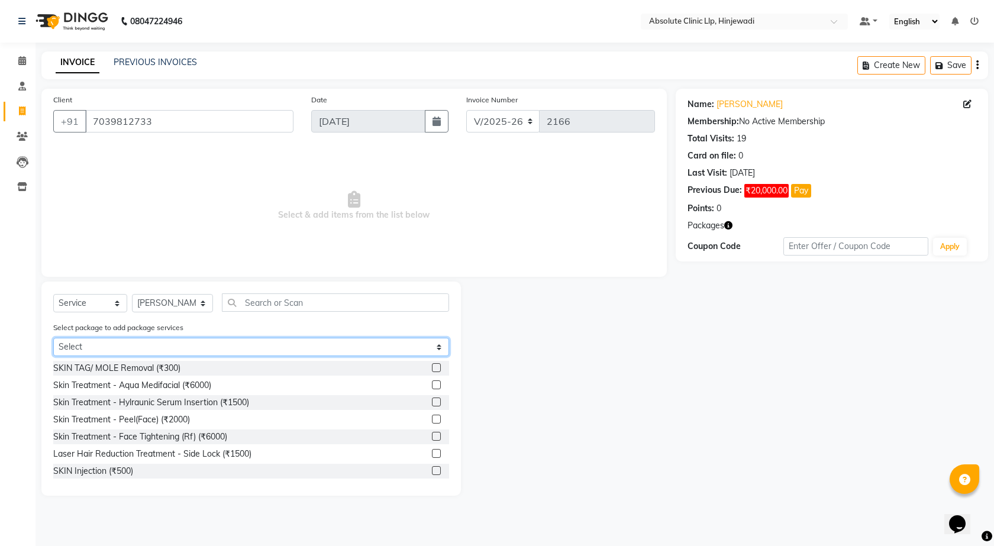
click at [438, 349] on select "Select [PERSON_NAME] - LHR [PERSON_NAME]-skin" at bounding box center [251, 347] width 396 height 18
select select "2: Object"
click at [53, 338] on select "Select [PERSON_NAME] - LHR [PERSON_NAME]-skin" at bounding box center [251, 347] width 396 height 18
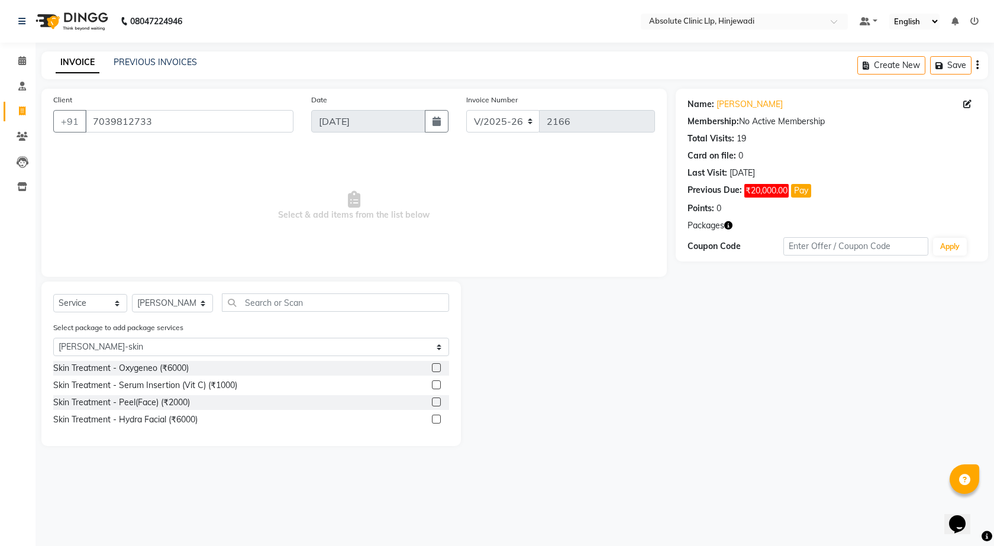
click at [435, 402] on label at bounding box center [436, 402] width 9 height 9
click at [435, 402] on input "checkbox" at bounding box center [436, 403] width 8 height 8
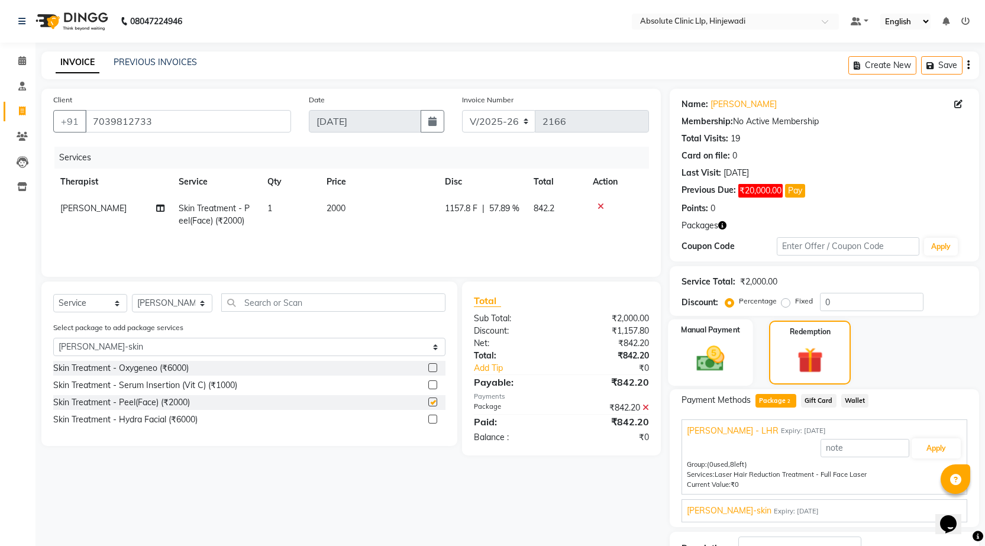
checkbox input "false"
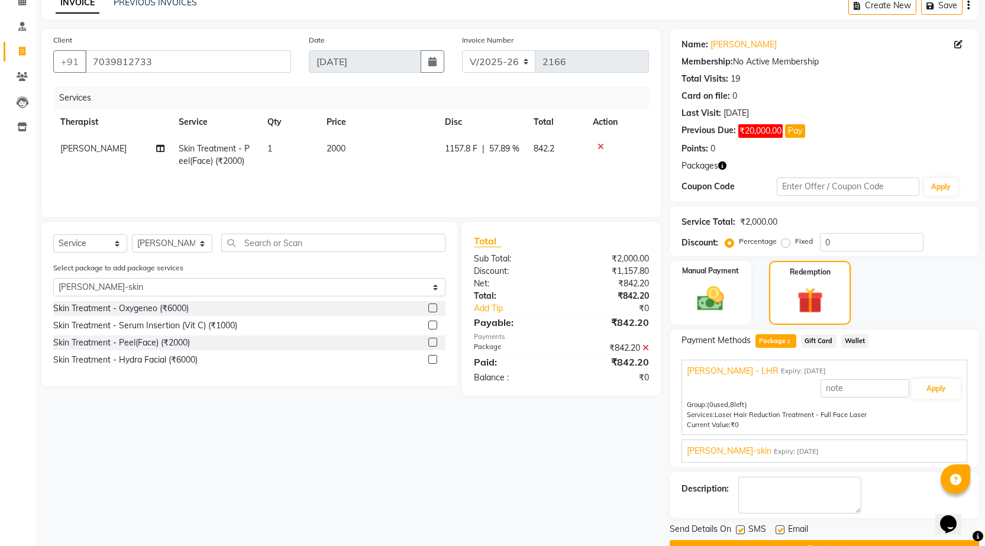
scroll to position [90, 0]
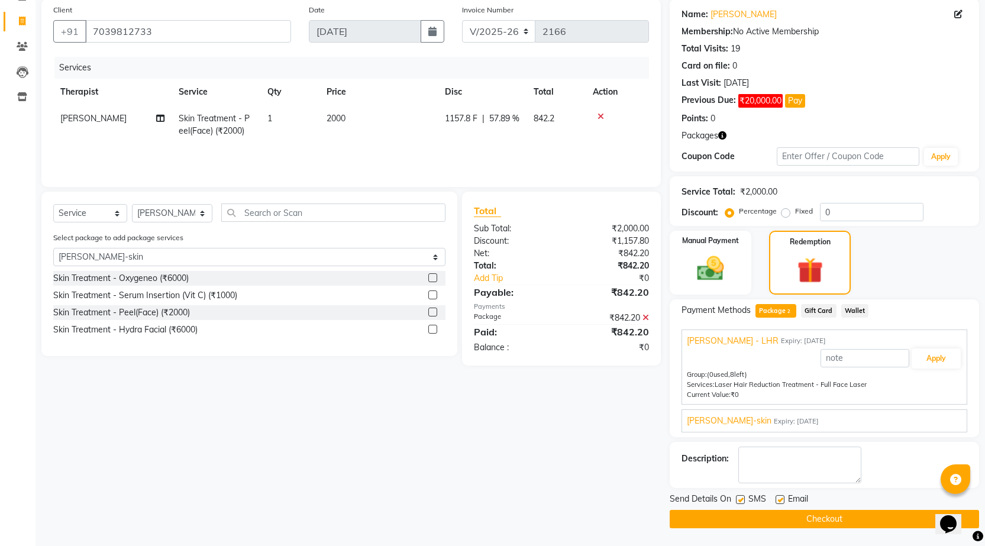
click at [825, 514] on button "Checkout" at bounding box center [825, 519] width 310 height 18
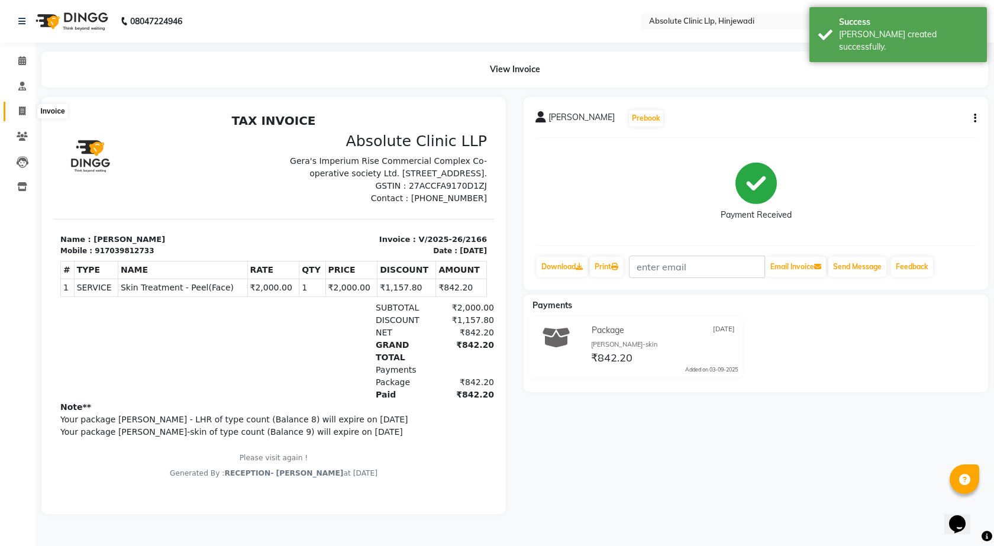
click at [26, 115] on span at bounding box center [22, 112] width 21 height 14
select select "service"
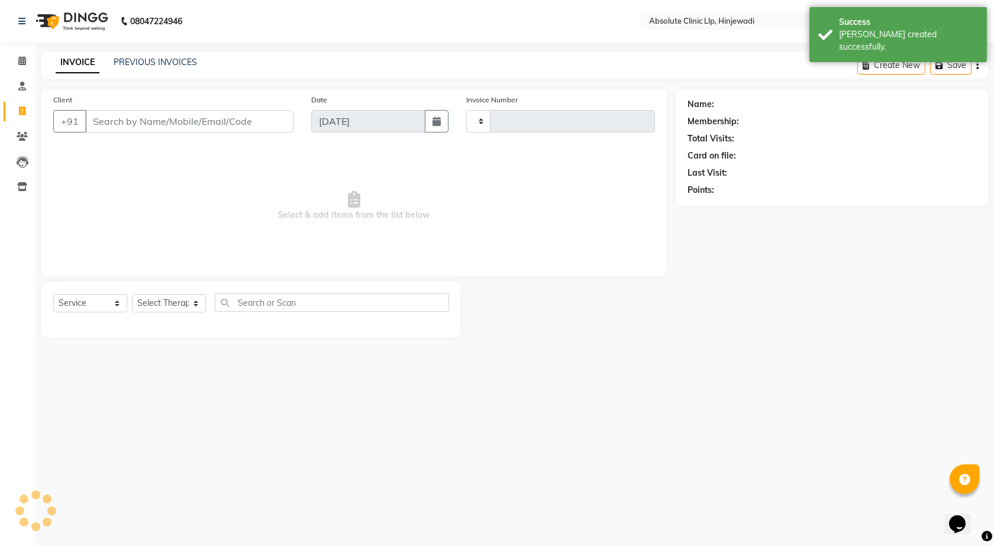
click at [95, 22] on img at bounding box center [70, 21] width 81 height 33
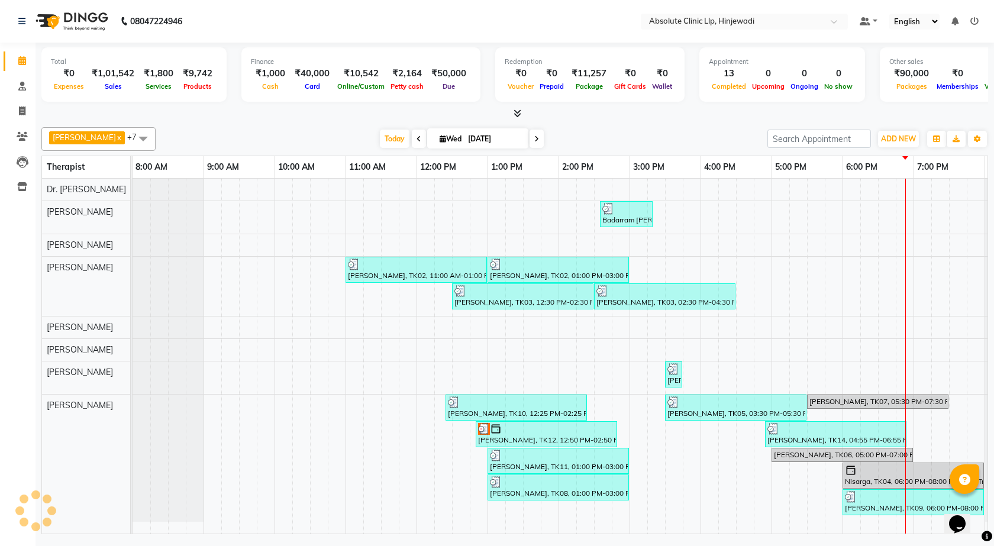
click at [275, 24] on nav "08047224946 Select Location × Absolute Clinic Llp, Hinjewadi Default Panel My P…" at bounding box center [497, 21] width 994 height 43
click at [281, 138] on div "[DATE] [DATE]" at bounding box center [462, 139] width 600 height 18
click at [21, 113] on icon at bounding box center [22, 111] width 7 height 9
select select "service"
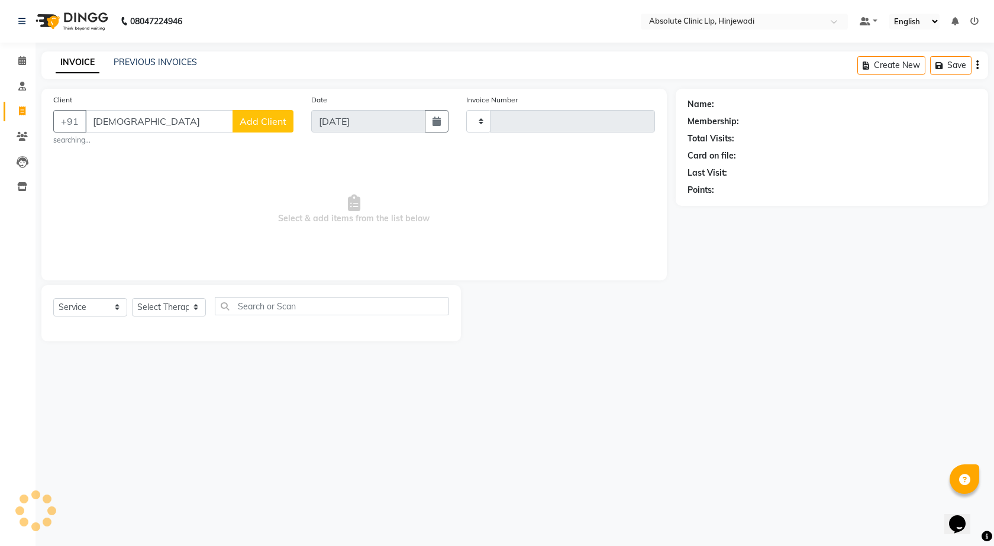
type input "[DEMOGRAPHIC_DATA]"
type input "2167"
select select "5113"
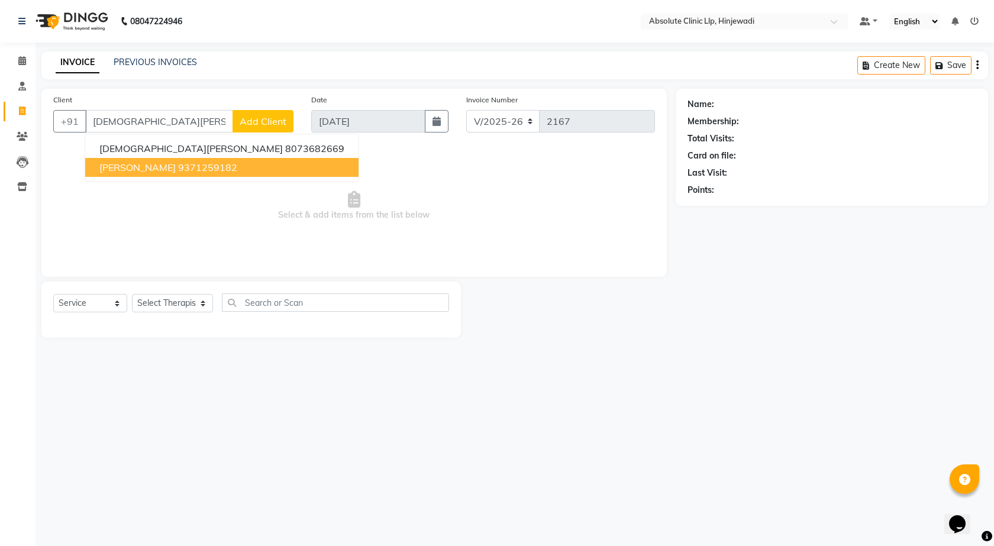
click at [237, 166] on ngb-highlight "9371259182" at bounding box center [207, 168] width 59 height 12
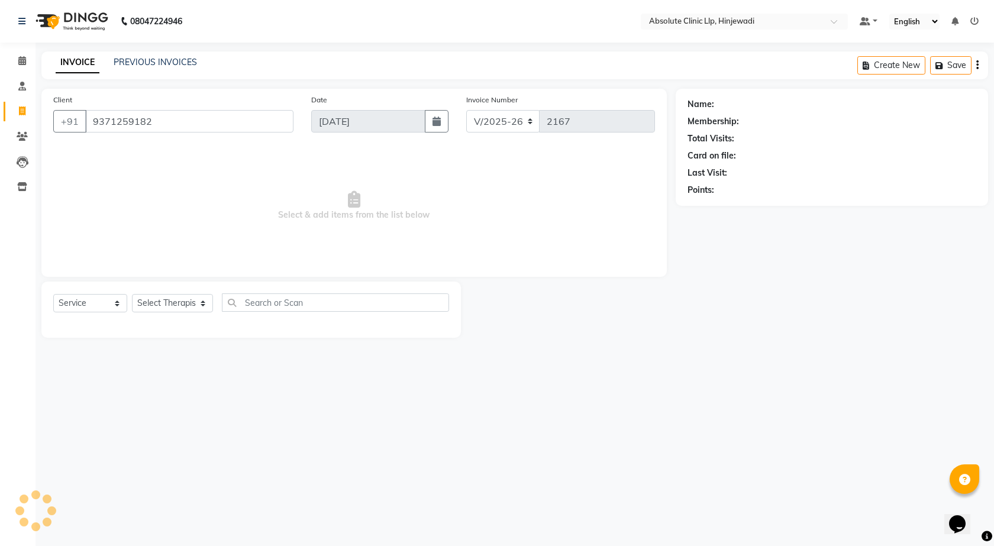
type input "9371259182"
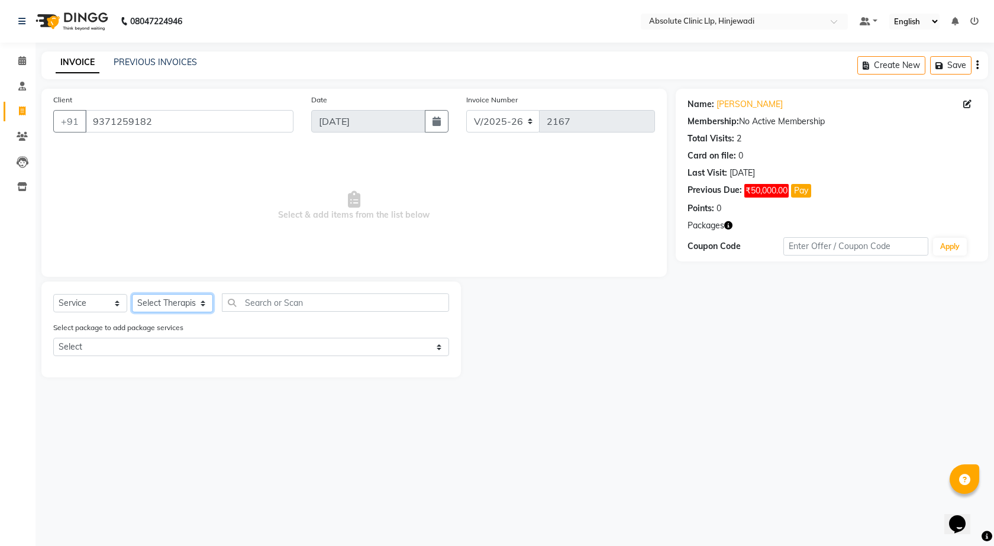
click at [201, 308] on select "Select Therapist [PERSON_NAME] DHANANJAY [PERSON_NAME] Dr. [PERSON_NAME] [PERSO…" at bounding box center [172, 303] width 81 height 18
select select "77023"
click at [132, 294] on select "Select Therapist [PERSON_NAME] DHANANJAY [PERSON_NAME] Dr. [PERSON_NAME] [PERSO…" at bounding box center [172, 303] width 81 height 18
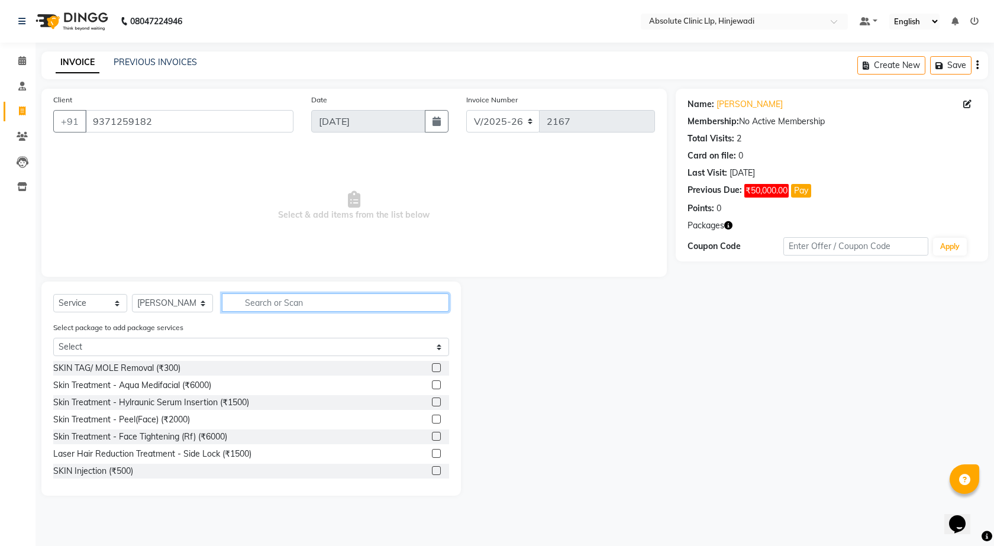
click at [350, 307] on input "text" at bounding box center [336, 303] width 228 height 18
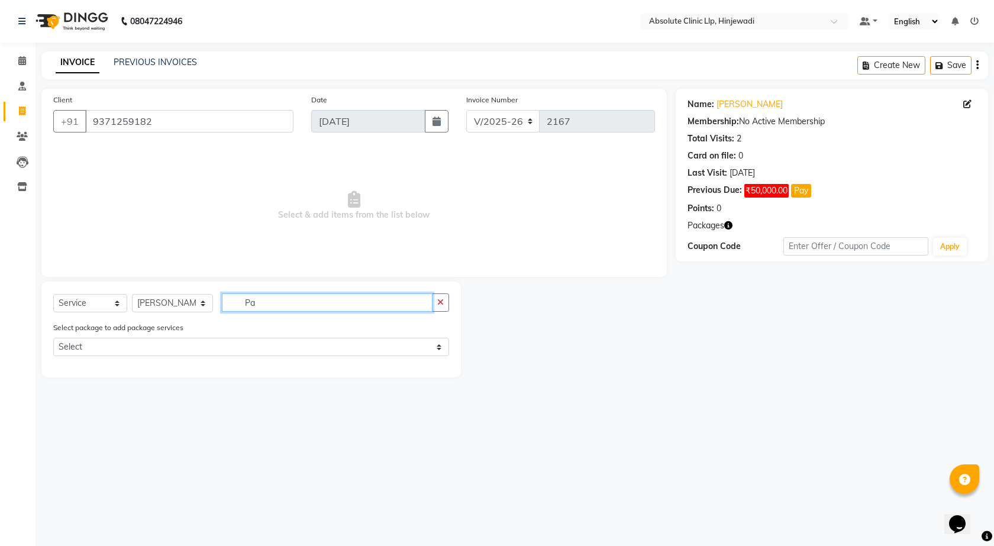
type input "P"
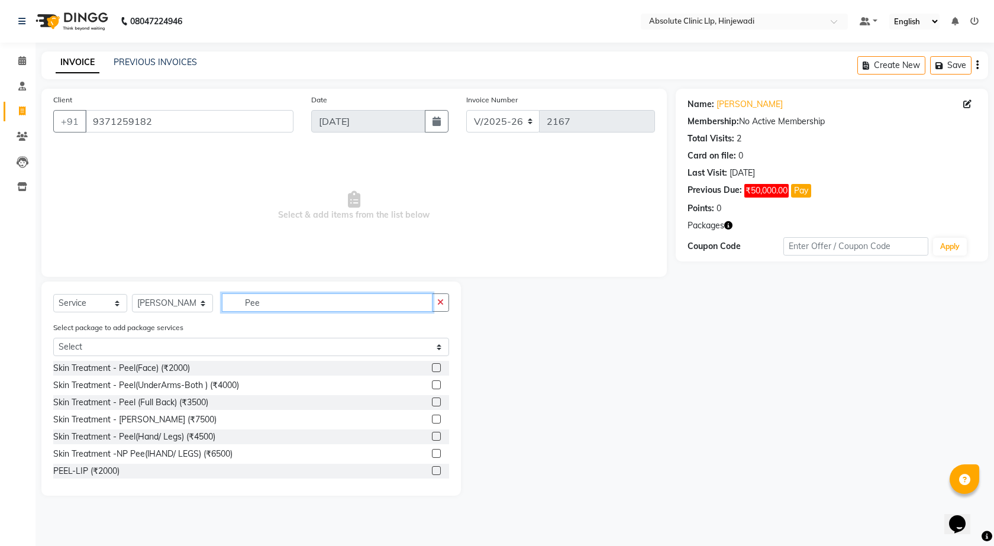
type input "Pee"
click at [432, 368] on label at bounding box center [436, 367] width 9 height 9
click at [432, 368] on input "checkbox" at bounding box center [436, 369] width 8 height 8
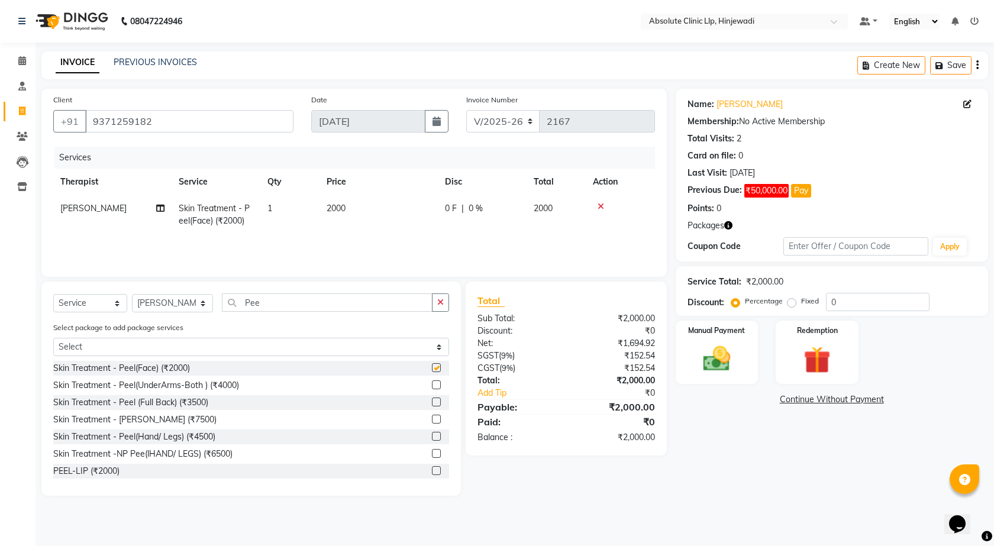
checkbox input "false"
click at [868, 282] on div "Service Total: ₹2,000.00" at bounding box center [832, 282] width 289 height 12
click at [868, 300] on input "0" at bounding box center [878, 302] width 104 height 18
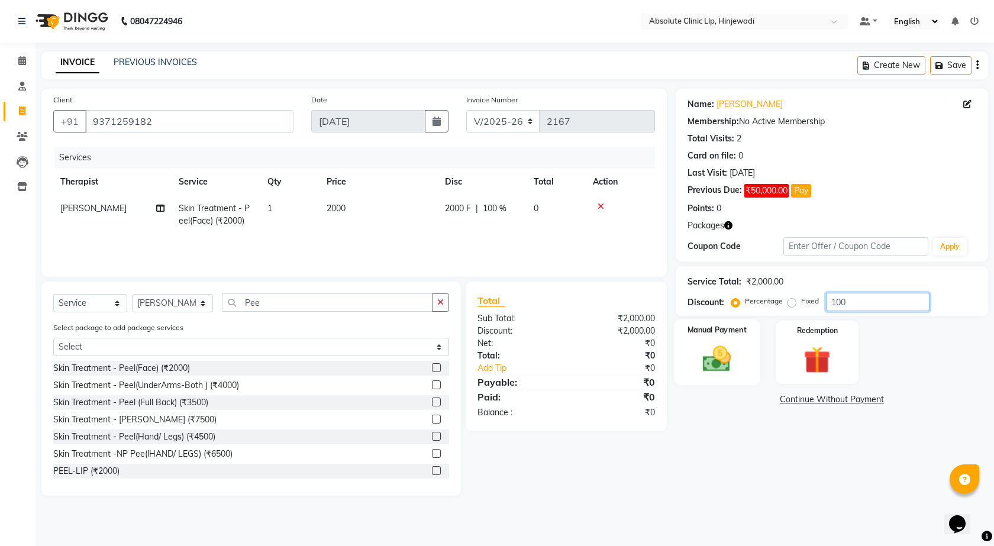
type input "100"
click at [724, 371] on img at bounding box center [717, 359] width 46 height 33
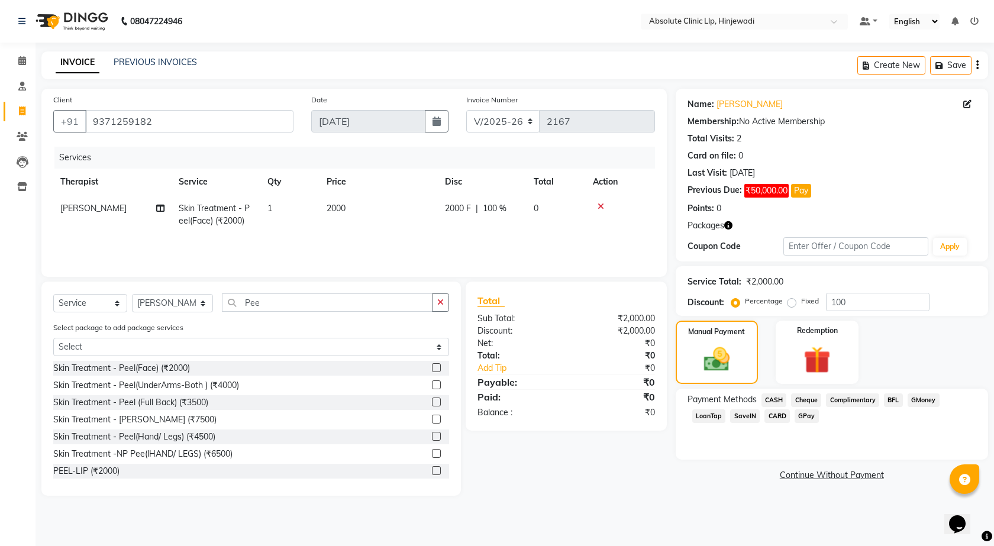
click at [782, 404] on span "CASH" at bounding box center [774, 401] width 25 height 14
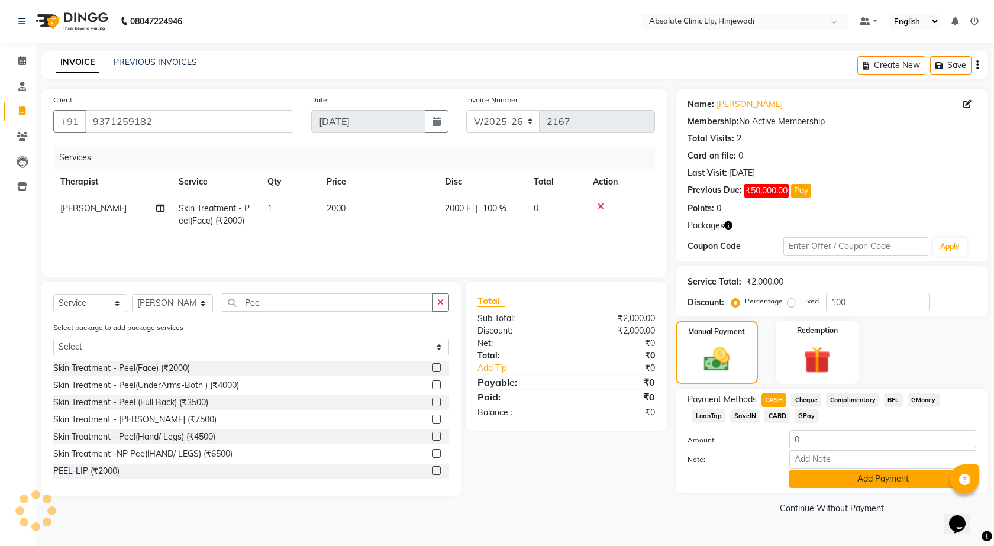
click at [851, 473] on button "Add Payment" at bounding box center [883, 479] width 187 height 18
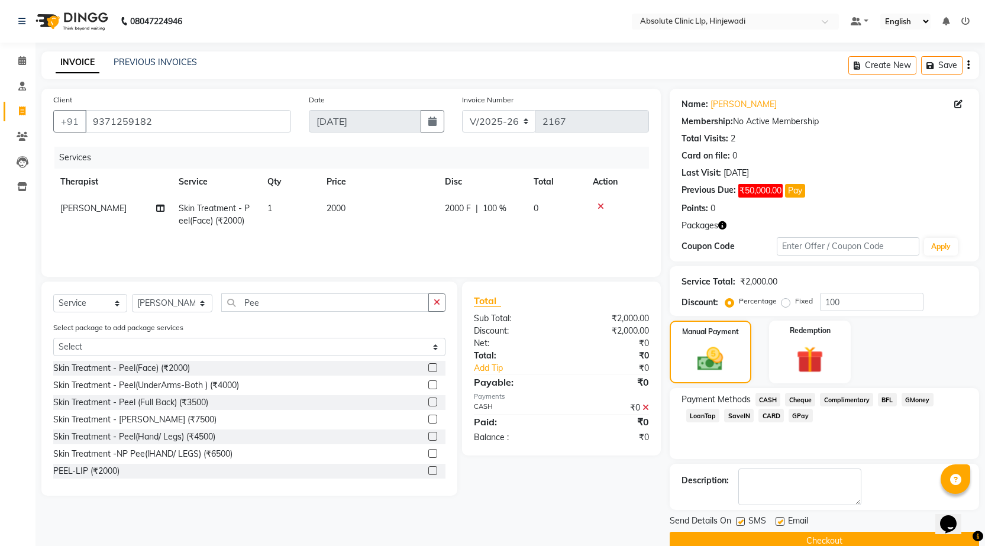
click at [846, 541] on button "Checkout" at bounding box center [825, 541] width 310 height 18
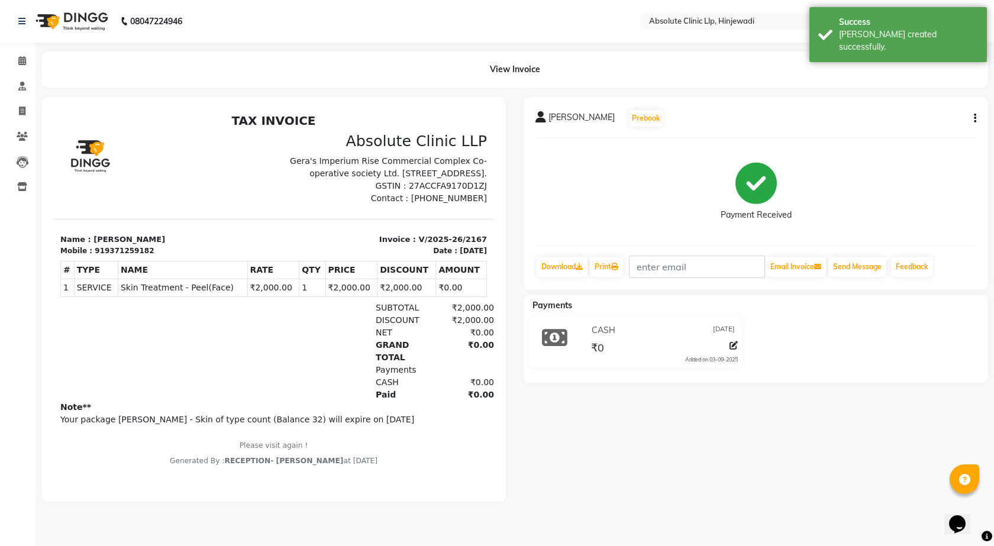
click at [86, 31] on img at bounding box center [70, 21] width 81 height 33
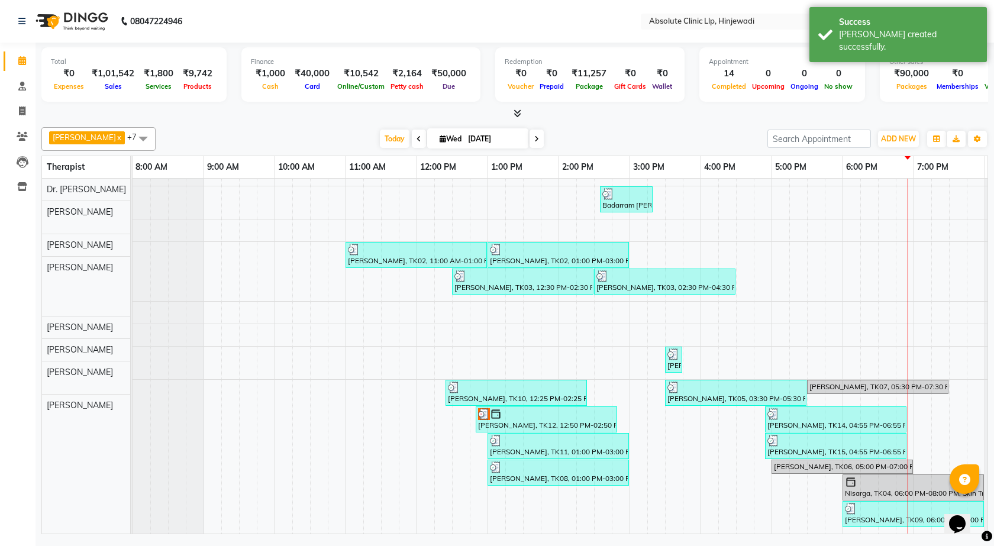
scroll to position [24, 0]
